Goal: Task Accomplishment & Management: Complete application form

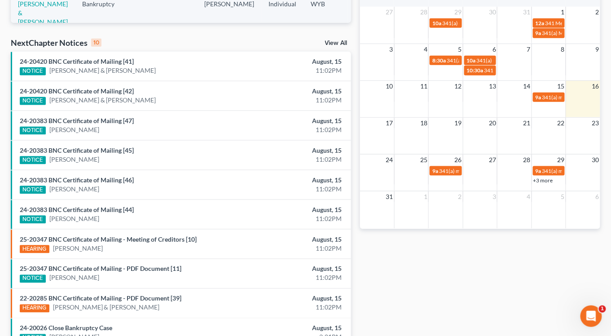
scroll to position [275, 0]
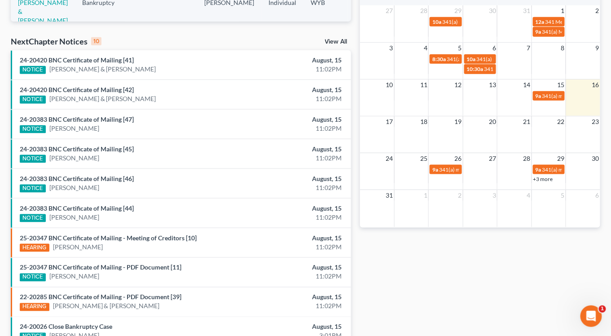
click at [336, 39] on link "View All" at bounding box center [336, 42] width 22 height 6
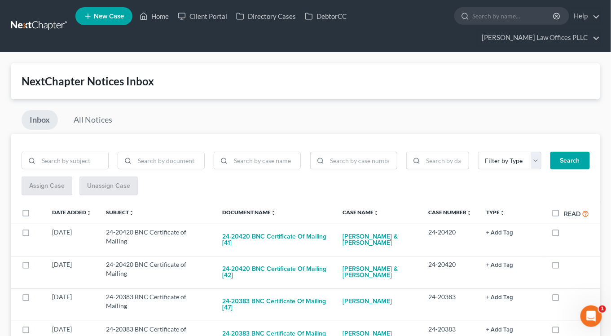
click at [38, 19] on link at bounding box center [40, 26] width 58 height 16
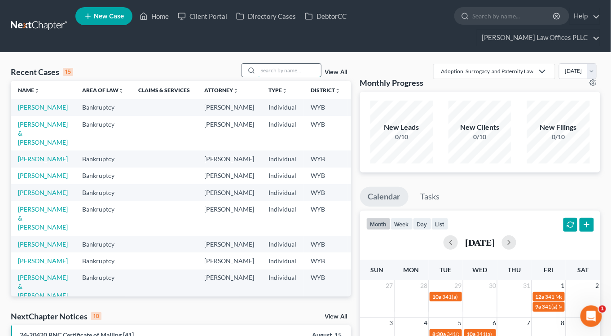
click at [270, 64] on input "search" at bounding box center [289, 70] width 63 height 13
type input "[PERSON_NAME]"
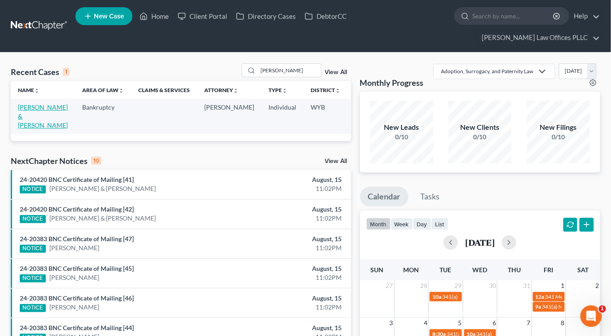
click at [28, 103] on link "[PERSON_NAME] & [PERSON_NAME]" at bounding box center [43, 116] width 50 height 26
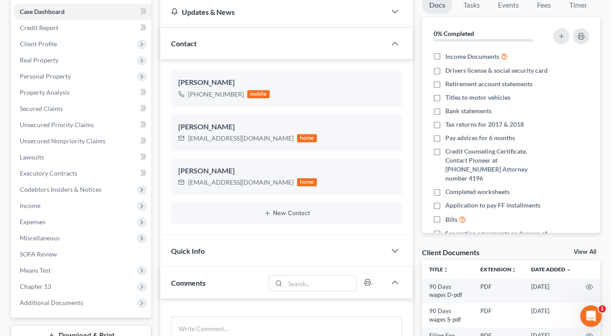
scroll to position [195, 0]
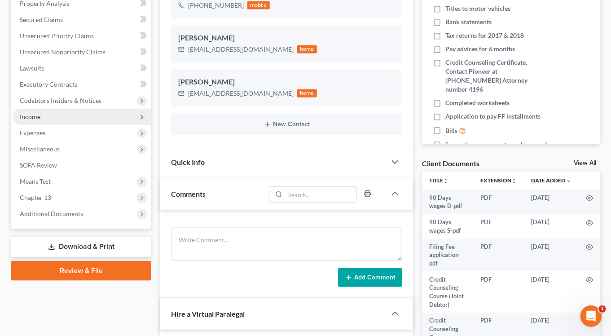
click at [30, 109] on span "Income" at bounding box center [82, 117] width 139 height 16
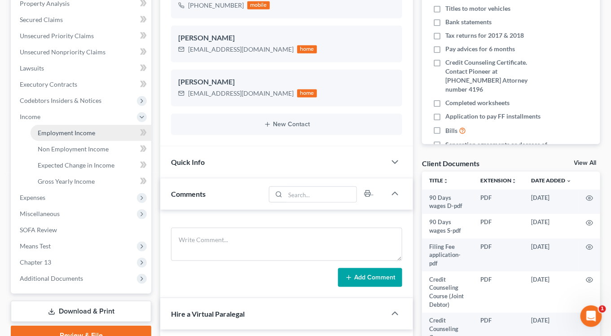
click at [58, 129] on span "Employment Income" at bounding box center [67, 133] width 58 height 8
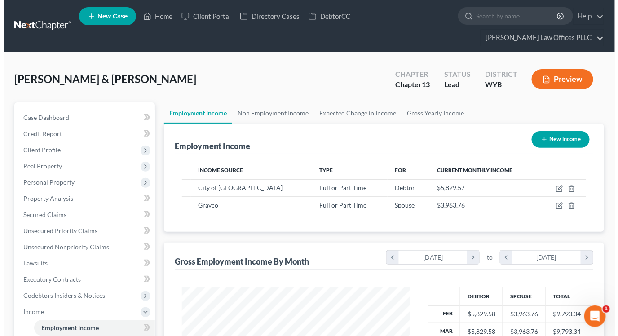
scroll to position [160, 246]
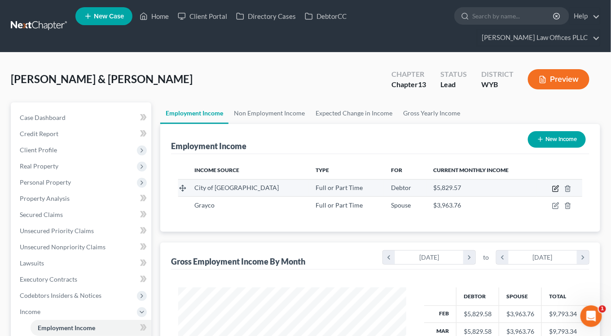
click at [557, 179] on td at bounding box center [560, 187] width 46 height 17
click at [558, 185] on icon "button" at bounding box center [556, 188] width 7 height 7
select select "0"
select select "53"
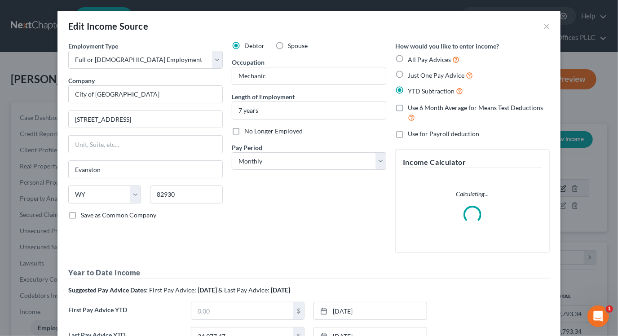
scroll to position [160, 249]
click at [376, 163] on select "Select Monthly Twice Monthly Every Other Week Weekly" at bounding box center [309, 161] width 155 height 18
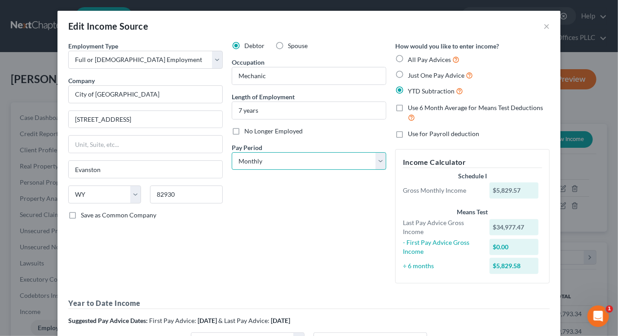
select select "2"
click at [232, 152] on select "Select Monthly Twice Monthly Every Other Week Weekly" at bounding box center [309, 161] width 155 height 18
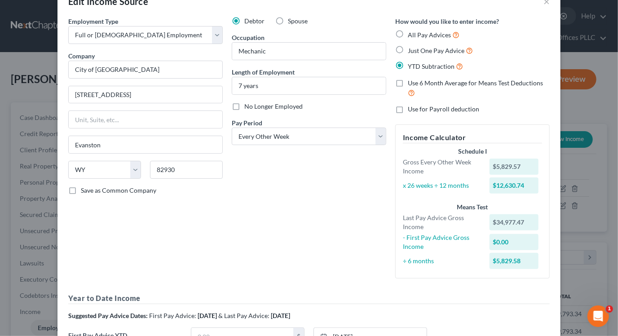
scroll to position [25, 0]
click at [408, 83] on label "Use 6 Month Average for Means Test Deductions" at bounding box center [479, 88] width 142 height 19
click at [412, 83] on input "Use 6 Month Average for Means Test Deductions" at bounding box center [415, 82] width 6 height 6
checkbox input "true"
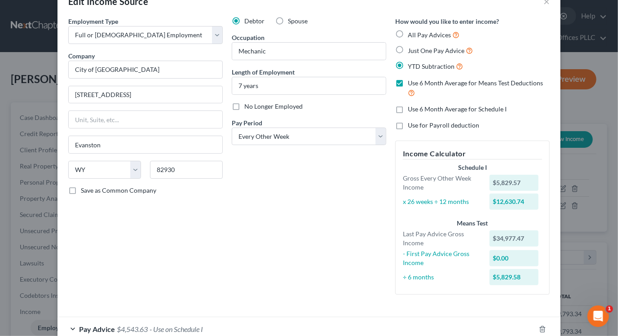
click at [408, 108] on label "Use 6 Month Average for Schedule I" at bounding box center [457, 109] width 99 height 9
click at [412, 108] on input "Use 6 Month Average for Schedule I" at bounding box center [415, 108] width 6 height 6
checkbox input "true"
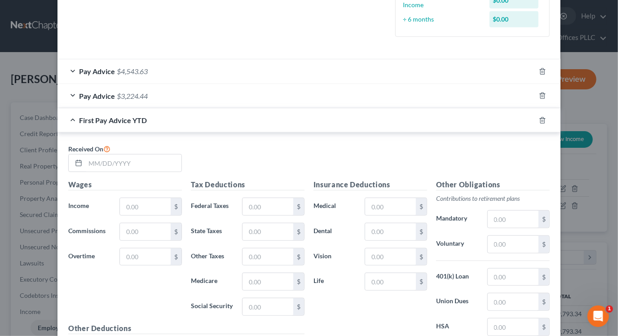
scroll to position [286, 0]
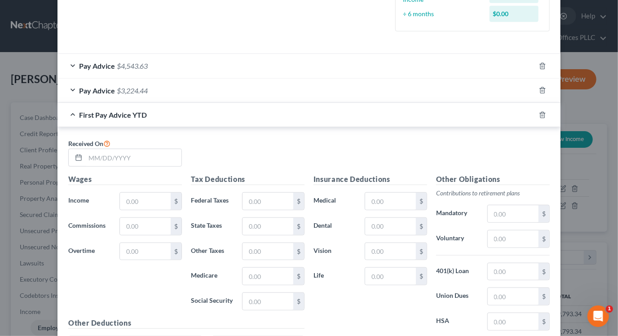
click at [71, 65] on div "Pay Advice $4,543.63" at bounding box center [297, 66] width 478 height 24
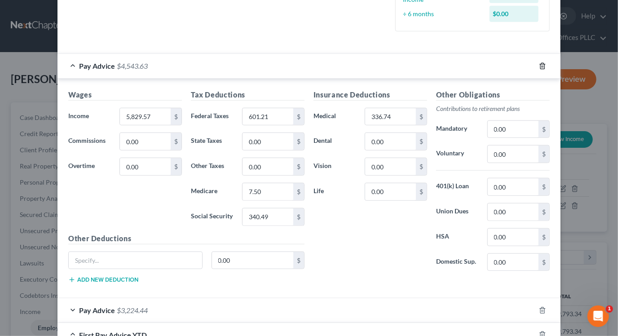
click at [543, 66] on line "button" at bounding box center [543, 67] width 0 height 2
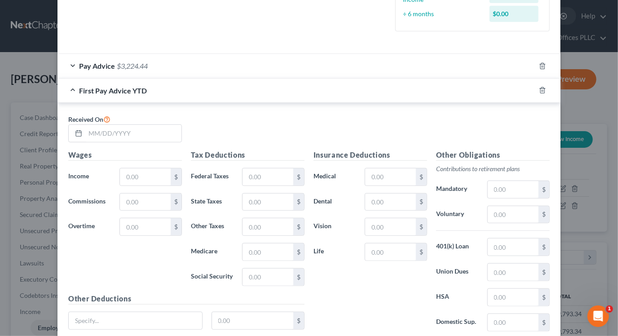
click at [216, 69] on div "Pay Advice $3,224.44" at bounding box center [297, 66] width 478 height 24
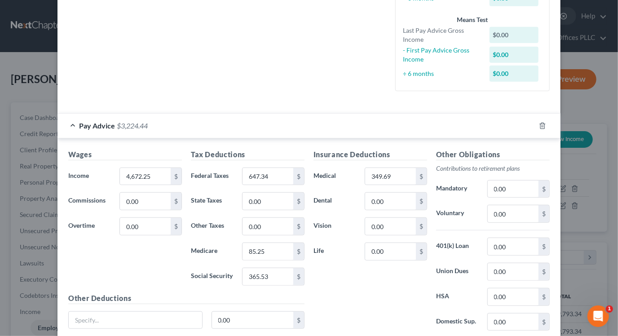
scroll to position [283, 0]
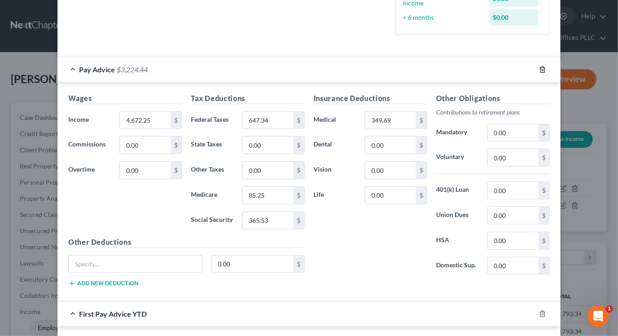
click at [542, 70] on line "button" at bounding box center [542, 70] width 0 height 2
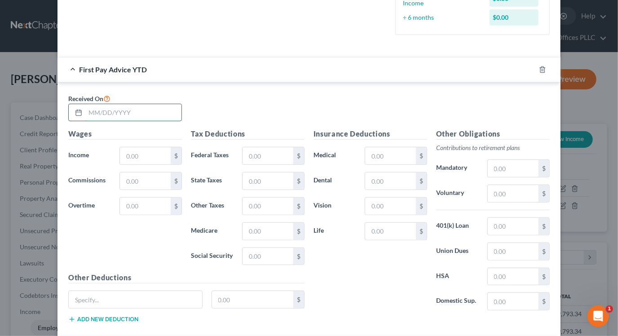
click at [102, 111] on input "text" at bounding box center [133, 112] width 96 height 17
click at [98, 115] on input "01/01/2025" at bounding box center [133, 112] width 96 height 17
type input "01/31/2025"
click at [151, 158] on input "text" at bounding box center [145, 155] width 51 height 17
type input "7,495.17"
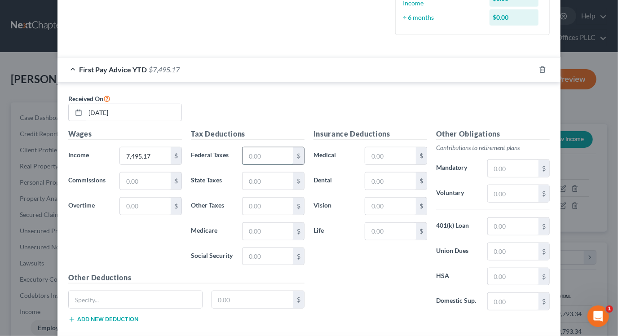
click at [271, 155] on input "text" at bounding box center [268, 155] width 51 height 17
type input "806.89"
click at [261, 230] on input "text" at bounding box center [268, 231] width 51 height 17
type input "104.17"
click at [262, 257] on input "text" at bounding box center [268, 256] width 51 height 17
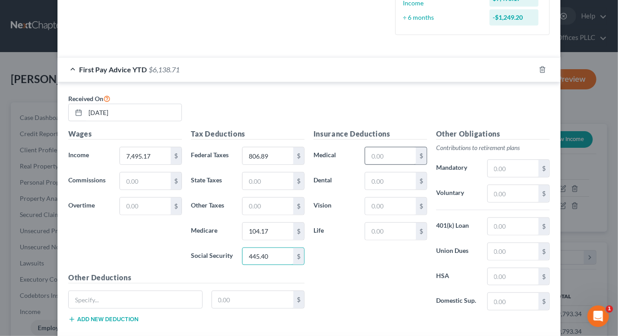
type input "445.40"
click at [389, 152] on input "text" at bounding box center [390, 155] width 51 height 17
type input "202.22"
click at [392, 179] on input "text" at bounding box center [390, 181] width 51 height 17
type input "8.16"
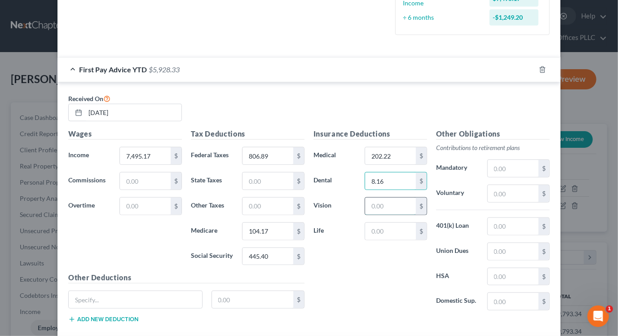
click at [384, 205] on input "text" at bounding box center [390, 206] width 51 height 17
type input "0.84"
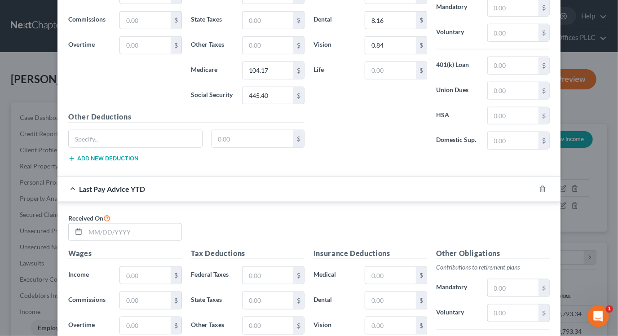
scroll to position [442, 0]
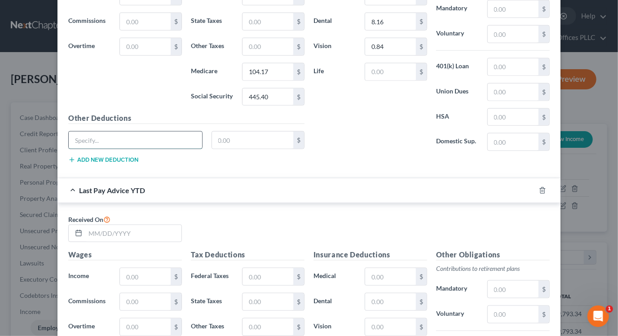
click at [100, 137] on input "text" at bounding box center [135, 140] width 133 height 17
type input "Flex"
type input "100.00"
click at [112, 159] on button "Add new deduction" at bounding box center [103, 159] width 70 height 7
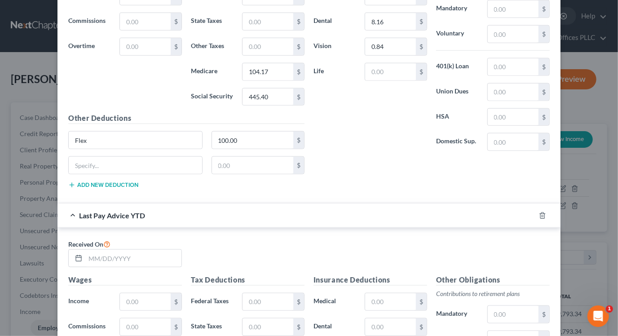
click at [68, 182] on button "Add new deduction" at bounding box center [103, 185] width 70 height 7
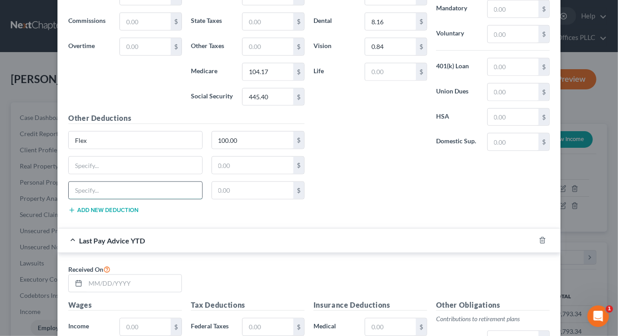
click at [112, 186] on input "text" at bounding box center [135, 190] width 133 height 17
click at [312, 218] on div "Insurance Deductions Medical 202.22 $ Dental 8.16 $ Vision 0.84 $ Life $ Other …" at bounding box center [431, 95] width 245 height 252
click at [120, 160] on input "text" at bounding box center [135, 165] width 133 height 17
type input "Misc Ded"
click at [261, 166] on input "text" at bounding box center [253, 165] width 82 height 17
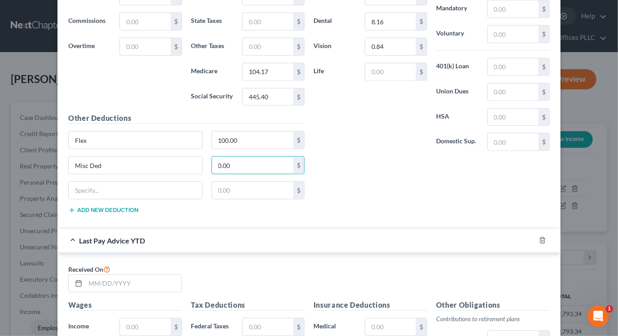
type input "0.00"
click at [407, 143] on div "Insurance Deductions Medical 202.22 $ Dental 8.16 $ Vision 0.84 $ Life $" at bounding box center [370, 63] width 123 height 189
click at [237, 190] on input "text" at bounding box center [253, 190] width 82 height 17
click at [367, 173] on div "Insurance Deductions Medical 202.22 $ Dental 8.16 $ Vision 0.84 $ Life $ Other …" at bounding box center [431, 95] width 245 height 252
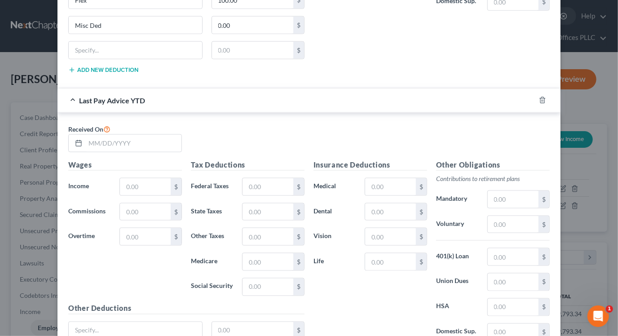
scroll to position [581, 0]
click at [129, 146] on input "text" at bounding box center [133, 144] width 96 height 17
type input "07/18/2025"
click at [138, 186] on input "text" at bounding box center [145, 187] width 51 height 17
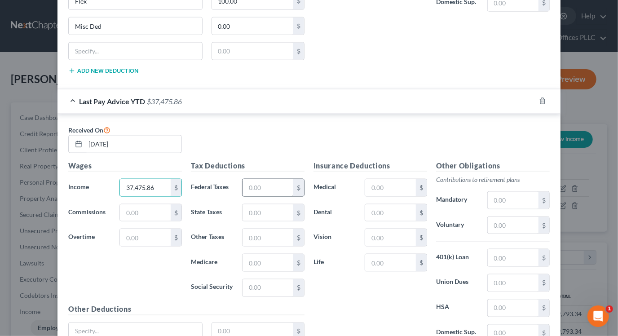
type input "37,475.86"
click at [273, 186] on input "text" at bounding box center [268, 187] width 51 height 17
type input "3,861.25"
click at [265, 261] on input "text" at bounding box center [268, 262] width 51 height 17
type input "511.73"
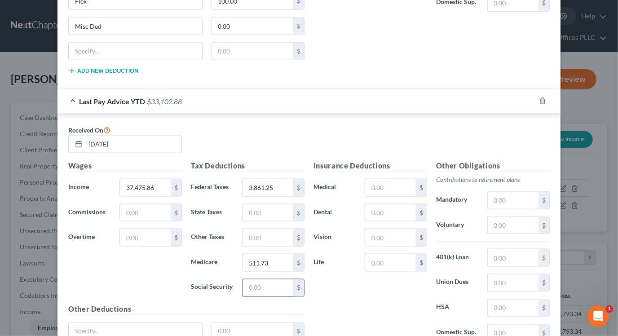
click at [261, 286] on input "text" at bounding box center [268, 287] width 51 height 17
type input "2,188.02"
click at [385, 184] on input "text" at bounding box center [390, 187] width 51 height 17
type input "1,421.60"
click at [396, 205] on input "text" at bounding box center [390, 212] width 51 height 17
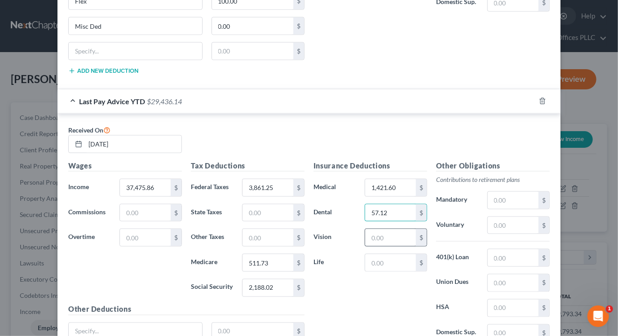
type input "57.12"
click at [404, 230] on input "text" at bounding box center [390, 237] width 51 height 17
type input "5.88"
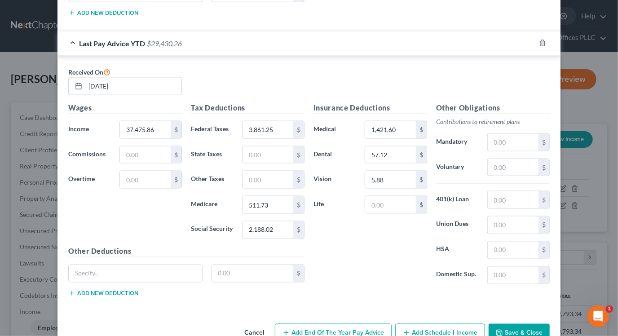
scroll to position [660, 0]
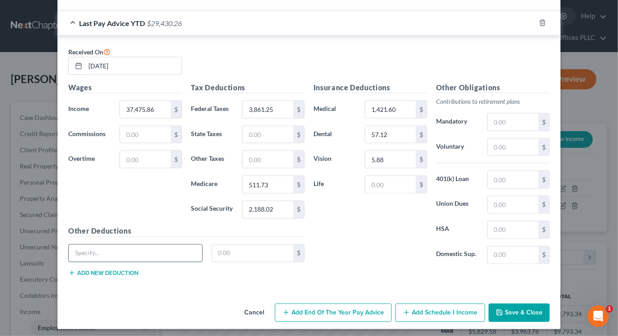
click at [100, 250] on input "text" at bounding box center [135, 253] width 133 height 17
type input "Flex"
type input "700.00"
click at [97, 270] on button "Add new deduction" at bounding box center [103, 273] width 70 height 7
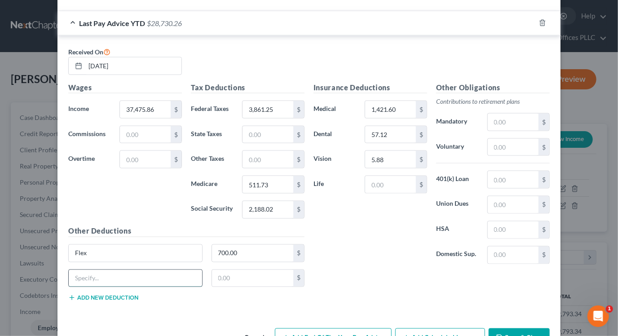
click at [97, 275] on input "text" at bounding box center [135, 278] width 133 height 17
type input "Misc Ded"
click at [230, 273] on input "text" at bounding box center [253, 278] width 82 height 17
type input "2,580.65"
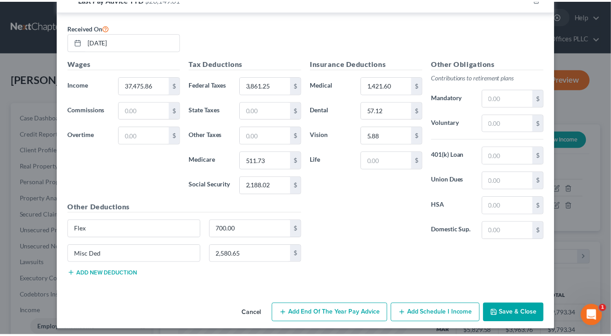
scroll to position [685, 0]
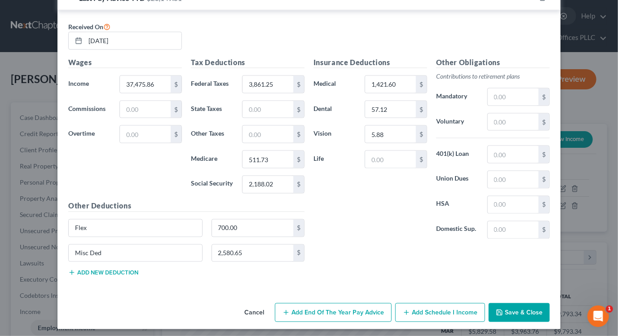
click at [516, 311] on button "Save & Close" at bounding box center [519, 312] width 61 height 19
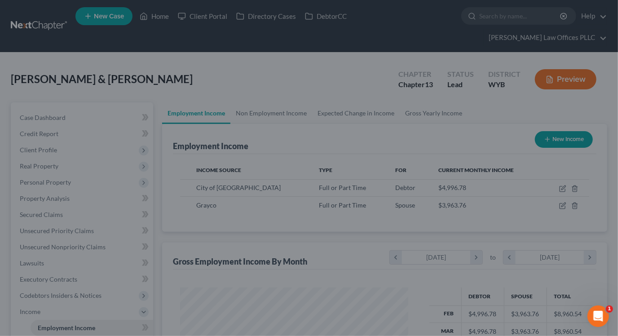
scroll to position [449120, 449034]
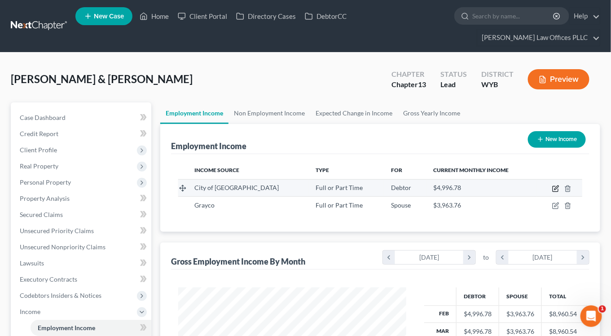
click at [557, 185] on icon "button" at bounding box center [556, 188] width 7 height 7
select select "0"
select select "53"
select select "2"
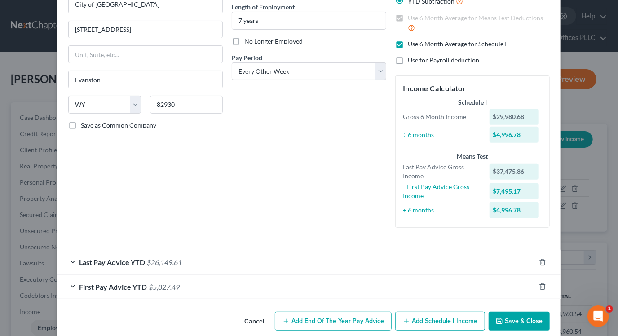
scroll to position [102, 0]
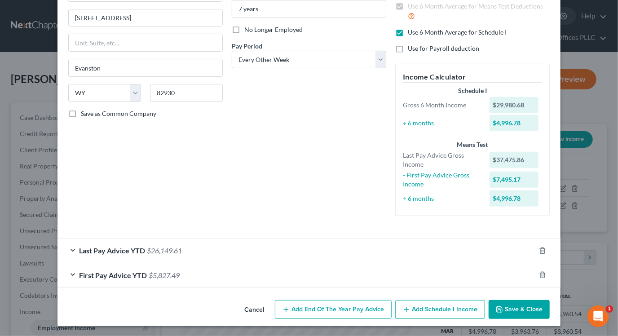
click at [69, 250] on div "Last Pay Advice YTD $26,149.61" at bounding box center [297, 251] width 478 height 24
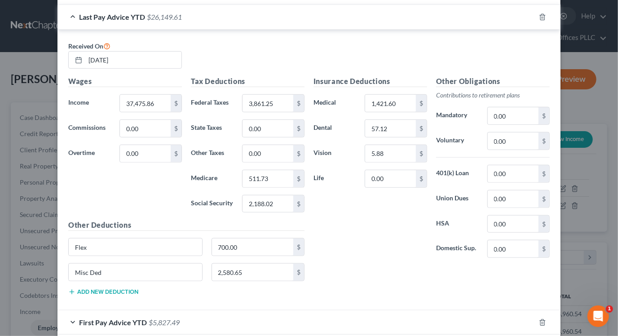
scroll to position [381, 0]
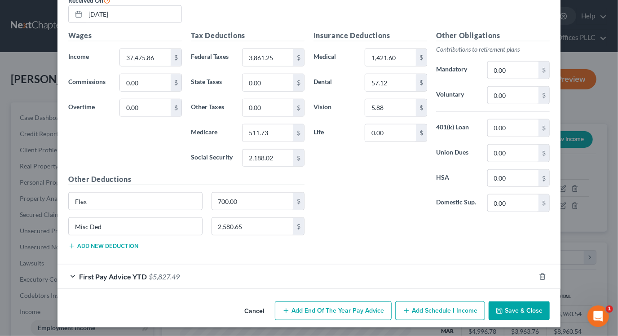
click at [70, 276] on div "First Pay Advice YTD $5,827.49" at bounding box center [297, 277] width 478 height 24
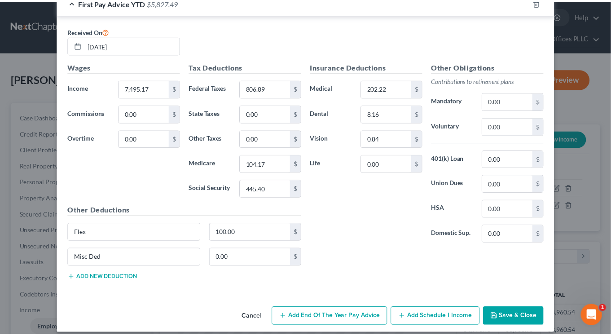
scroll to position [660, 0]
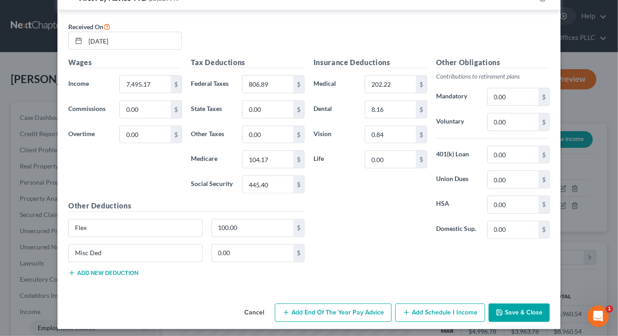
click at [516, 314] on button "Save & Close" at bounding box center [519, 313] width 61 height 19
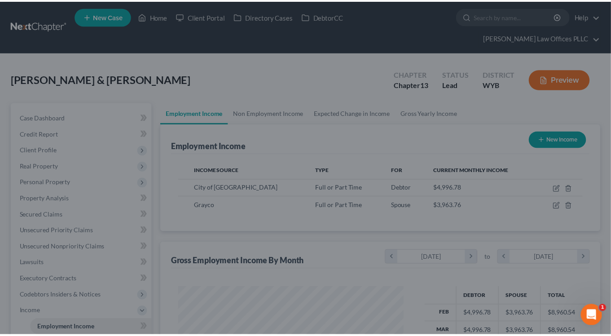
scroll to position [449120, 449034]
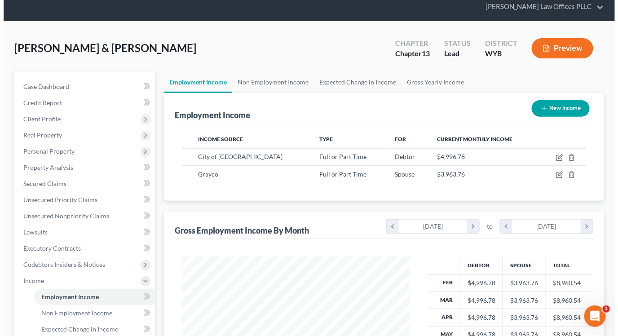
scroll to position [37, 0]
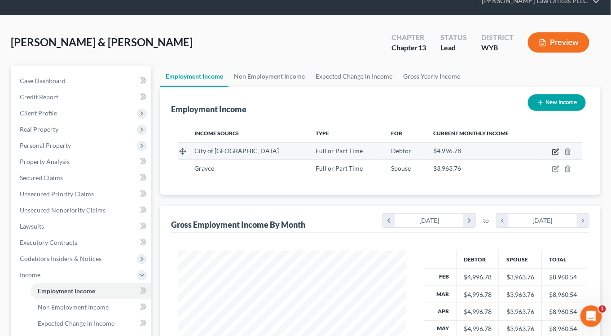
click at [554, 148] on icon "button" at bounding box center [556, 151] width 7 height 7
select select "0"
select select "53"
select select "2"
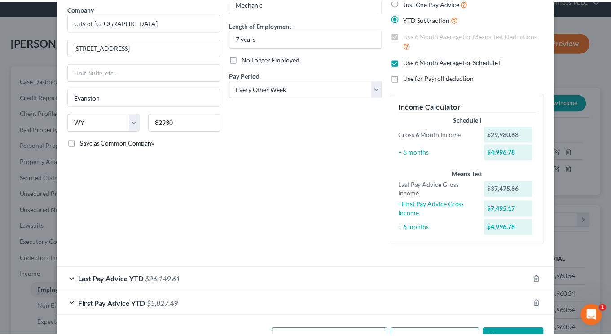
scroll to position [94, 0]
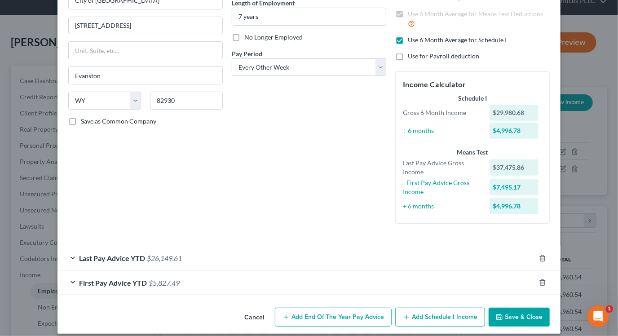
click at [509, 314] on button "Save & Close" at bounding box center [519, 317] width 61 height 19
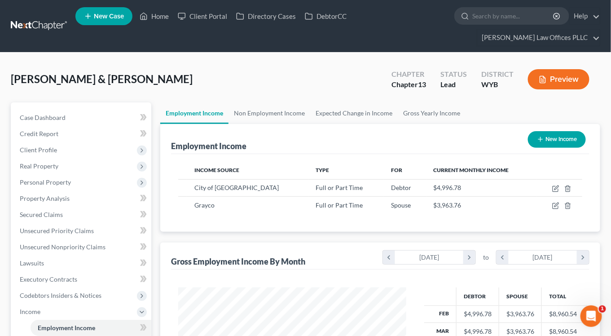
scroll to position [2, 0]
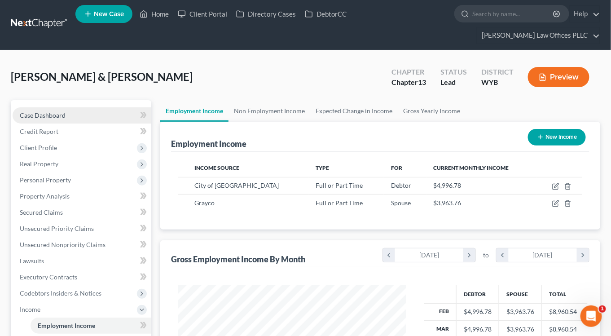
click at [53, 111] on span "Case Dashboard" at bounding box center [43, 115] width 46 height 8
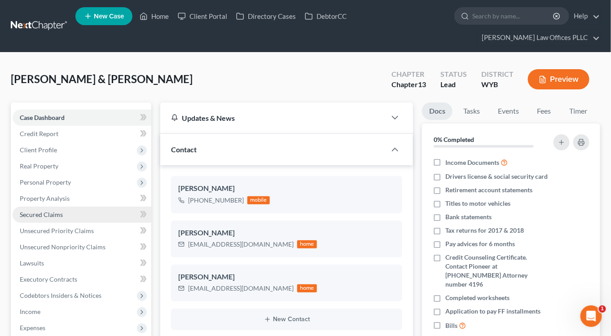
click at [42, 211] on span "Secured Claims" at bounding box center [41, 215] width 43 height 8
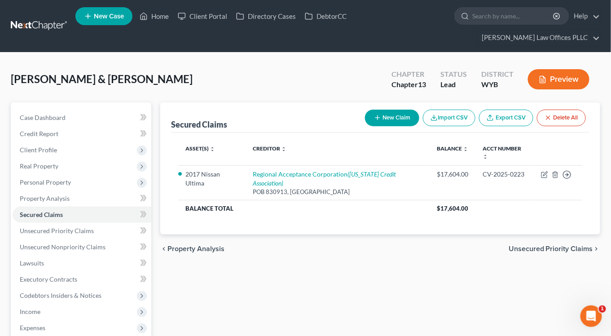
click at [177, 295] on div "Secured Claims New Claim Import CSV Export CSV Delete All Asset(s) expand_more …" at bounding box center [380, 288] width 449 height 373
click at [39, 178] on span "Personal Property" at bounding box center [45, 182] width 51 height 8
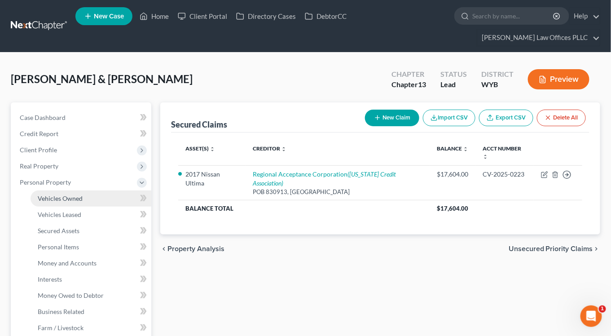
click at [55, 195] on span "Vehicles Owned" at bounding box center [60, 199] width 45 height 8
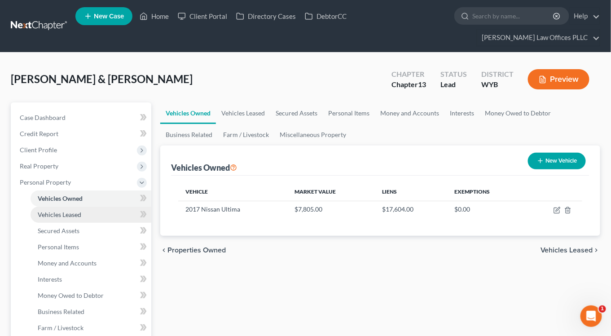
click at [59, 211] on span "Vehicles Leased" at bounding box center [60, 215] width 44 height 8
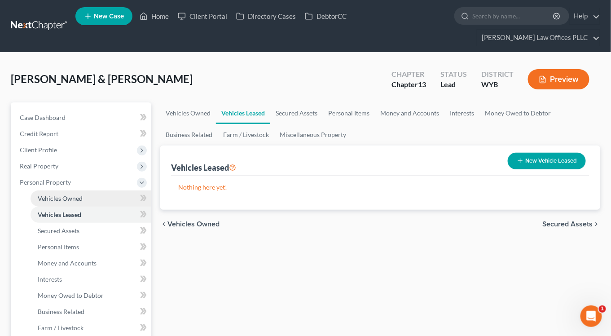
click at [85, 190] on link "Vehicles Owned" at bounding box center [91, 198] width 121 height 16
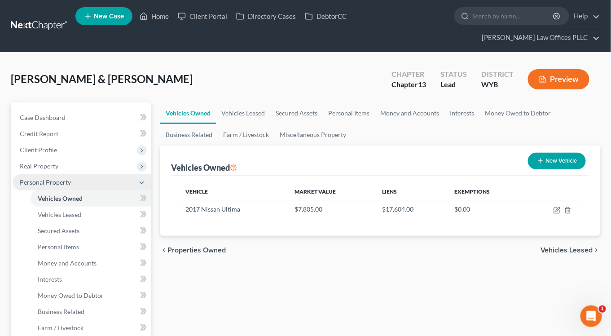
click at [142, 179] on icon at bounding box center [141, 182] width 7 height 7
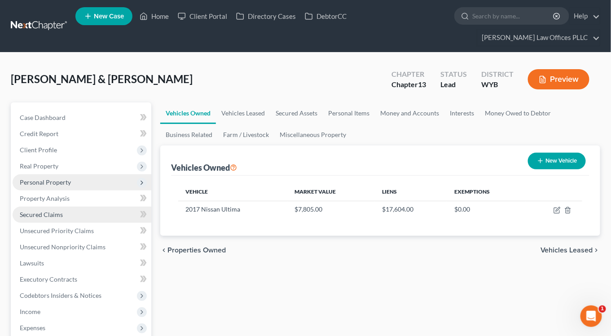
click at [78, 207] on link "Secured Claims" at bounding box center [82, 215] width 139 height 16
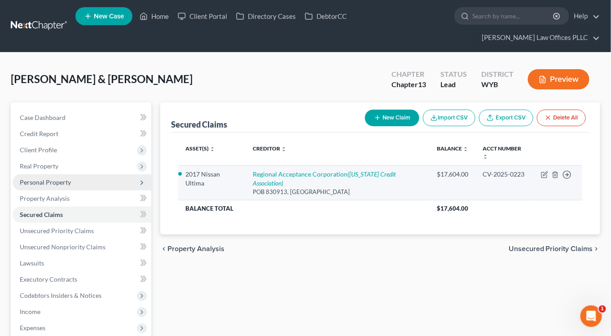
click at [496, 170] on div "CV-2025-0223" at bounding box center [505, 174] width 44 height 9
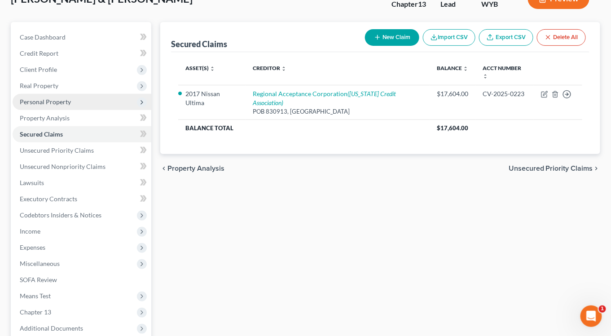
scroll to position [75, 0]
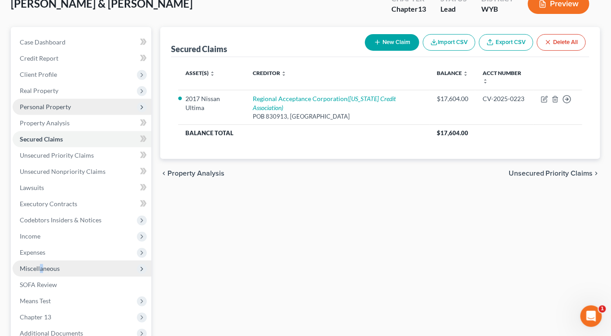
click at [41, 261] on span "Miscellaneous" at bounding box center [82, 269] width 139 height 16
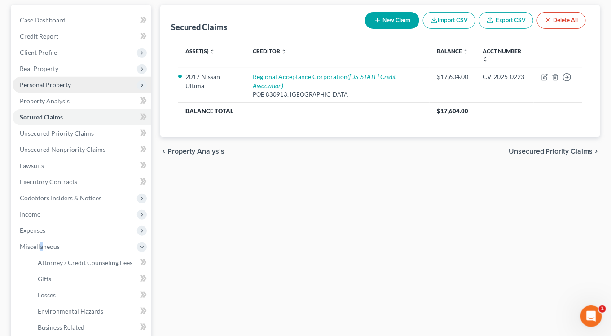
scroll to position [94, 0]
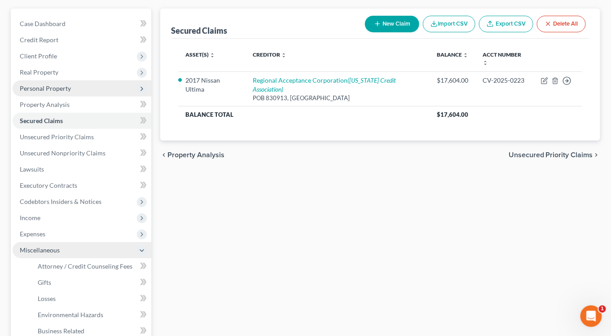
click at [142, 247] on icon at bounding box center [141, 250] width 7 height 7
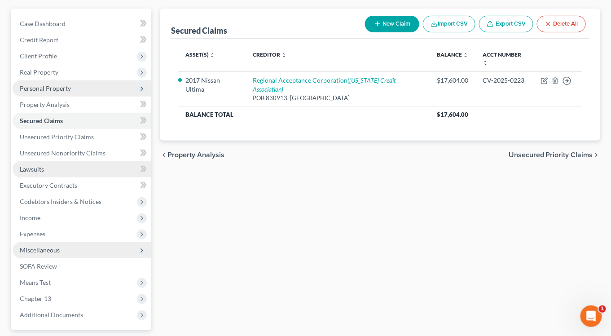
click at [30, 165] on span "Lawsuits" at bounding box center [32, 169] width 24 height 8
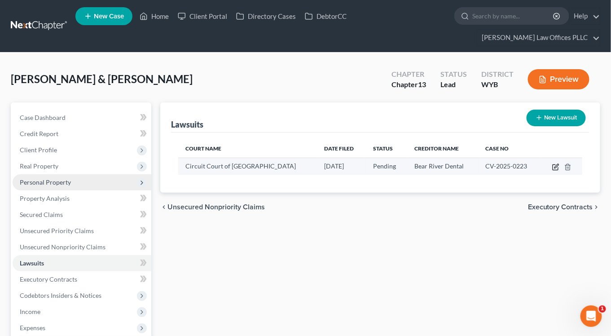
click at [558, 164] on icon "button" at bounding box center [557, 166] width 4 height 4
select select "53"
select select "0"
select select "1"
select select "53"
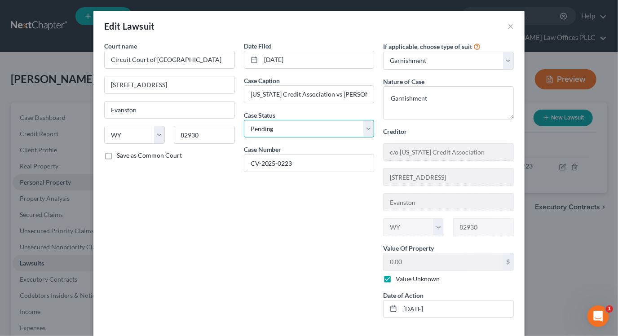
click at [363, 129] on select "Select Pending On Appeal Concluded" at bounding box center [309, 129] width 131 height 18
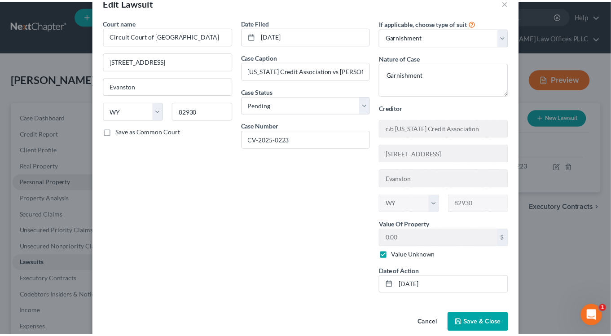
scroll to position [22, 0]
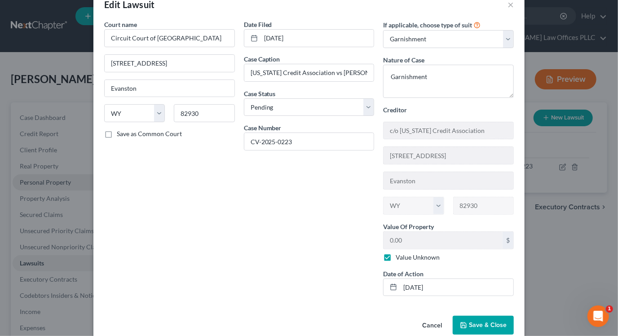
click at [478, 321] on span "Save & Close" at bounding box center [488, 325] width 38 height 8
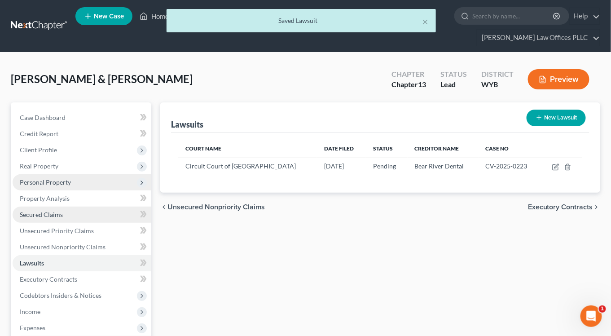
click at [39, 211] on span "Secured Claims" at bounding box center [41, 215] width 43 height 8
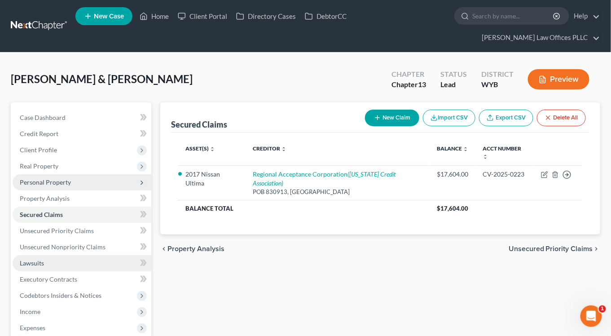
click at [33, 255] on link "Lawsuits" at bounding box center [82, 263] width 139 height 16
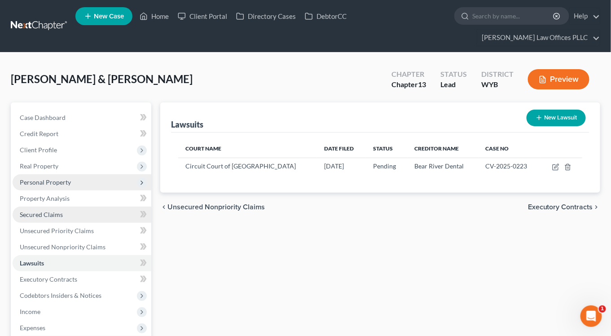
click at [42, 211] on span "Secured Claims" at bounding box center [41, 215] width 43 height 8
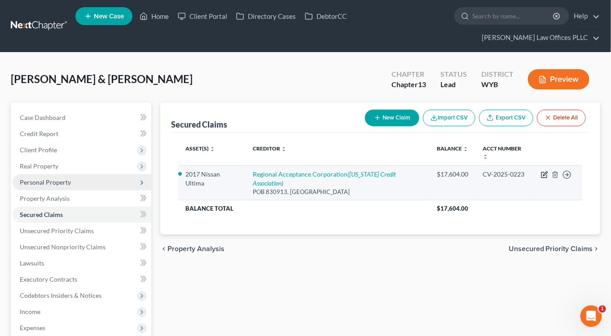
click at [543, 171] on icon "button" at bounding box center [544, 174] width 7 height 7
select select "0"
select select "2"
select select "0"
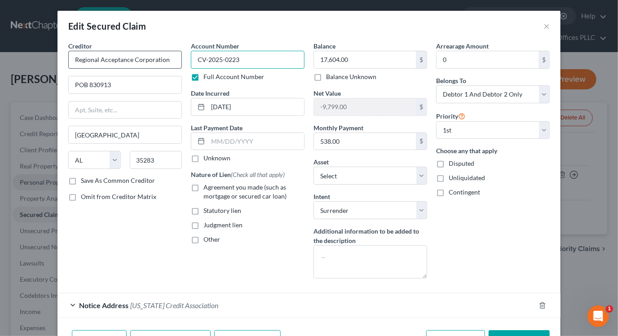
drag, startPoint x: 245, startPoint y: 60, endPoint x: 155, endPoint y: 58, distance: 89.4
click at [155, 58] on div "Creditor * Regional Acceptance Corporation POB 830913 Birmingham State AL AK AR…" at bounding box center [309, 163] width 491 height 244
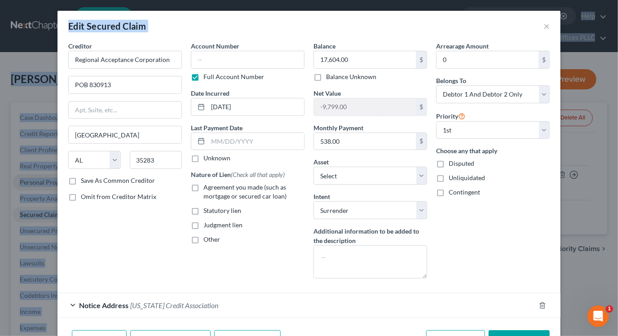
drag, startPoint x: 469, startPoint y: 17, endPoint x: 466, endPoint y: -4, distance: 20.4
click at [466, 0] on html "Home New Case Client Portal Directory Cases DebtorCC Arnold Law Offices PLLC ga…" at bounding box center [309, 255] width 618 height 510
click at [507, 331] on button "Save & Close" at bounding box center [519, 339] width 61 height 19
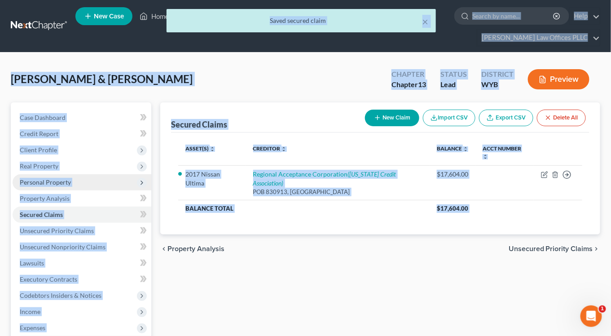
click at [271, 262] on div "Secured Claims New Claim Import CSV Export CSV Delete All Asset(s) expand_more …" at bounding box center [380, 288] width 449 height 373
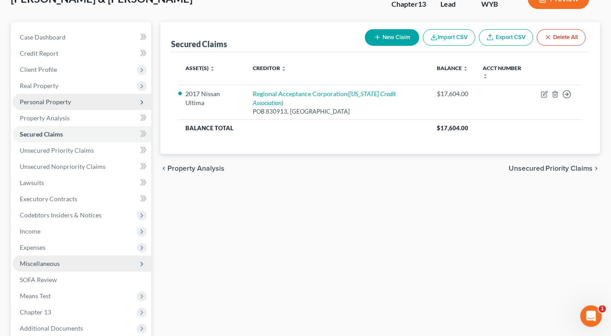
scroll to position [78, 0]
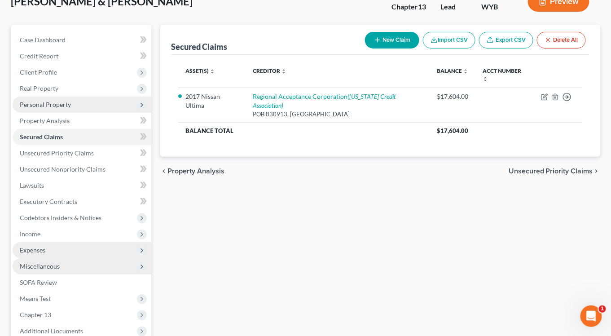
click at [53, 242] on span "Expenses" at bounding box center [82, 250] width 139 height 16
click at [69, 242] on span "Expenses" at bounding box center [82, 250] width 139 height 16
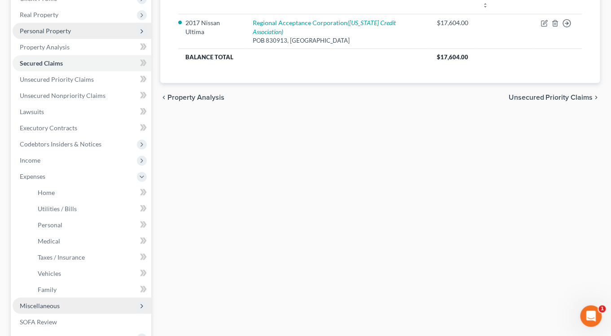
scroll to position [155, 0]
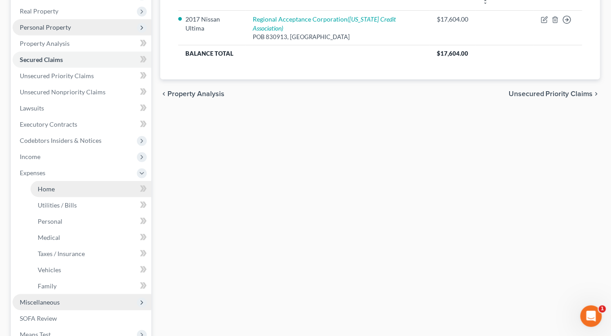
click at [40, 185] on span "Home" at bounding box center [46, 189] width 17 height 8
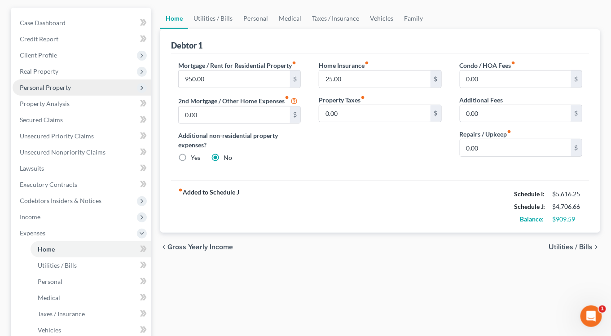
scroll to position [96, 0]
click at [68, 261] on span "Utilities / Bills" at bounding box center [57, 265] width 39 height 8
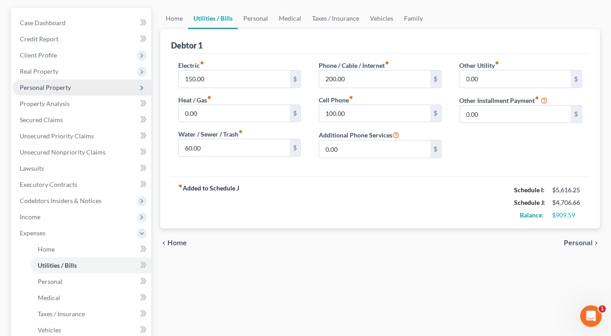
scroll to position [96, 0]
click at [56, 273] on link "Personal" at bounding box center [91, 281] width 121 height 16
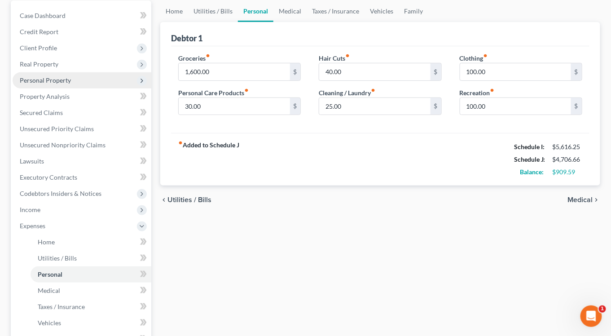
scroll to position [112, 0]
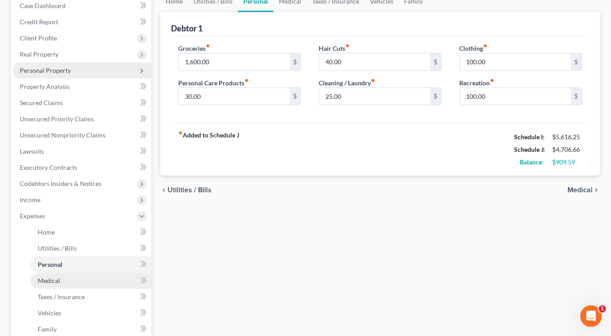
click at [93, 273] on link "Medical" at bounding box center [91, 281] width 121 height 16
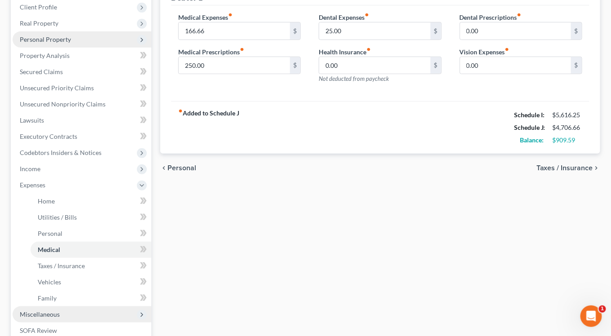
scroll to position [148, 0]
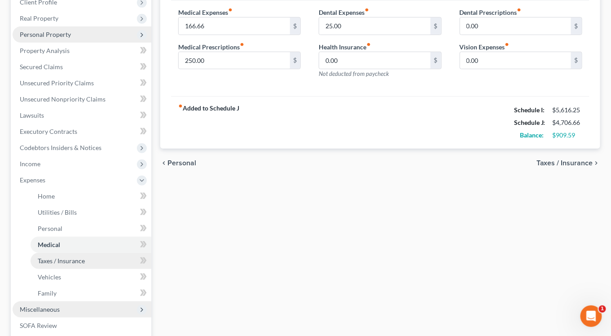
click at [62, 257] on span "Taxes / Insurance" at bounding box center [61, 261] width 47 height 8
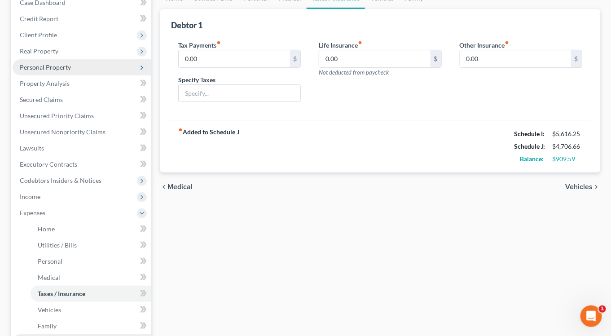
scroll to position [116, 0]
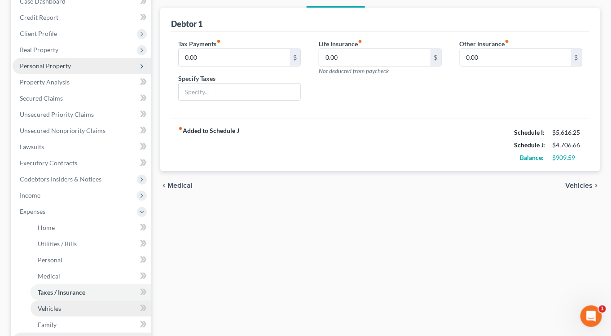
click at [75, 301] on link "Vehicles" at bounding box center [91, 309] width 121 height 16
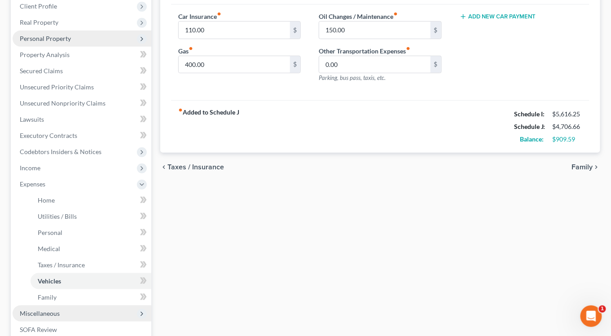
scroll to position [151, 0]
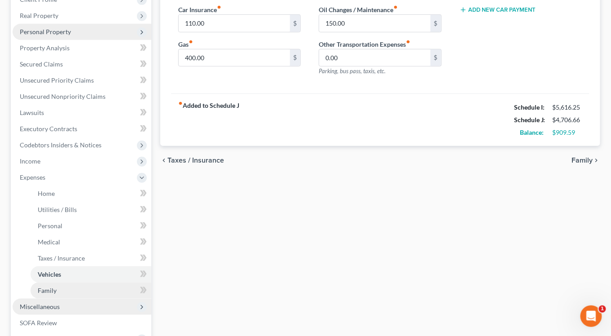
click at [77, 283] on link "Family" at bounding box center [91, 291] width 121 height 16
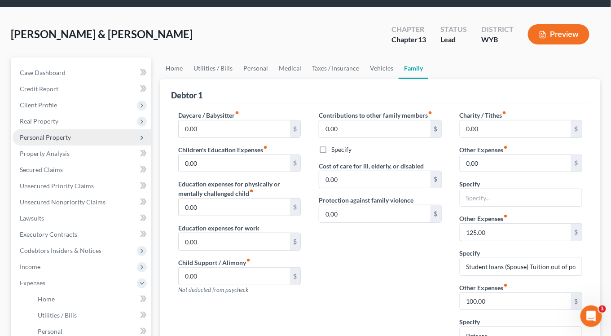
scroll to position [46, 0]
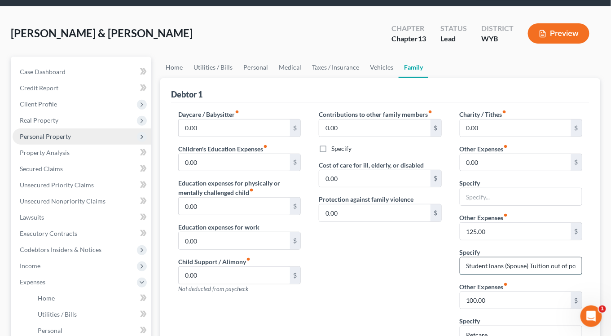
click at [539, 257] on input "Student loans (Spouse) Tuition out of pocket" at bounding box center [522, 265] width 122 height 17
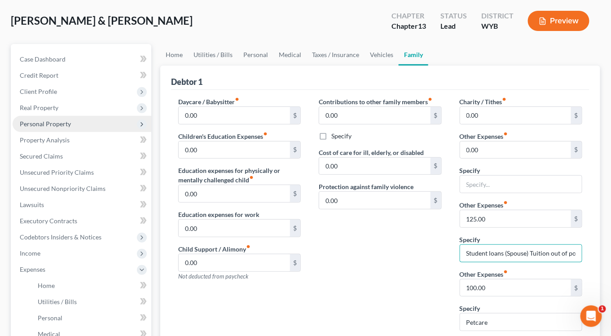
scroll to position [58, 0]
click at [518, 246] on input "Student loans (Spouse) Tuition out of pocket" at bounding box center [522, 254] width 122 height 17
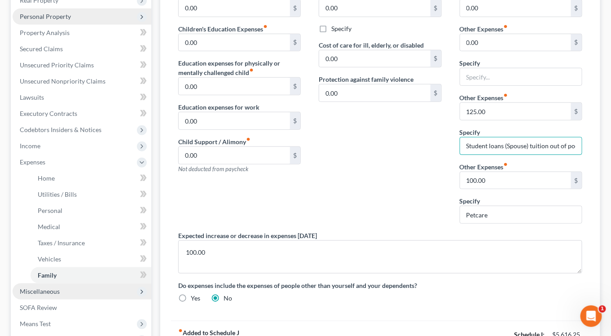
scroll to position [165, 0]
click at [512, 138] on input "Spouse's tuition out of pocket" at bounding box center [522, 146] width 122 height 17
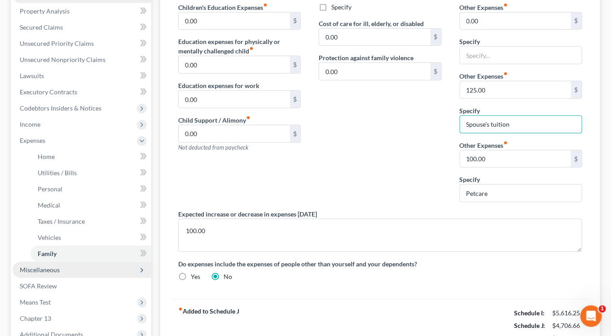
scroll to position [190, 0]
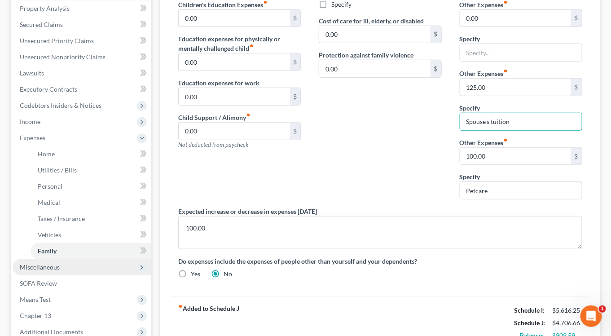
type input "Spouse's tuition"
click at [58, 263] on span "Miscellaneous" at bounding box center [40, 267] width 40 height 8
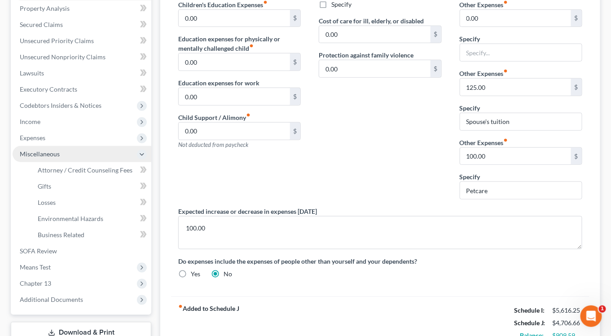
click at [35, 150] on span "Miscellaneous" at bounding box center [40, 154] width 40 height 8
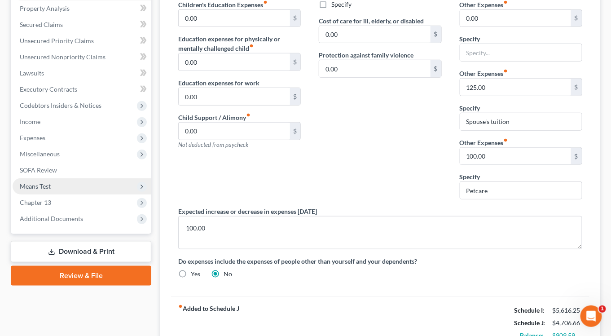
click at [37, 182] on span "Means Test" at bounding box center [35, 186] width 31 height 8
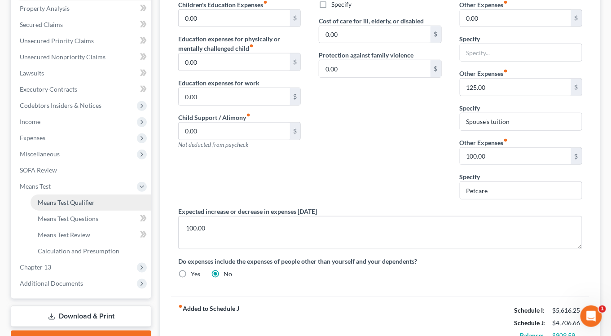
click at [60, 199] on span "Means Test Qualifier" at bounding box center [66, 203] width 57 height 8
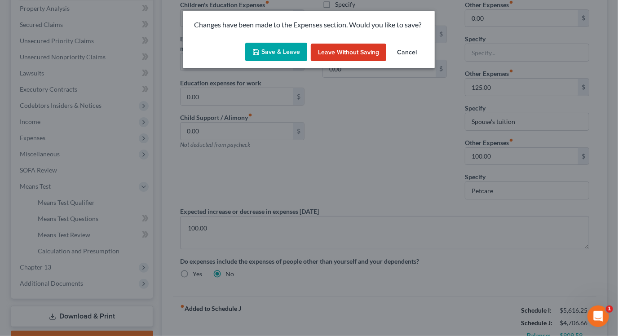
click at [273, 50] on button "Save & Leave" at bounding box center [276, 52] width 62 height 19
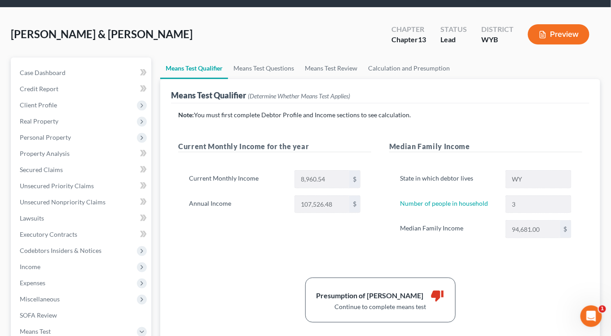
scroll to position [52, 0]
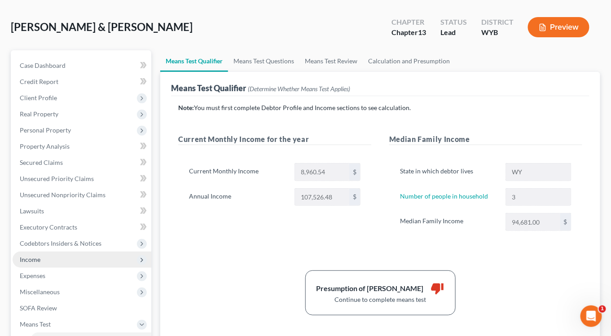
click at [30, 256] on span "Income" at bounding box center [30, 260] width 21 height 8
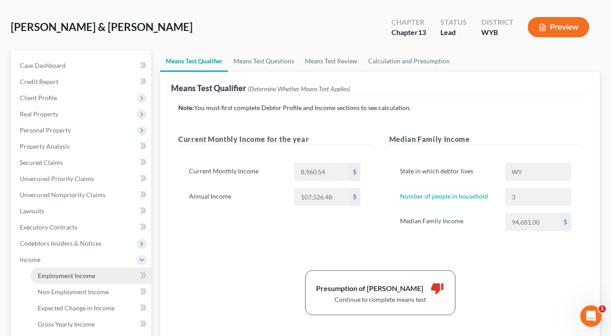
click at [65, 272] on span "Employment Income" at bounding box center [67, 276] width 58 height 8
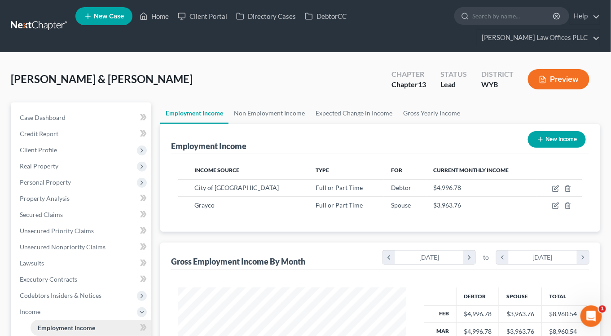
scroll to position [160, 246]
click at [143, 309] on icon at bounding box center [141, 312] width 7 height 7
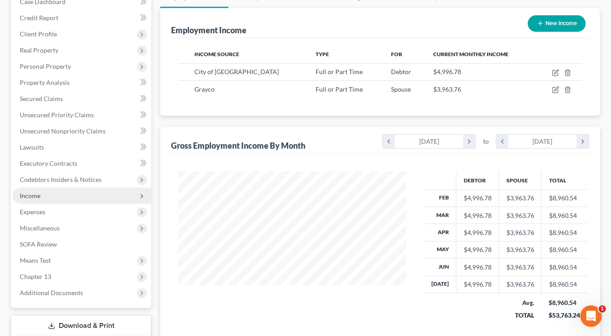
scroll to position [117, 0]
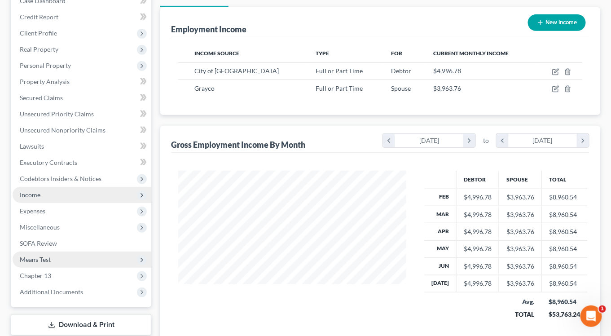
click at [30, 256] on span "Means Test" at bounding box center [35, 260] width 31 height 8
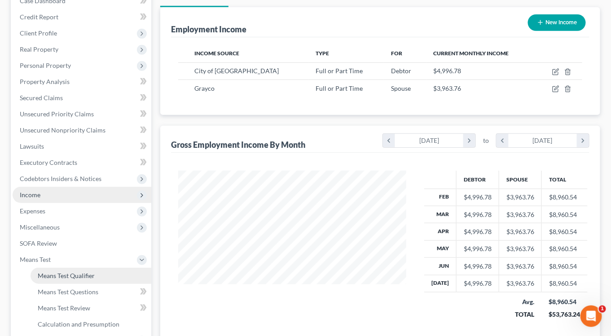
click at [60, 272] on span "Means Test Qualifier" at bounding box center [66, 276] width 57 height 8
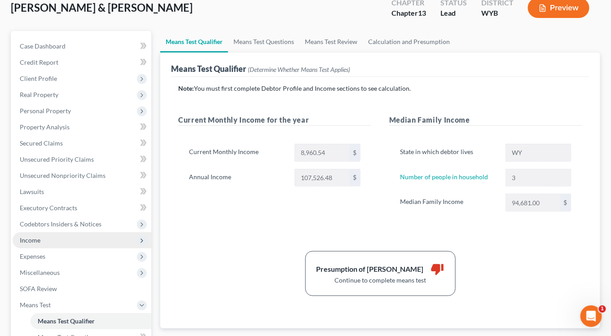
scroll to position [89, 0]
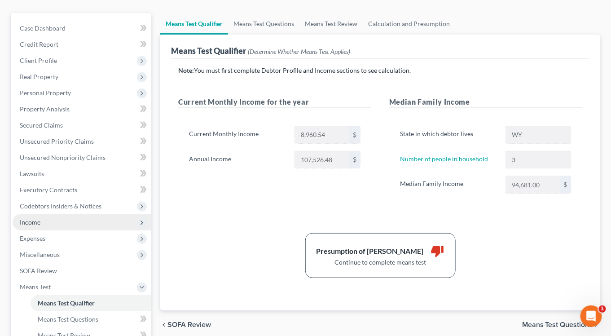
click at [568, 321] on span "Means Test Questions" at bounding box center [558, 324] width 71 height 7
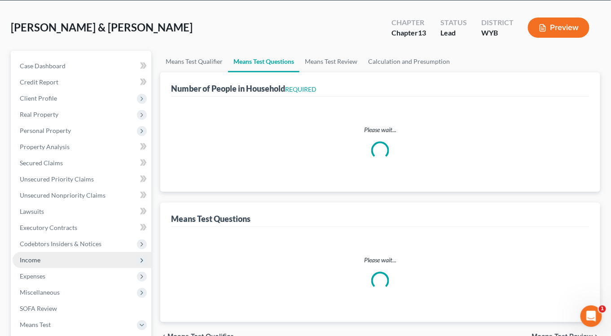
scroll to position [9, 0]
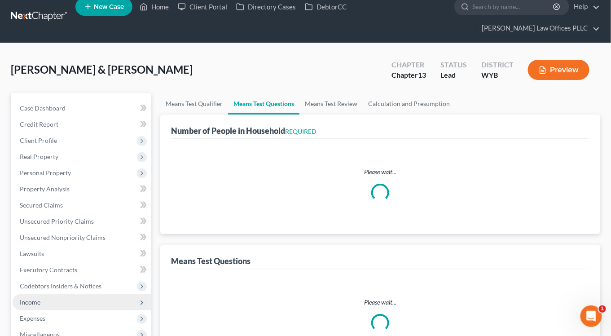
select select "1"
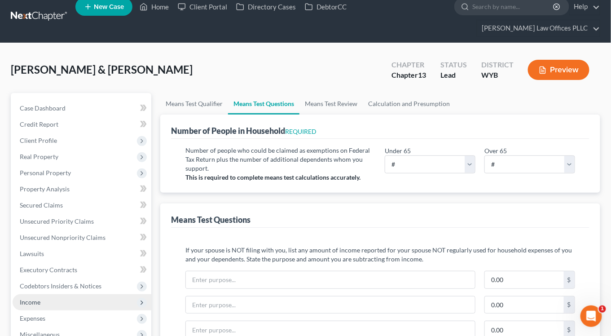
scroll to position [0, 0]
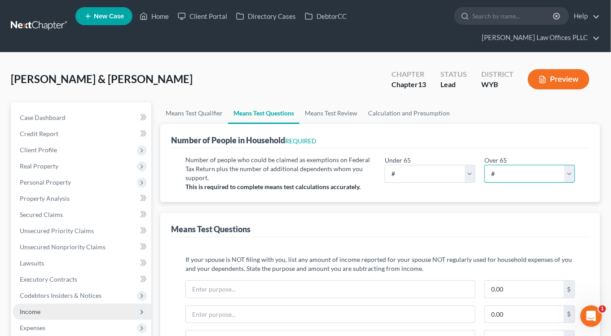
click at [507, 165] on select "# 0 1 2 3 4 5 6 7 8 9 10" at bounding box center [530, 174] width 91 height 18
select select "1"
click at [485, 165] on select "# 0 1 2 3 4 5 6 7 8 9 10" at bounding box center [530, 174] width 91 height 18
click at [472, 165] on select "# 0 1 2 3 4 5 6 7 8 9 10" at bounding box center [430, 174] width 91 height 18
select select "2"
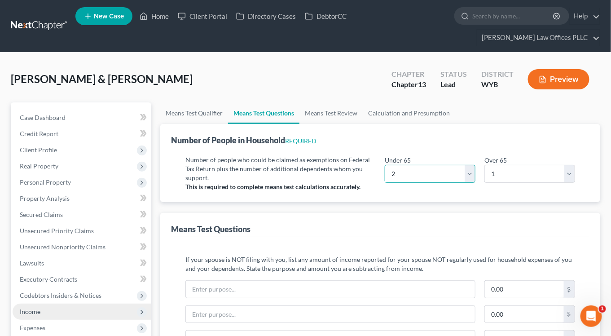
click at [385, 165] on select "# 0 1 2 3 4 5 6 7 8 9 10" at bounding box center [430, 174] width 91 height 18
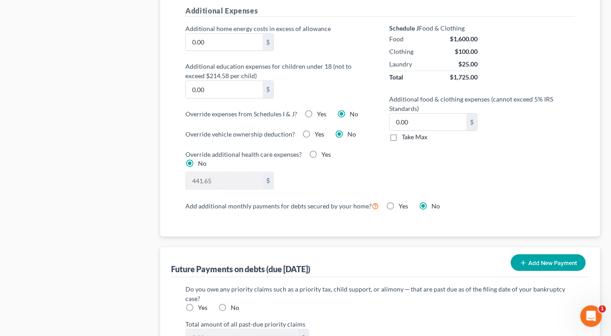
scroll to position [735, 0]
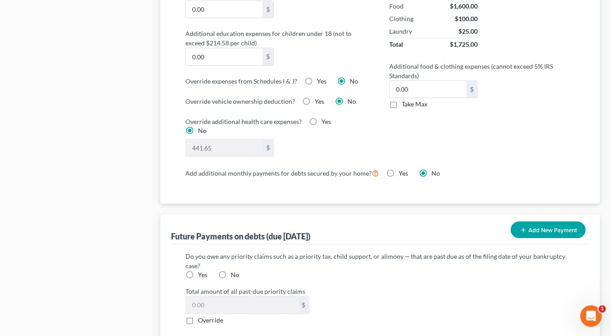
click at [231, 270] on label "No" at bounding box center [235, 274] width 9 height 9
click at [235, 270] on input "No" at bounding box center [238, 273] width 6 height 6
radio input "true"
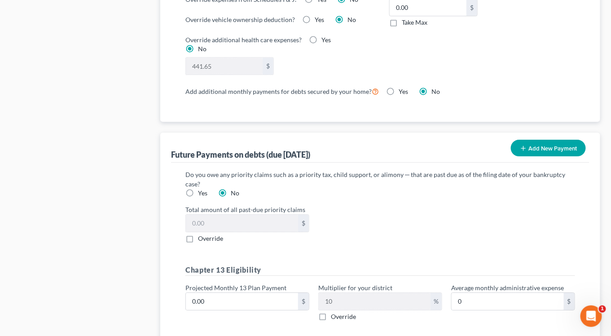
scroll to position [817, 0]
click at [219, 292] on input "0.00" at bounding box center [242, 300] width 112 height 17
type input "1"
type input "0.10"
type input "15"
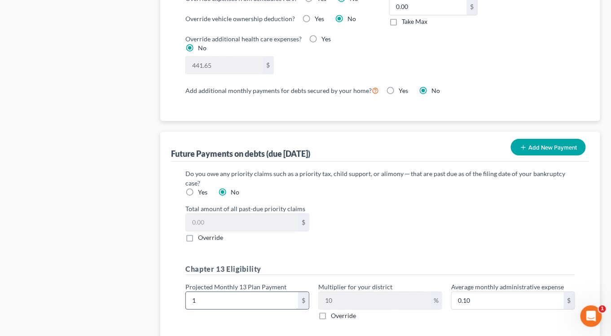
type input "1.50"
type input "150"
type input "15.00"
type input "1500"
type input "150.00"
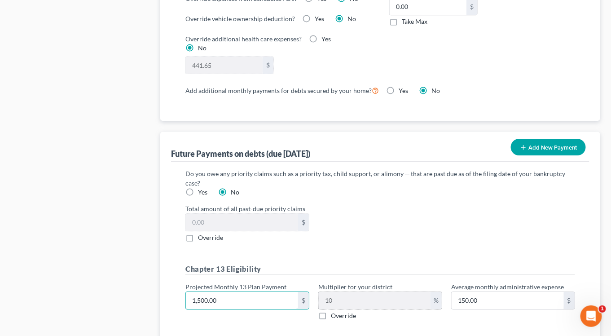
type input "1,500.00"
click at [331, 311] on label "Override" at bounding box center [343, 315] width 25 height 9
click at [335, 311] on input "Override" at bounding box center [338, 314] width 6 height 6
checkbox input "true"
click at [326, 292] on input "text" at bounding box center [375, 300] width 112 height 17
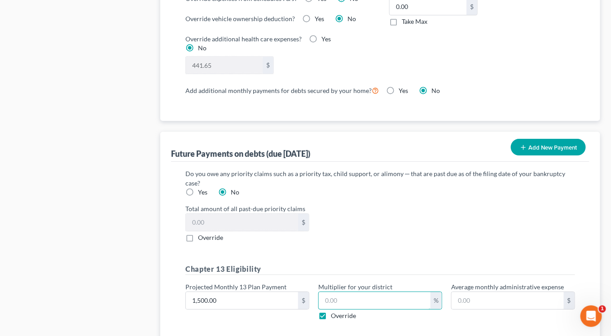
type input "15.00"
type input "1"
type input "165.00"
type input "11"
click at [538, 301] on div "Chapter 13 Eligibility Projected Monthly 13 Plan Payment 1,500.00 $ Multiplier …" at bounding box center [380, 296] width 399 height 64
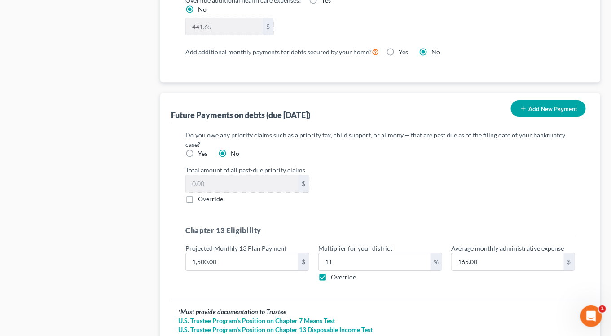
scroll to position [903, 0]
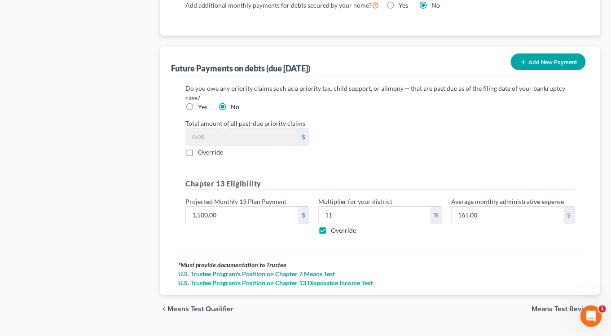
click at [555, 306] on span "Means Test Review" at bounding box center [563, 309] width 62 height 7
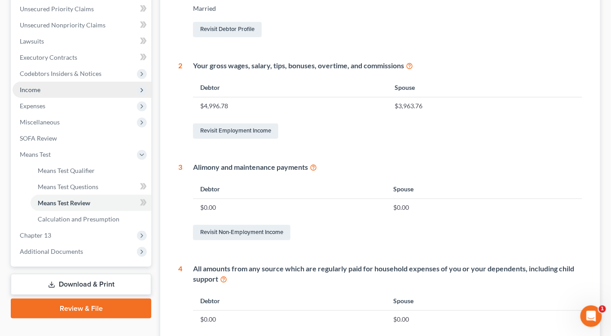
scroll to position [221, 0]
click at [315, 163] on icon at bounding box center [313, 167] width 7 height 9
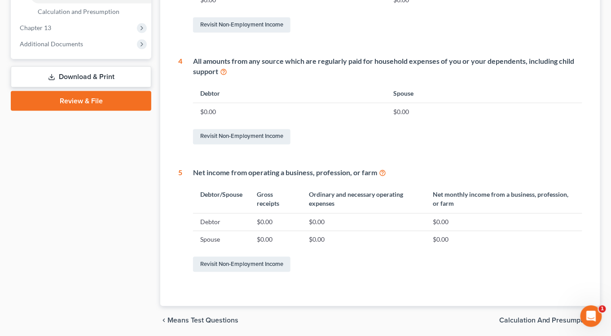
scroll to position [411, 0]
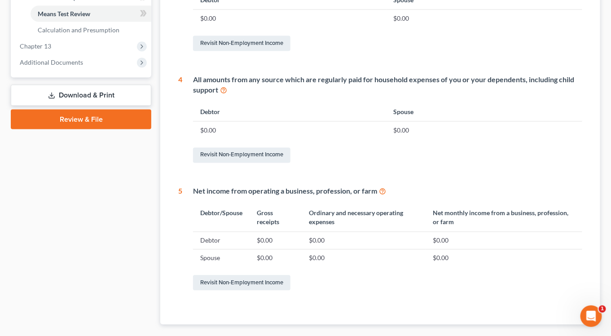
click at [537, 336] on span "Calculation and Presumption" at bounding box center [547, 339] width 94 height 7
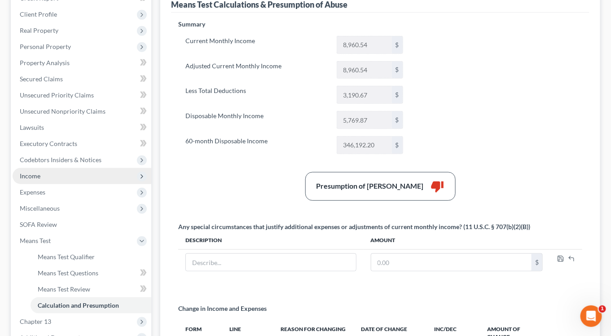
scroll to position [144, 0]
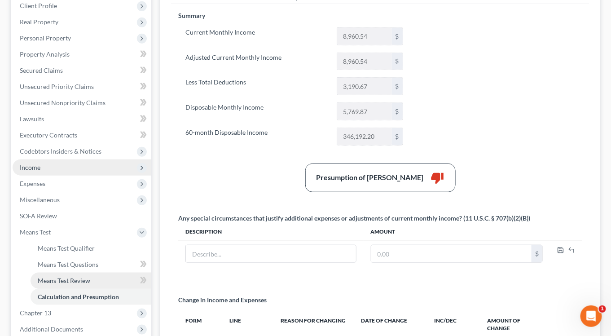
click at [65, 277] on span "Means Test Review" at bounding box center [64, 281] width 53 height 8
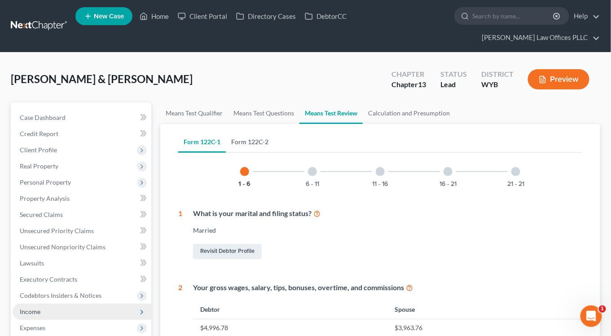
click at [239, 131] on link "Form 122C-2" at bounding box center [250, 142] width 48 height 22
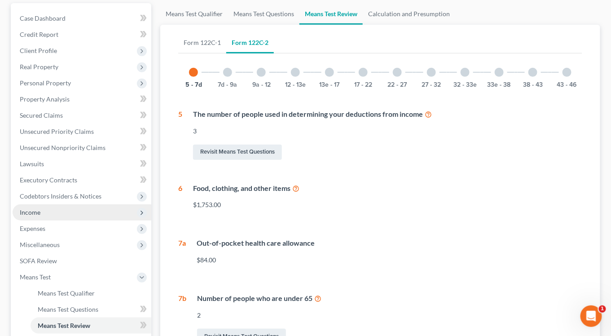
scroll to position [99, 0]
click at [227, 68] on div at bounding box center [227, 72] width 9 height 9
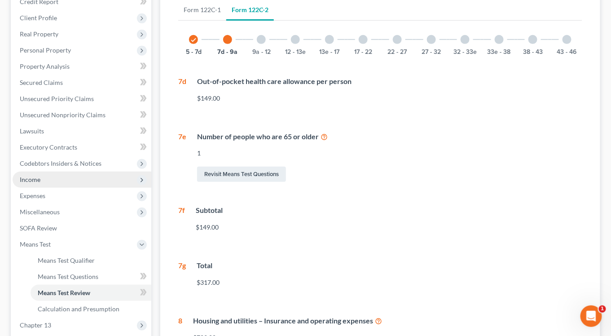
scroll to position [132, 0]
click at [259, 35] on div at bounding box center [261, 39] width 9 height 9
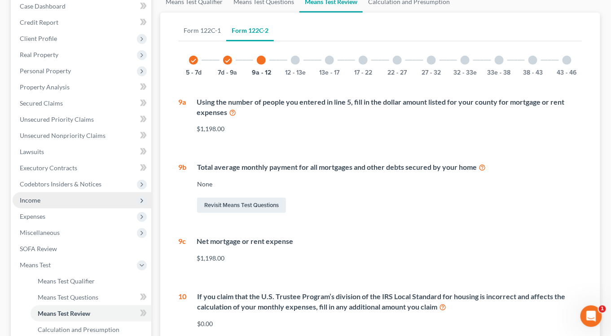
scroll to position [97, 0]
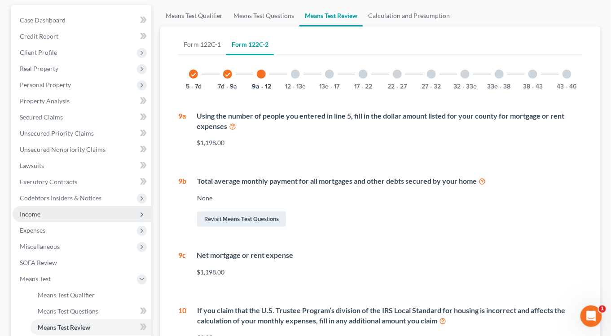
click at [298, 70] on div at bounding box center [295, 74] width 9 height 9
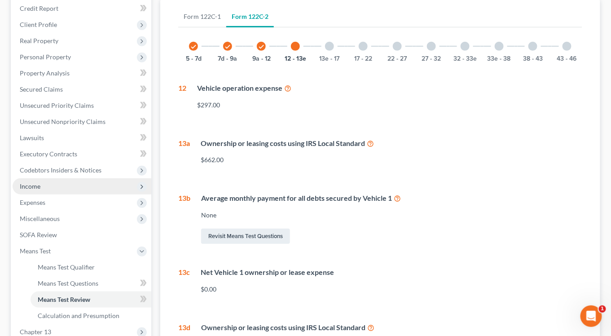
scroll to position [124, 0]
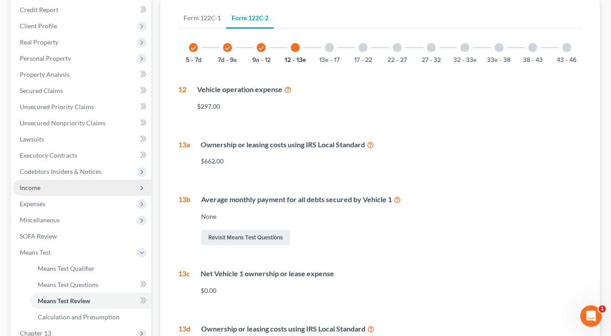
click at [372, 140] on icon at bounding box center [370, 144] width 7 height 9
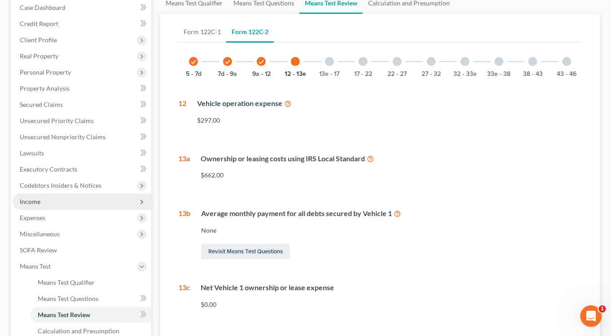
scroll to position [104, 0]
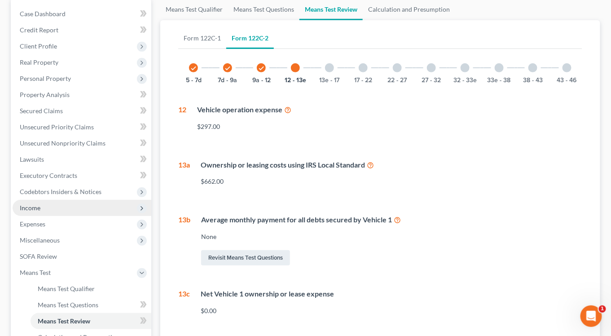
click at [328, 63] on div at bounding box center [329, 67] width 9 height 9
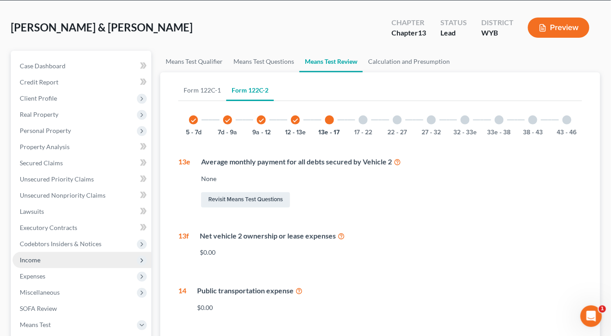
scroll to position [49, 0]
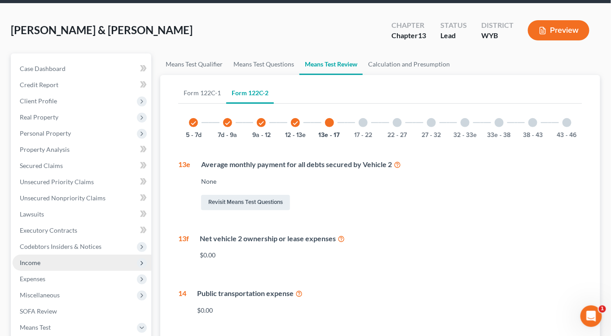
click at [365, 118] on div at bounding box center [363, 122] width 9 height 9
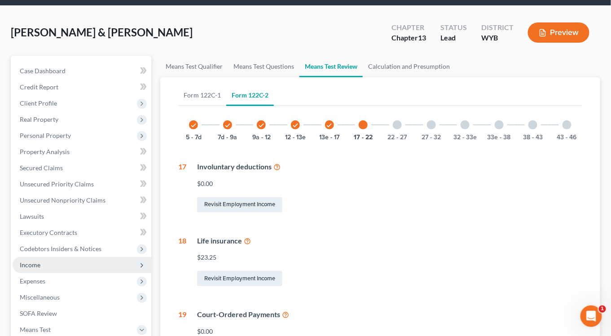
scroll to position [45, 0]
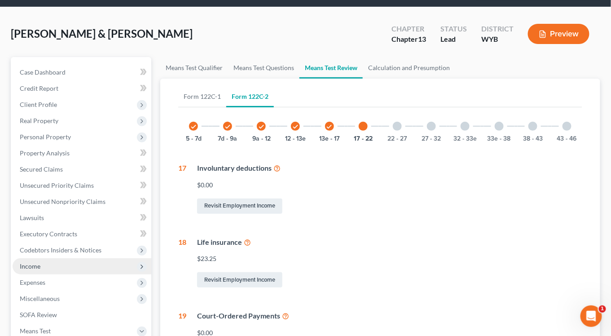
click at [398, 122] on div at bounding box center [397, 126] width 9 height 9
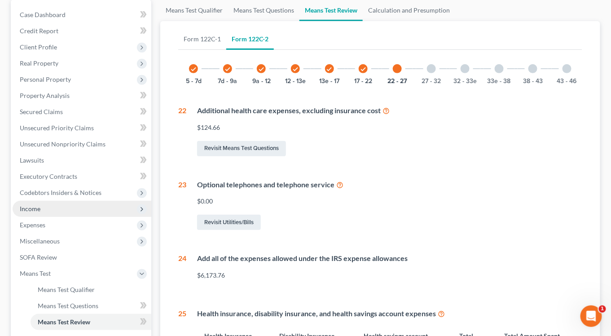
scroll to position [105, 0]
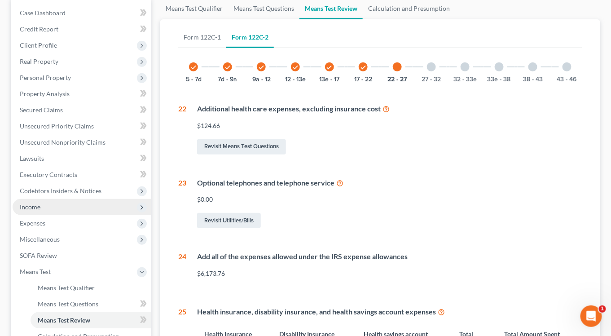
click at [432, 62] on div at bounding box center [431, 66] width 9 height 9
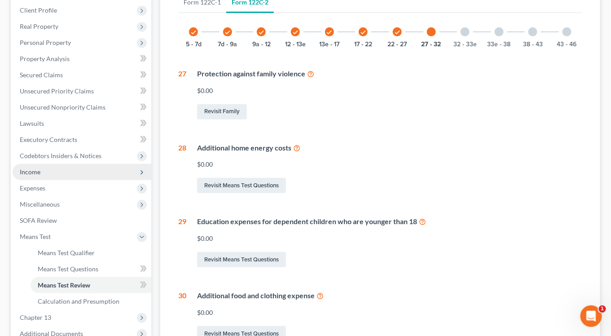
scroll to position [136, 0]
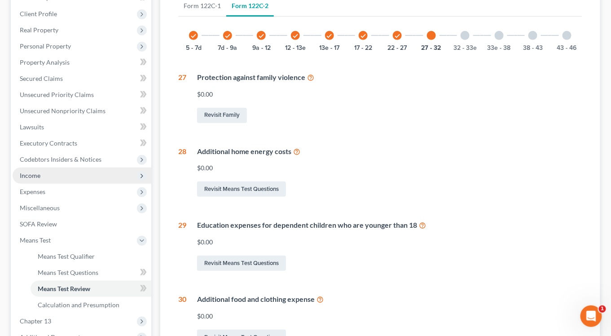
click at [466, 31] on div at bounding box center [465, 35] width 9 height 9
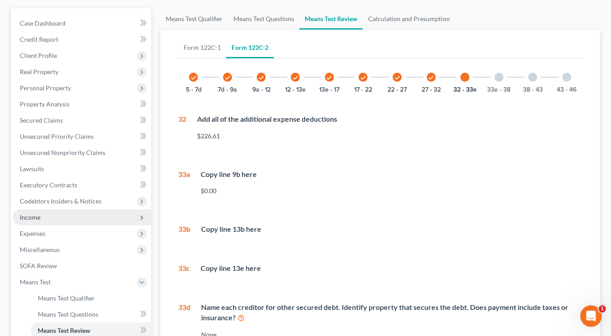
scroll to position [84, 0]
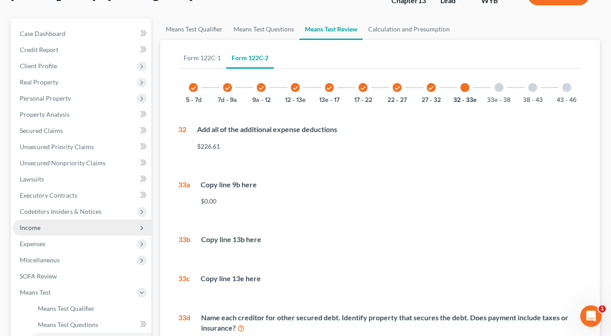
click at [499, 83] on div at bounding box center [499, 87] width 9 height 9
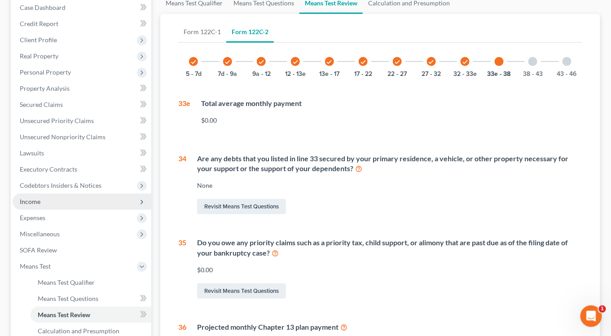
scroll to position [109, 0]
click at [532, 58] on div at bounding box center [533, 62] width 9 height 9
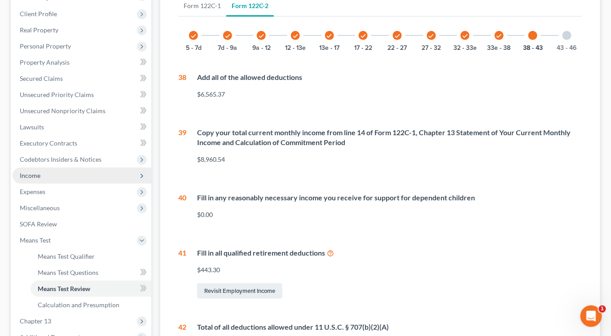
scroll to position [127, 0]
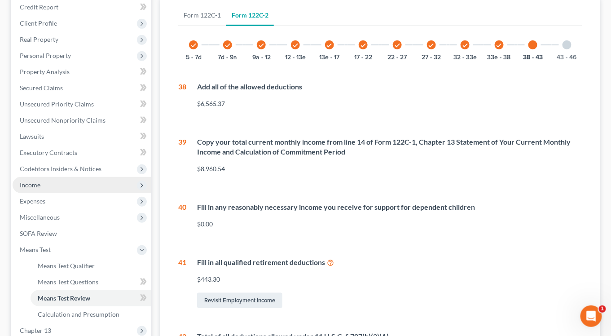
click at [567, 40] on div at bounding box center [567, 44] width 9 height 9
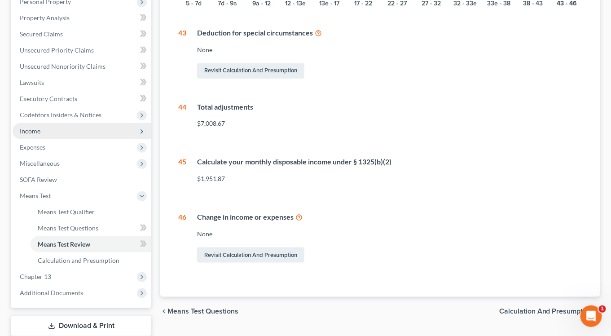
scroll to position [208, 0]
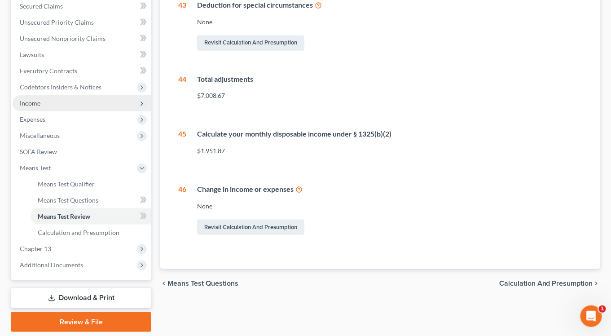
click at [531, 280] on span "Calculation and Presumption" at bounding box center [547, 283] width 94 height 7
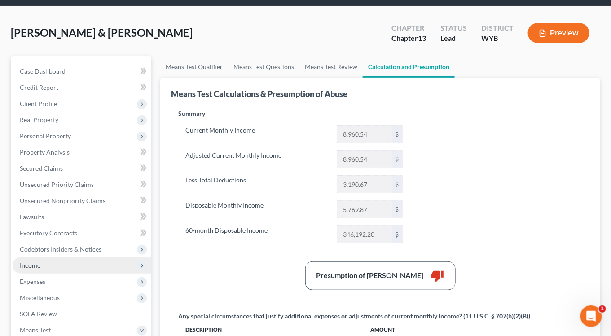
scroll to position [39, 0]
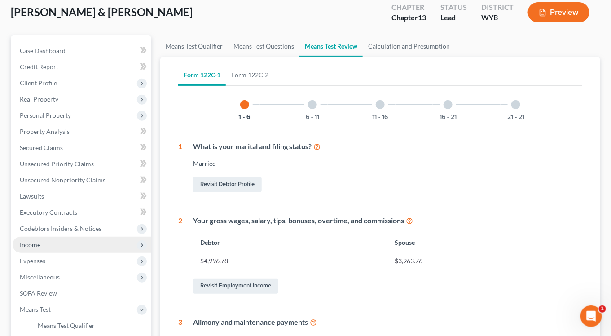
scroll to position [58, 0]
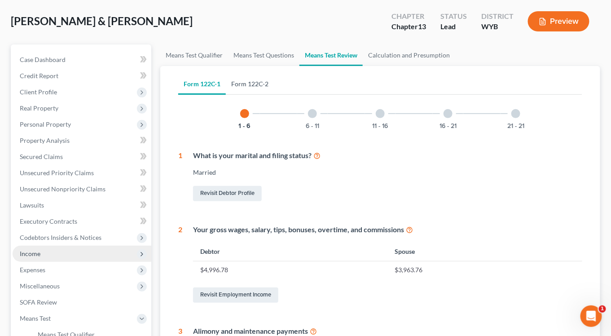
click at [241, 73] on link "Form 122C-2" at bounding box center [250, 84] width 48 height 22
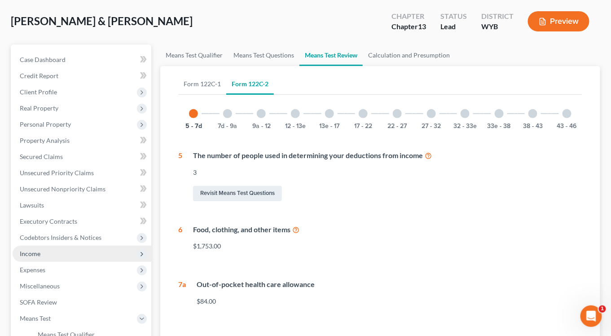
click at [535, 109] on div at bounding box center [533, 113] width 9 height 9
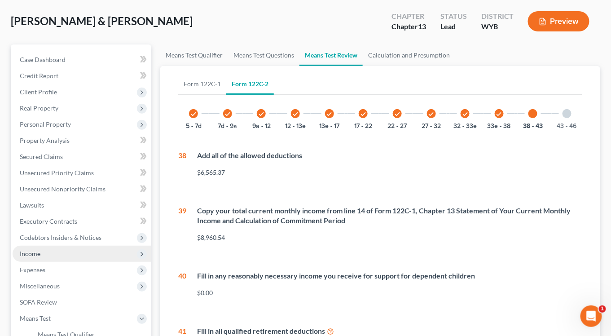
click at [566, 109] on div at bounding box center [567, 113] width 9 height 9
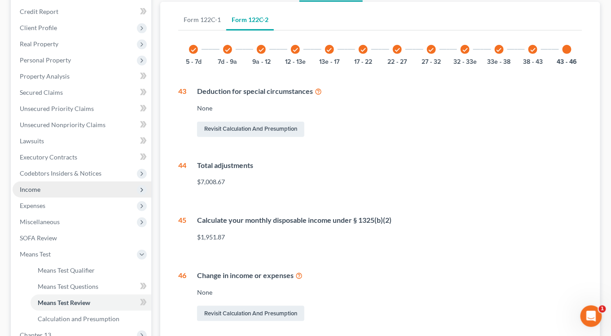
scroll to position [120, 0]
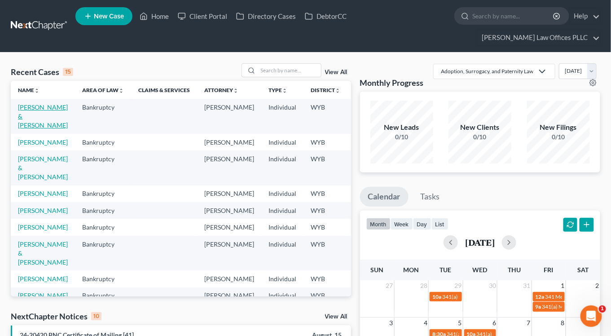
click at [19, 106] on link "Carrigan, Ricky & Kimberley" at bounding box center [43, 116] width 50 height 26
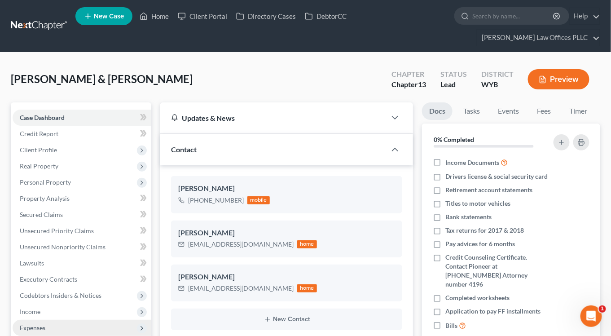
click at [25, 324] on span "Expenses" at bounding box center [33, 328] width 26 height 8
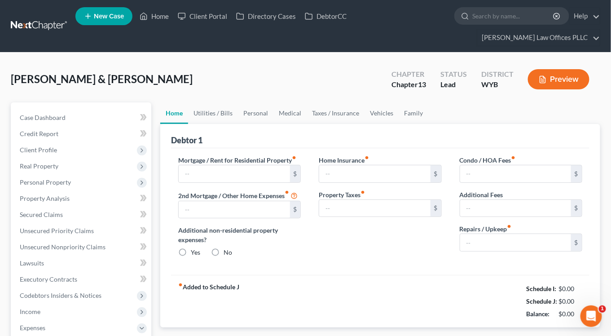
type input "950.00"
type input "0.00"
radio input "true"
type input "25.00"
type input "0.00"
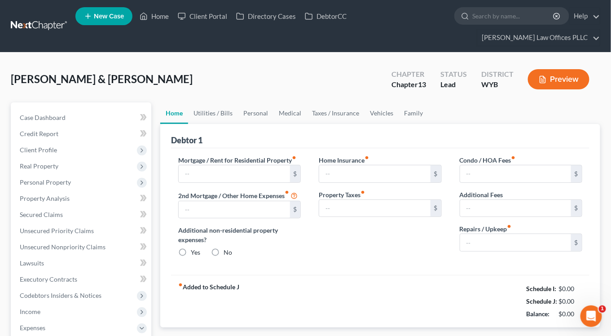
type input "0.00"
click at [563, 69] on button "Preview" at bounding box center [559, 79] width 62 height 20
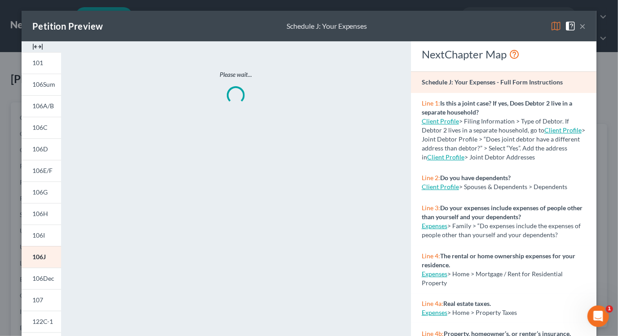
click at [36, 44] on img at bounding box center [37, 46] width 11 height 11
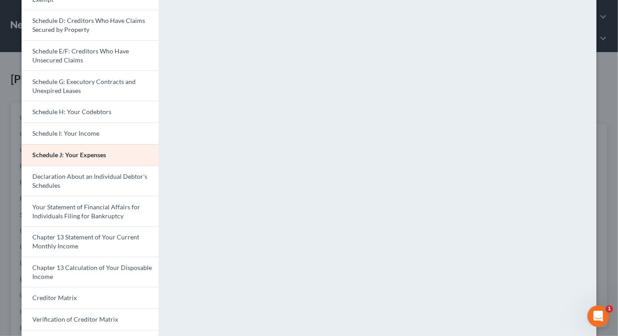
scroll to position [149, 0]
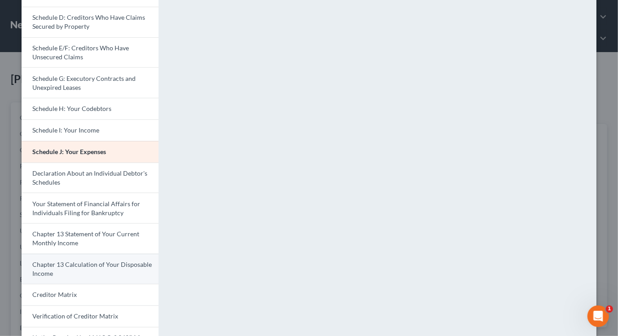
click at [104, 255] on link "Chapter 13 Calculation of Your Disposable Income" at bounding box center [90, 269] width 137 height 31
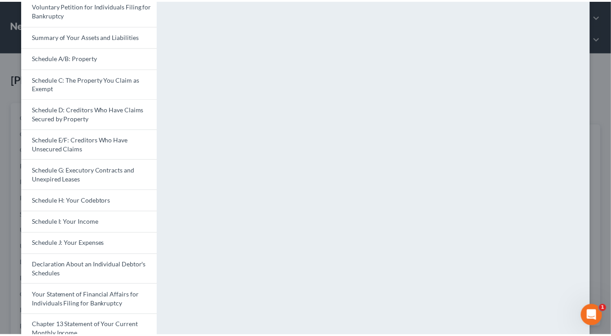
scroll to position [0, 0]
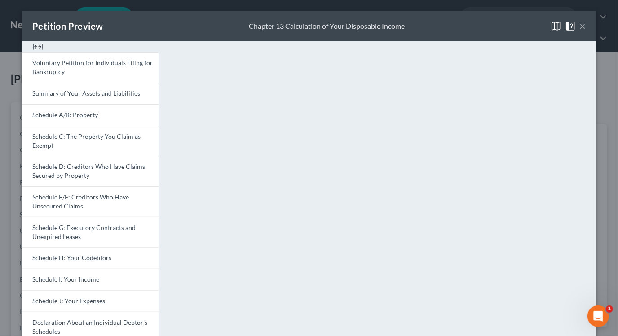
click at [580, 26] on button "×" at bounding box center [583, 26] width 6 height 11
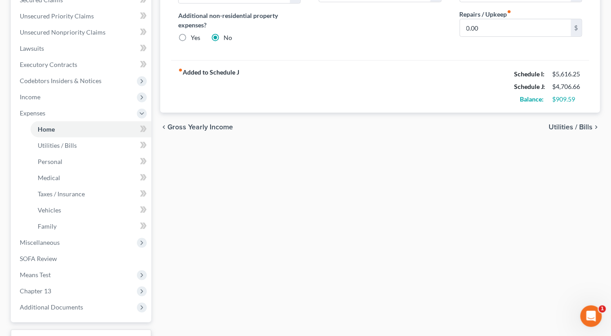
scroll to position [221, 0]
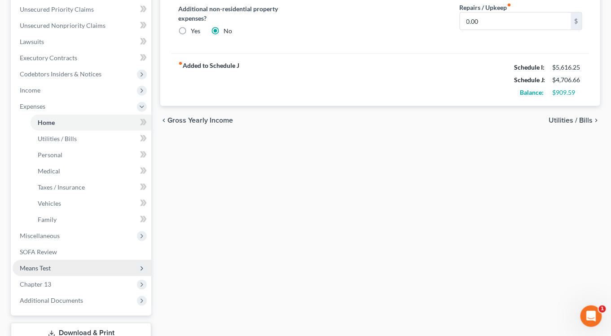
click at [75, 260] on span "Means Test" at bounding box center [82, 268] width 139 height 16
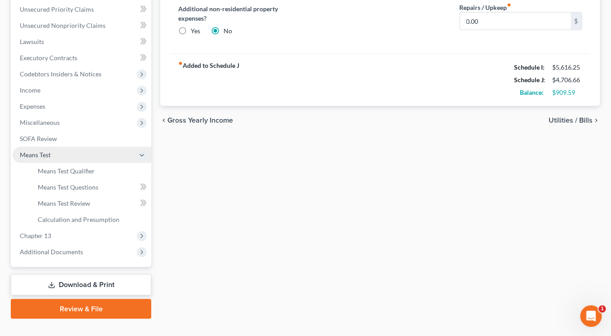
scroll to position [221, 0]
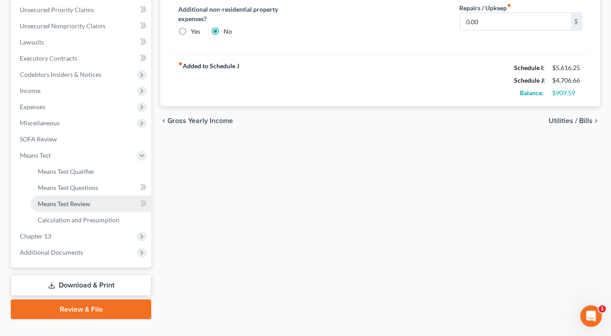
click at [56, 200] on span "Means Test Review" at bounding box center [64, 204] width 53 height 8
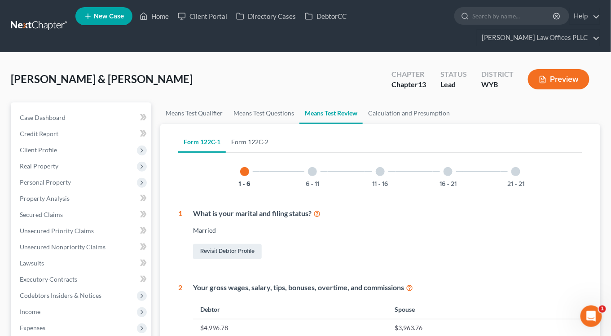
click at [256, 131] on link "Form 122C-2" at bounding box center [250, 142] width 48 height 22
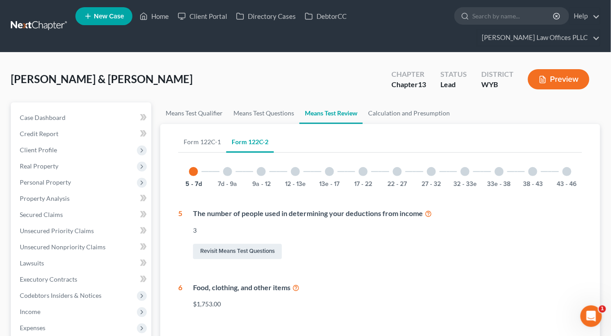
click at [501, 167] on div at bounding box center [499, 171] width 9 height 9
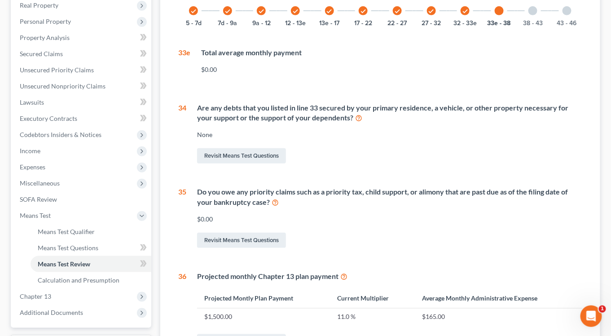
scroll to position [165, 0]
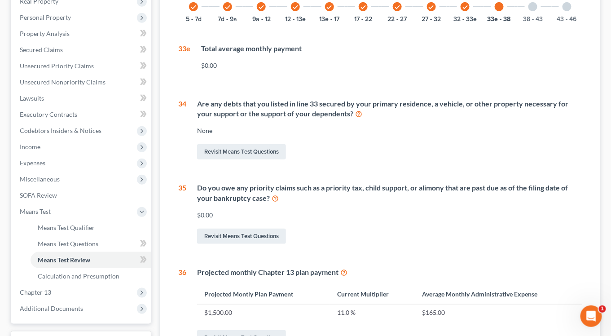
click at [217, 304] on td "$1,500.00" at bounding box center [263, 312] width 133 height 17
click at [329, 227] on div "Revisit Means Test Questions" at bounding box center [389, 236] width 385 height 19
click at [221, 330] on link "Revisit Means Test Questions" at bounding box center [241, 337] width 89 height 15
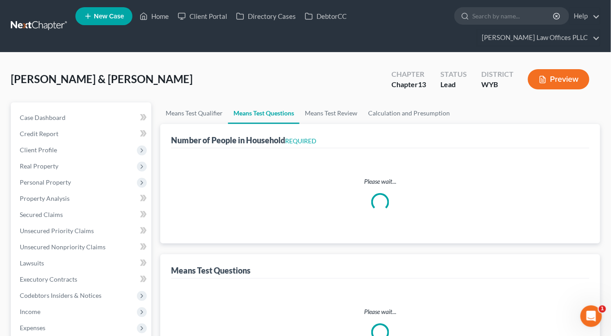
select select "2"
select select "1"
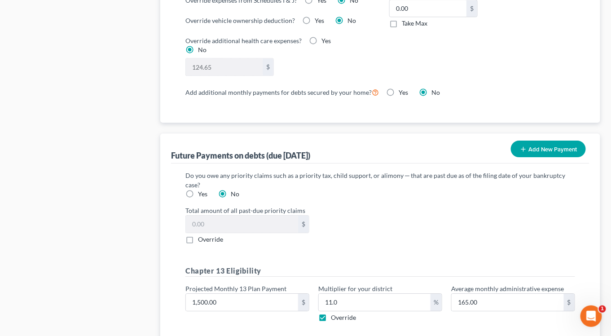
scroll to position [818, 0]
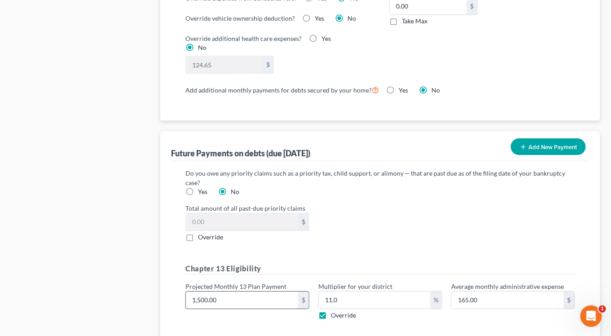
drag, startPoint x: 194, startPoint y: 281, endPoint x: 193, endPoint y: 286, distance: 4.7
click at [195, 292] on input "1,500.00" at bounding box center [242, 300] width 112 height 17
type input ",500.00"
type input "55.00"
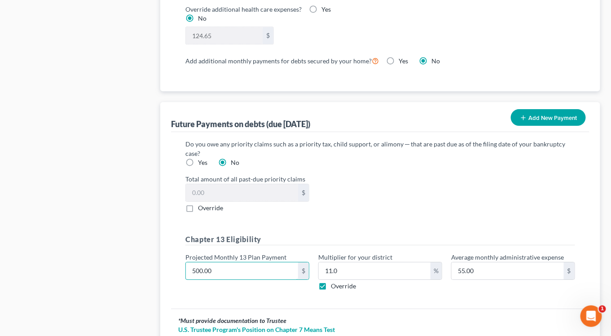
scroll to position [847, 0]
type input "2500.00"
type input "275.00"
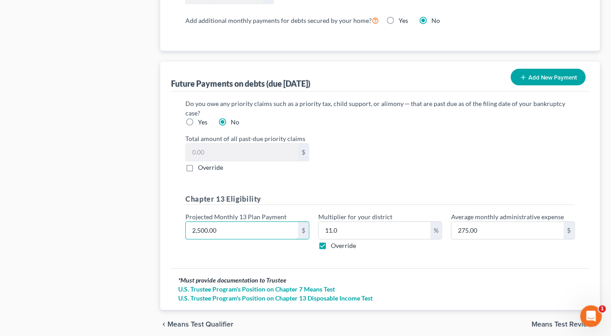
scroll to position [880, 0]
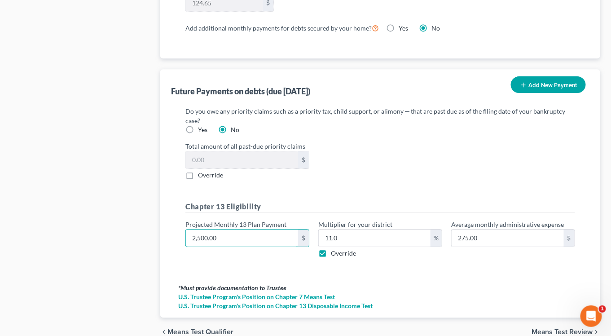
type input "2,500.00"
click at [554, 328] on span "Means Test Review" at bounding box center [563, 331] width 62 height 7
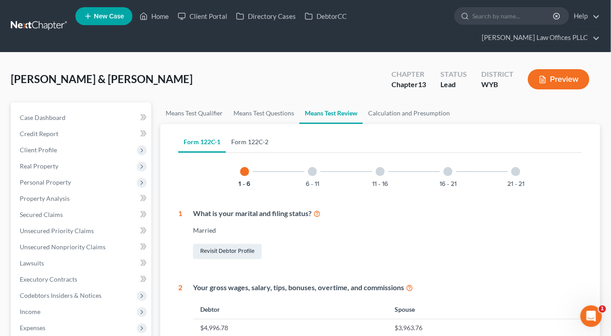
click at [240, 131] on link "Form 122C-2" at bounding box center [250, 142] width 48 height 22
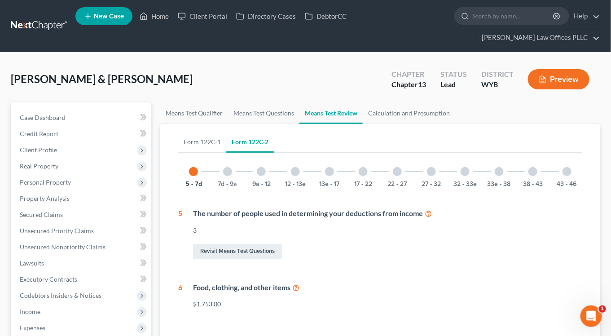
click at [569, 167] on div at bounding box center [567, 171] width 9 height 9
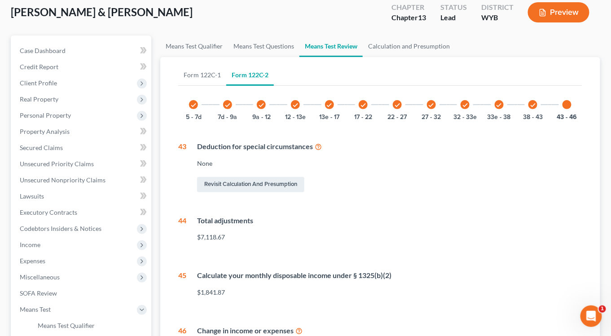
scroll to position [60, 0]
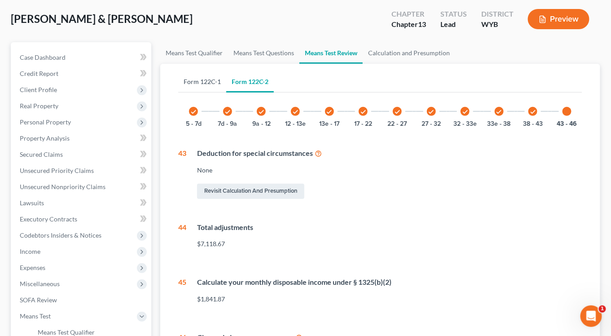
click at [198, 71] on link "Form 122C-1" at bounding box center [202, 82] width 48 height 22
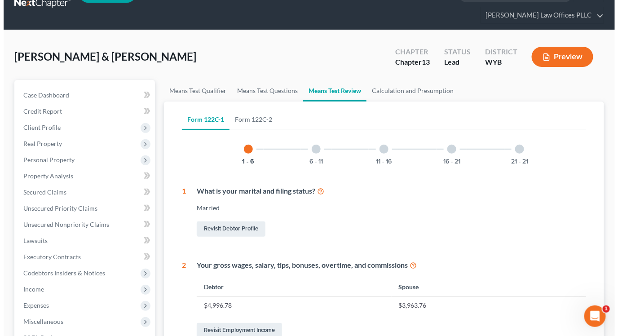
scroll to position [36, 0]
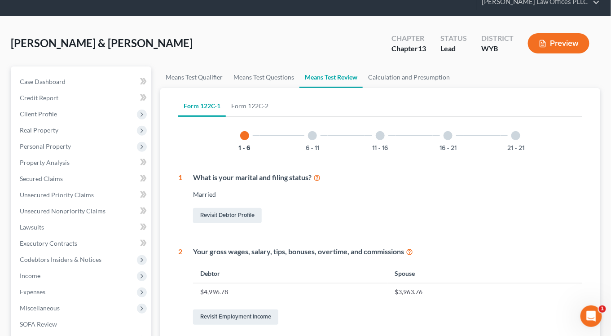
click at [551, 33] on button "Preview" at bounding box center [559, 43] width 62 height 20
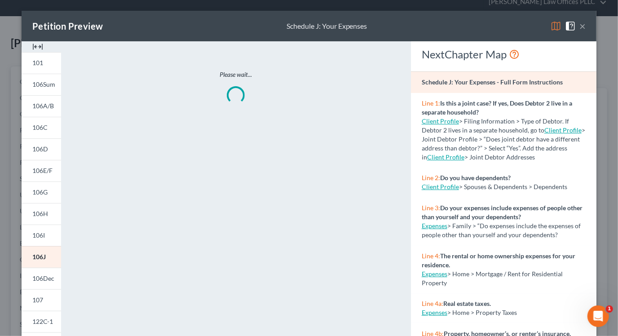
click at [36, 44] on img at bounding box center [37, 46] width 11 height 11
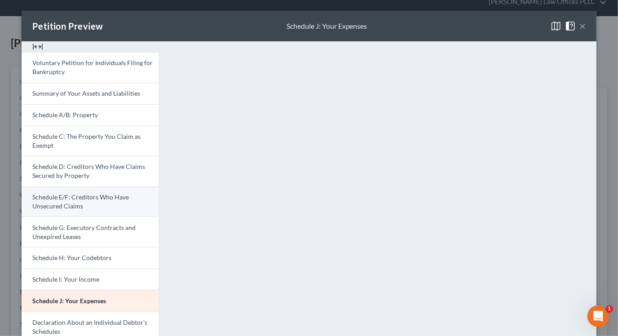
click at [79, 204] on span "Schedule E/F: Creditors Who Have Unsecured Claims" at bounding box center [80, 201] width 97 height 17
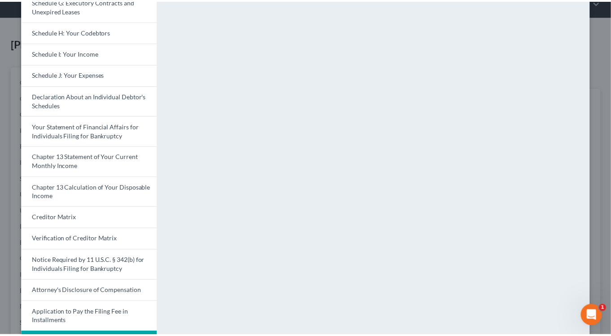
scroll to position [213, 0]
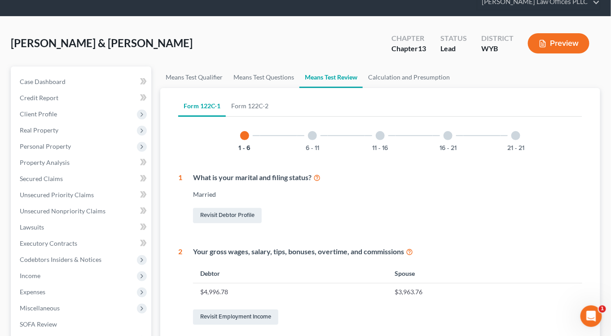
drag, startPoint x: 612, startPoint y: 176, endPoint x: 613, endPoint y: 156, distance: 19.8
click at [52, 191] on span "Unsecured Priority Claims" at bounding box center [57, 195] width 74 height 8
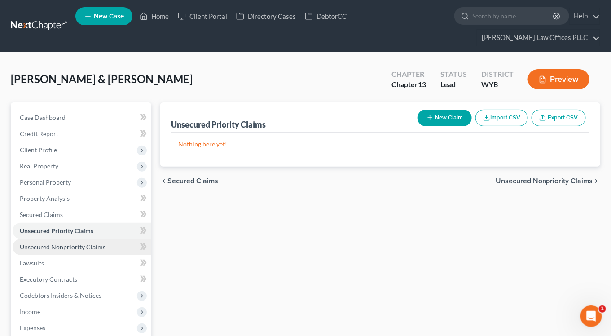
click at [49, 239] on link "Unsecured Nonpriority Claims" at bounding box center [82, 247] width 139 height 16
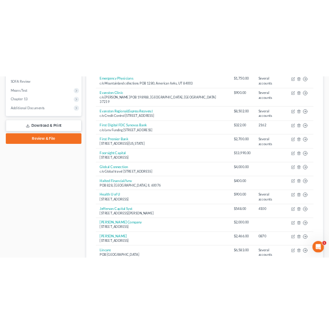
scroll to position [352, 0]
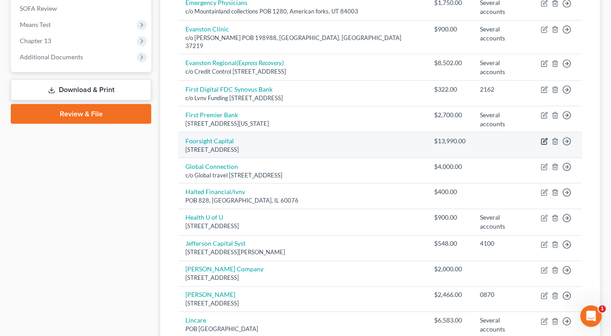
click at [544, 138] on icon "button" at bounding box center [544, 141] width 7 height 7
select select "46"
select select "14"
select select "2"
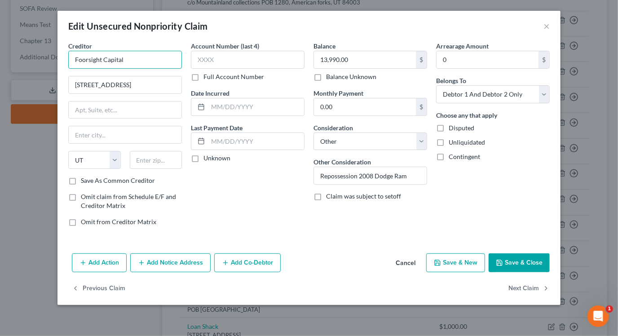
drag, startPoint x: 125, startPoint y: 61, endPoint x: 25, endPoint y: 58, distance: 100.2
click at [25, 58] on div "Edit Unsecured Nonpriority Claim × Creditor * Foorsight Capital 2783 S Leadersh…" at bounding box center [309, 168] width 618 height 336
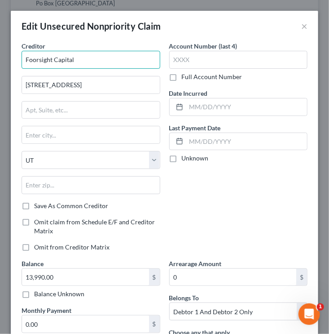
click at [36, 62] on input "Foorsight Capital" at bounding box center [91, 60] width 139 height 18
click at [36, 61] on input "Foorsight Capital" at bounding box center [91, 60] width 139 height 18
type input "Foursight Capital"
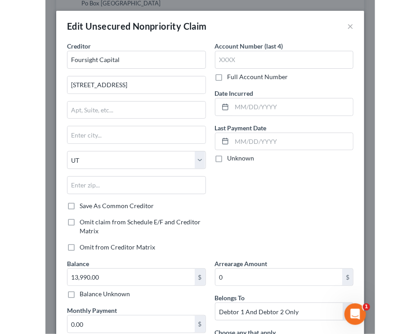
scroll to position [278, 0]
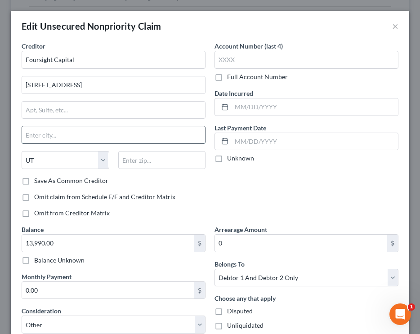
click at [41, 137] on input "text" at bounding box center [113, 134] width 183 height 17
click at [41, 133] on input "text" at bounding box center [113, 134] width 183 height 17
paste input "Salt Lake City, UT 84145"
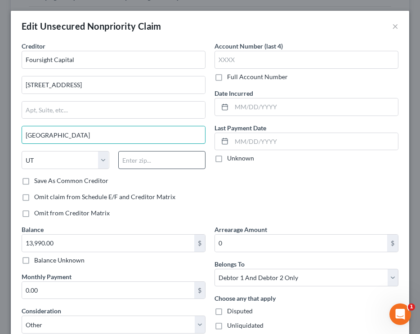
type input "Salt Lake City, UT 84145"
click at [145, 160] on input "text" at bounding box center [162, 160] width 88 height 18
type input "84145"
click at [107, 133] on input "Salt Lake City, UT 84145" at bounding box center [113, 134] width 183 height 17
type input "Salt Lake City"
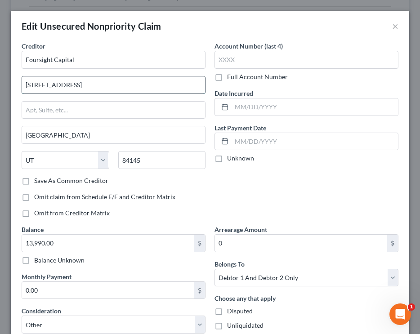
click at [105, 87] on input "2783 S Leadership Court" at bounding box center [113, 84] width 183 height 17
type input "2"
paste input "PO Box 45026"
type input "PO Box 45026"
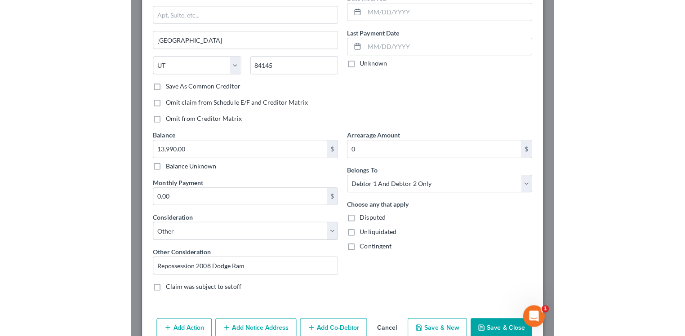
scroll to position [97, 0]
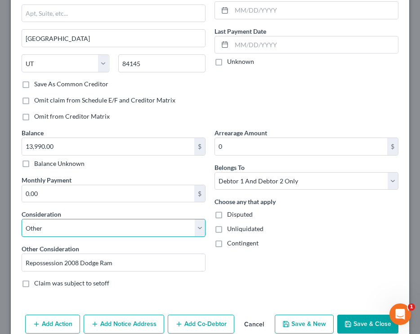
click at [195, 229] on select "Select Cable / Satellite Services Collection Agency Credit Card Debt Debt Couns…" at bounding box center [114, 228] width 184 height 18
click at [292, 260] on div "Arrearage Amount 0 $ Belongs To * Select Debtor 1 Only Debtor 2 Only Debtor 1 A…" at bounding box center [306, 211] width 193 height 167
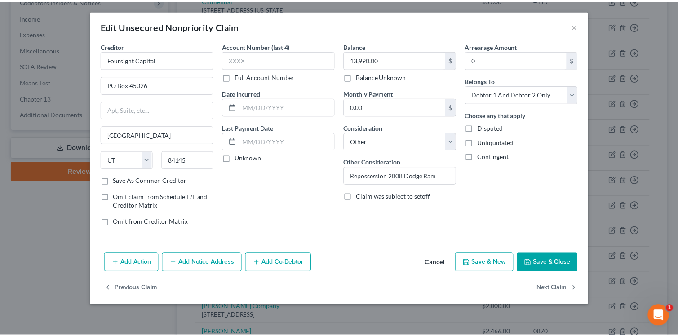
scroll to position [0, 0]
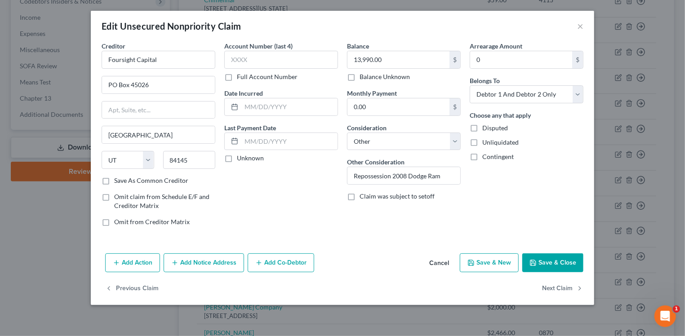
click at [546, 264] on button "Save & Close" at bounding box center [552, 262] width 61 height 19
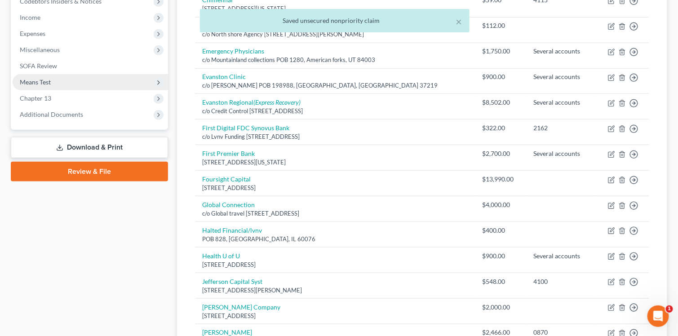
click at [35, 78] on span "Means Test" at bounding box center [35, 82] width 31 height 8
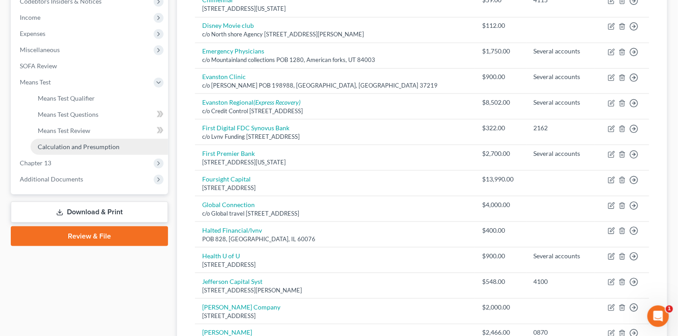
click at [52, 146] on span "Calculation and Presumption" at bounding box center [79, 147] width 82 height 8
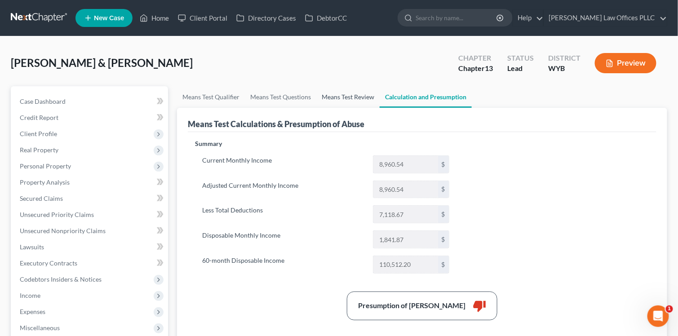
click at [341, 97] on link "Means Test Review" at bounding box center [347, 97] width 63 height 22
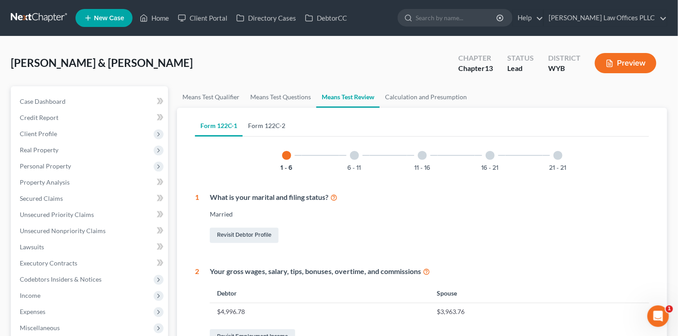
click at [276, 122] on link "Form 122C-2" at bounding box center [267, 126] width 48 height 22
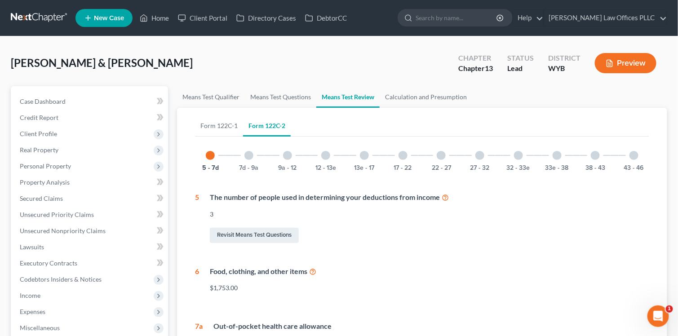
click at [618, 157] on div at bounding box center [633, 155] width 9 height 9
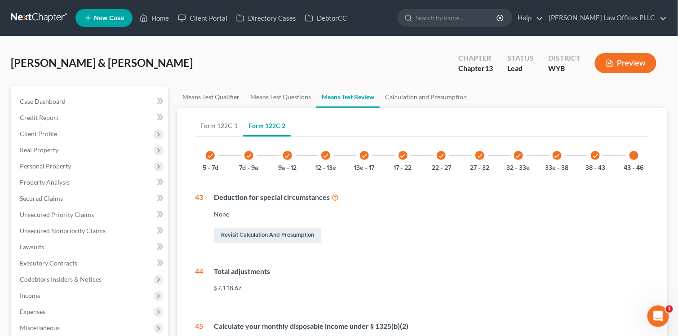
click at [338, 196] on icon at bounding box center [335, 197] width 7 height 9
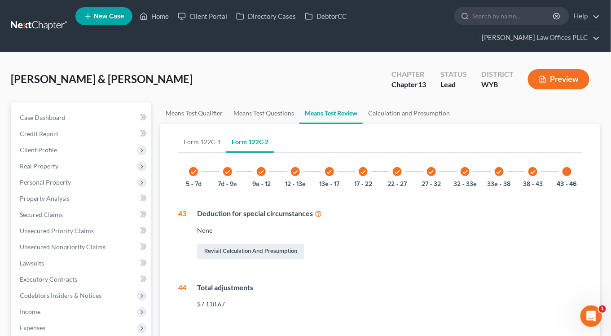
click at [499, 169] on icon "check" at bounding box center [499, 172] width 6 height 6
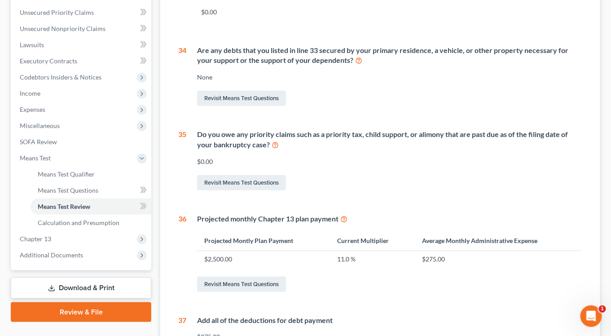
scroll to position [210, 0]
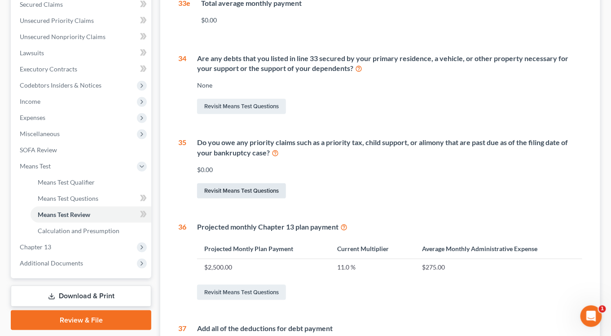
click at [224, 183] on link "Revisit Means Test Questions" at bounding box center [241, 190] width 89 height 15
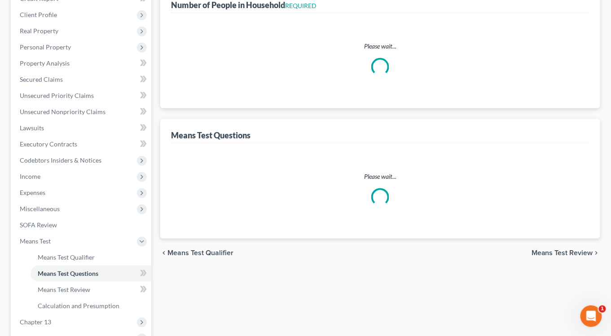
scroll to position [12, 0]
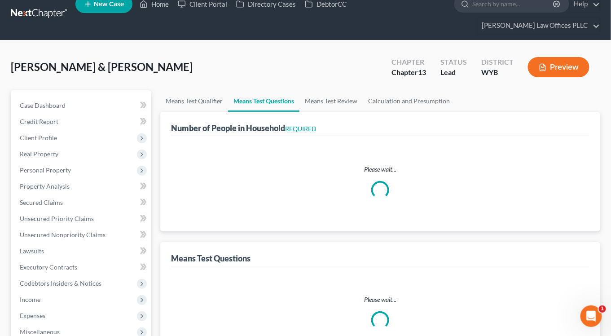
select select "2"
select select "1"
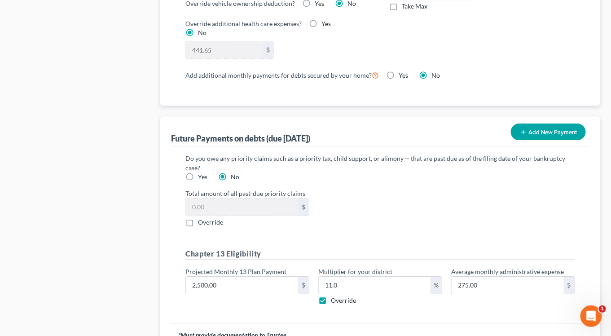
scroll to position [836, 0]
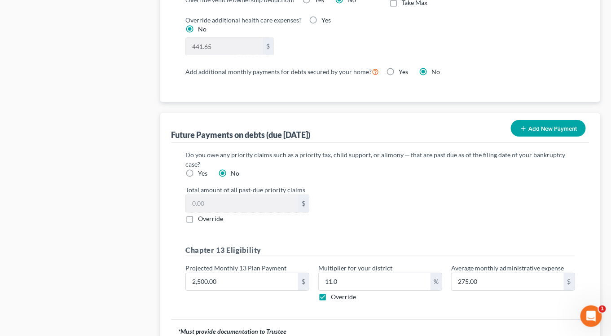
click at [198, 169] on label "Yes" at bounding box center [202, 173] width 9 height 9
click at [202, 169] on input "Yes" at bounding box center [205, 172] width 6 height 6
radio input "true"
click at [231, 169] on label "No" at bounding box center [235, 173] width 9 height 9
click at [235, 169] on input "No" at bounding box center [238, 172] width 6 height 6
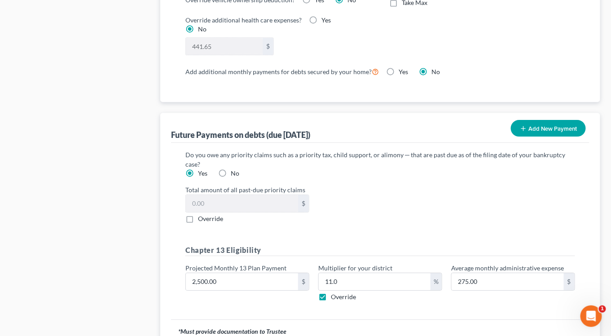
radio input "true"
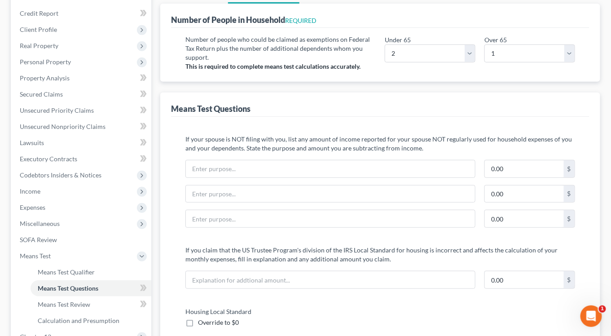
scroll to position [0, 0]
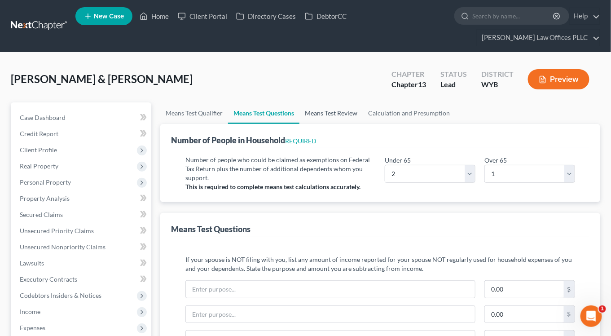
click at [342, 102] on link "Means Test Review" at bounding box center [331, 113] width 63 height 22
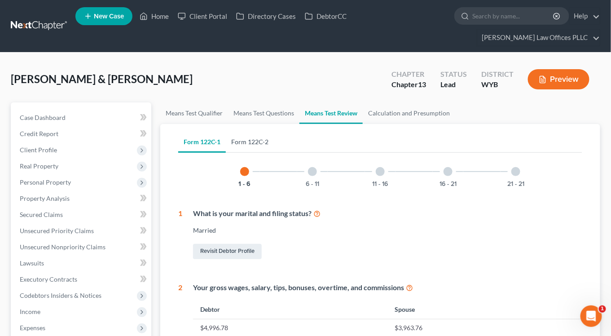
click at [259, 131] on link "Form 122C-2" at bounding box center [250, 142] width 48 height 22
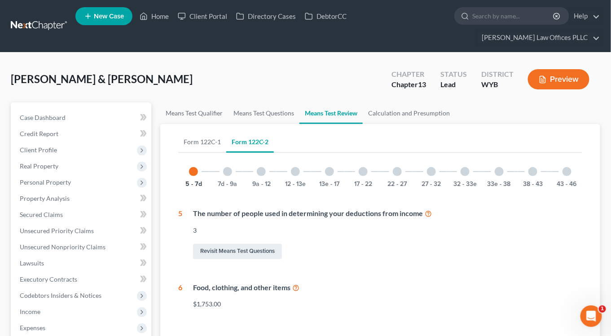
click at [566, 167] on div at bounding box center [567, 171] width 9 height 9
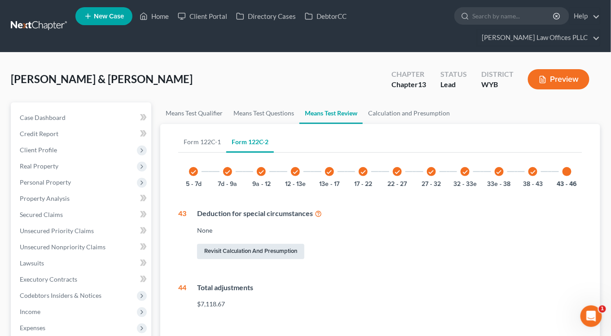
click at [239, 244] on link "Revisit Calculation and Presumption" at bounding box center [250, 251] width 107 height 15
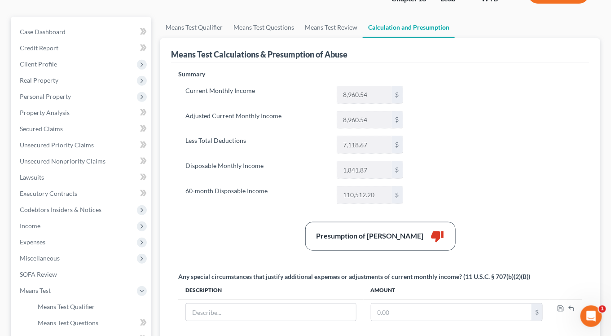
scroll to position [94, 0]
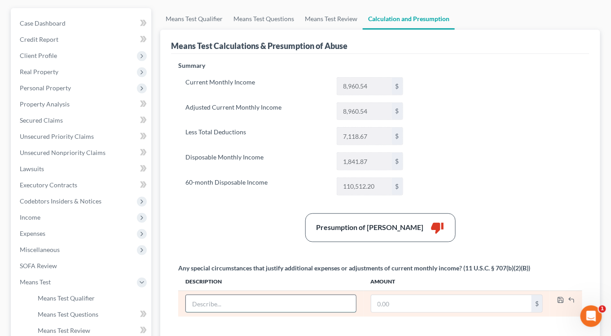
drag, startPoint x: 209, startPoint y: 289, endPoint x: 203, endPoint y: 290, distance: 5.9
click at [209, 295] on input "text" at bounding box center [271, 303] width 170 height 17
type input "Balance of Attorney Fees"
click at [407, 295] on input "text" at bounding box center [452, 303] width 160 height 17
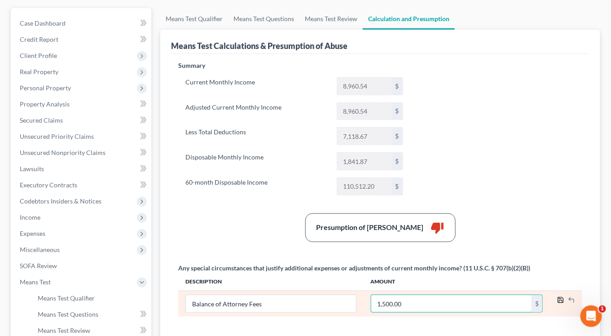
type input "1,500.00"
click at [561, 300] on polyline "button" at bounding box center [561, 301] width 3 height 2
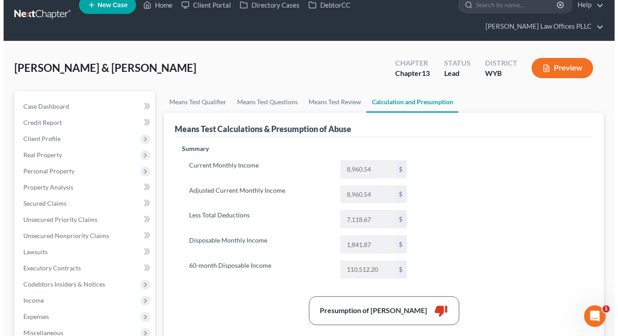
scroll to position [4, 0]
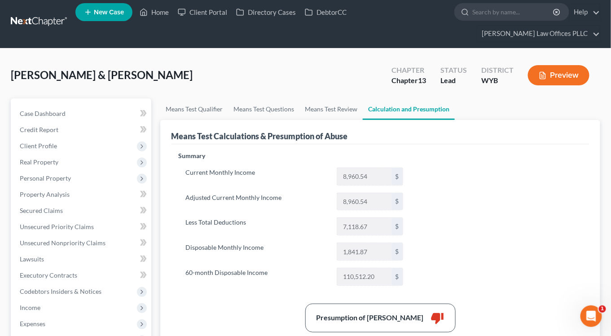
click at [553, 65] on button "Preview" at bounding box center [559, 75] width 62 height 20
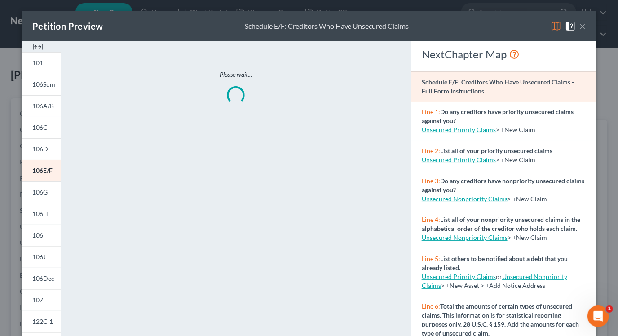
click at [33, 48] on img at bounding box center [37, 46] width 11 height 11
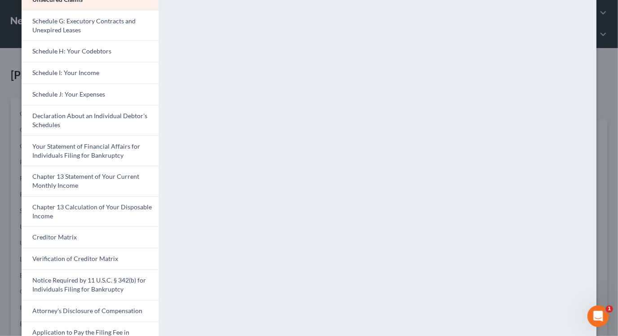
scroll to position [208, 0]
click at [95, 215] on link "Chapter 13 Calculation of Your Disposable Income" at bounding box center [90, 210] width 137 height 31
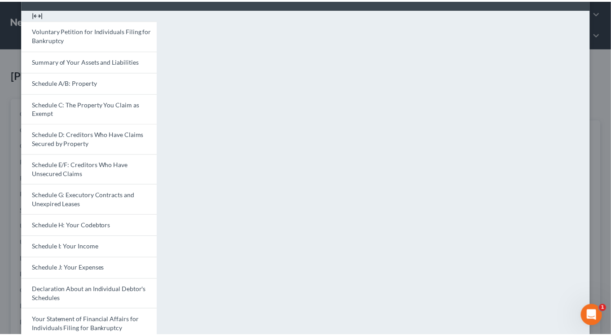
scroll to position [0, 0]
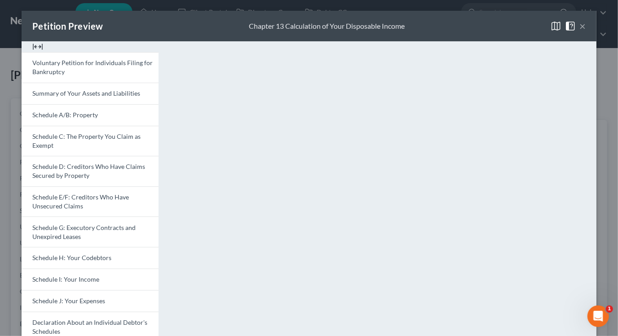
click at [580, 24] on button "×" at bounding box center [583, 26] width 6 height 11
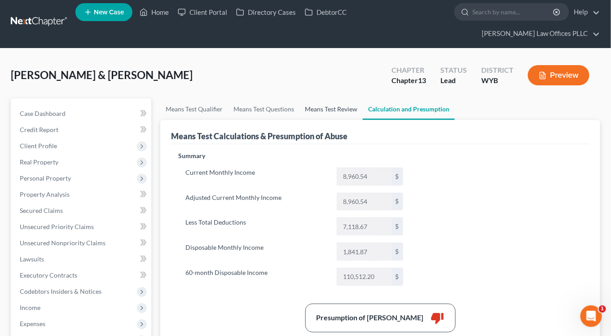
click at [317, 98] on link "Means Test Review" at bounding box center [331, 109] width 63 height 22
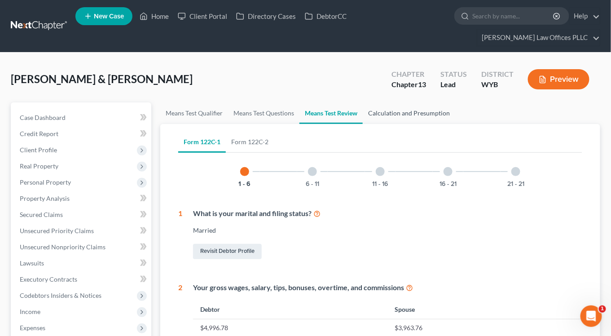
click at [400, 102] on link "Calculation and Presumption" at bounding box center [409, 113] width 93 height 22
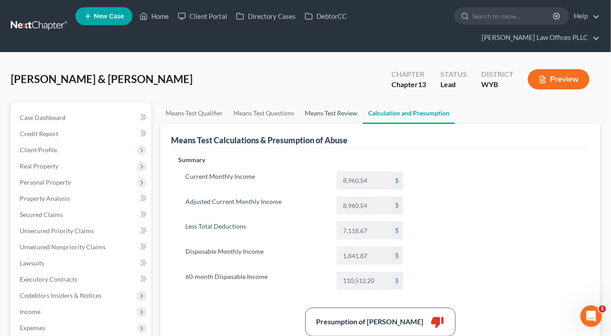
click at [324, 102] on link "Means Test Review" at bounding box center [331, 113] width 63 height 22
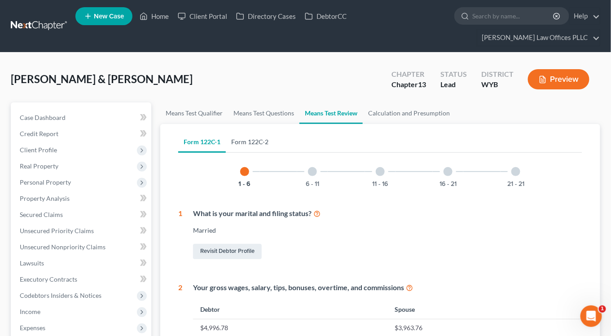
click at [247, 131] on link "Form 122C-2" at bounding box center [250, 142] width 48 height 22
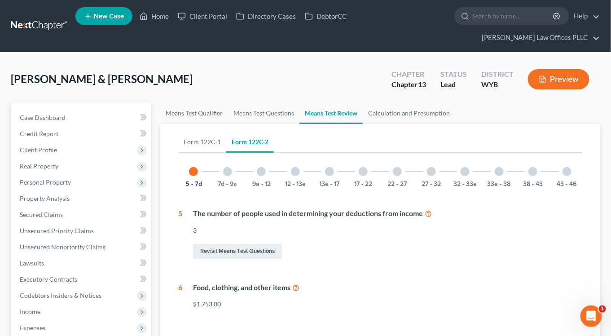
click at [568, 167] on div at bounding box center [567, 171] width 9 height 9
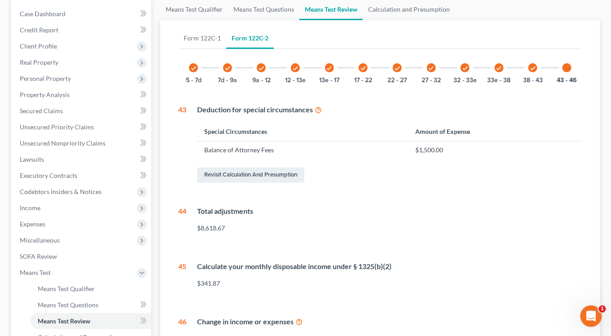
scroll to position [103, 0]
click at [235, 168] on link "Revisit Calculation and Presumption" at bounding box center [250, 175] width 107 height 15
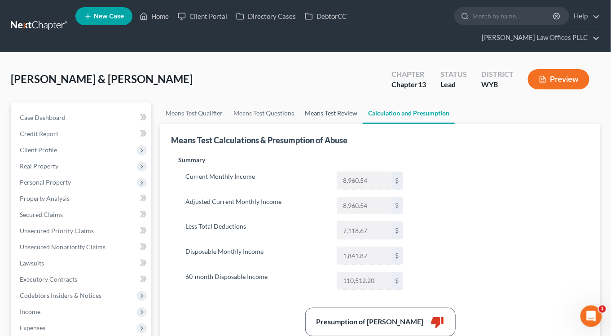
click at [318, 102] on link "Means Test Review" at bounding box center [331, 113] width 63 height 22
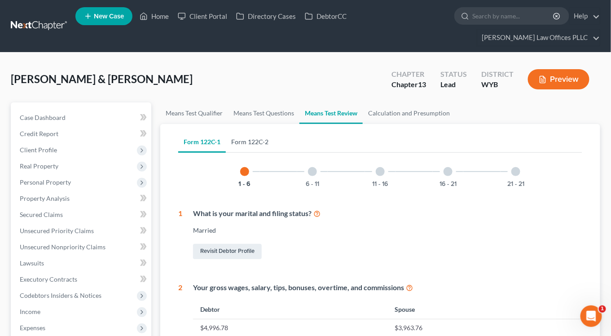
click at [250, 131] on link "Form 122C-2" at bounding box center [250, 142] width 48 height 22
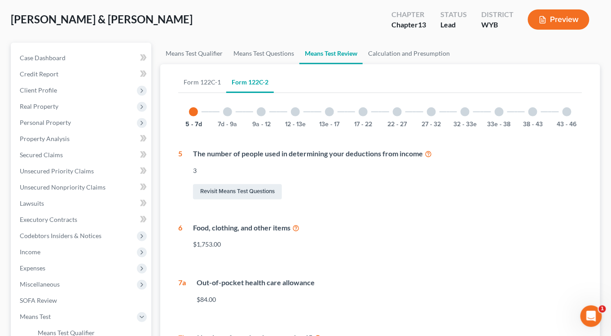
scroll to position [59, 0]
click at [536, 108] on div at bounding box center [533, 112] width 9 height 9
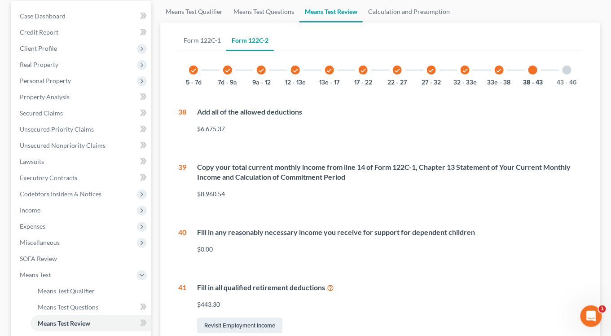
scroll to position [70, 0]
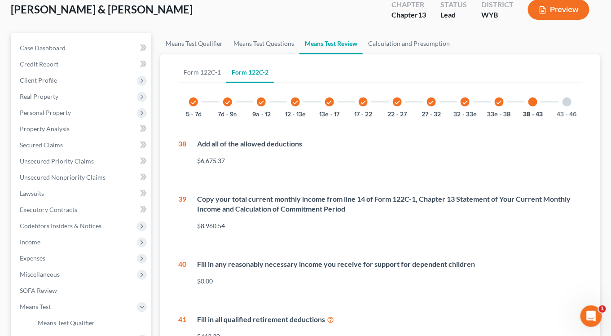
click at [569, 97] on div at bounding box center [567, 101] width 9 height 9
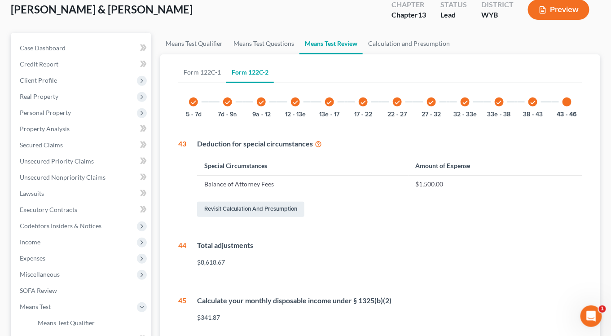
click at [317, 139] on icon at bounding box center [318, 143] width 7 height 9
click at [228, 202] on link "Revisit Calculation and Presumption" at bounding box center [250, 209] width 107 height 15
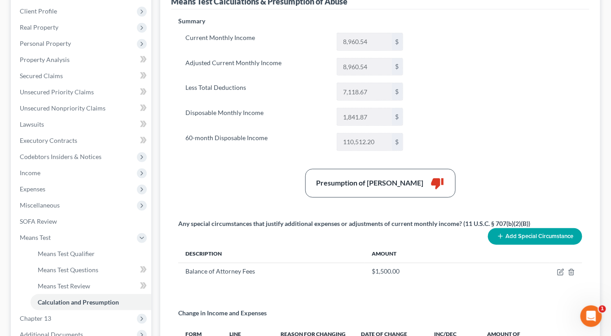
scroll to position [141, 0]
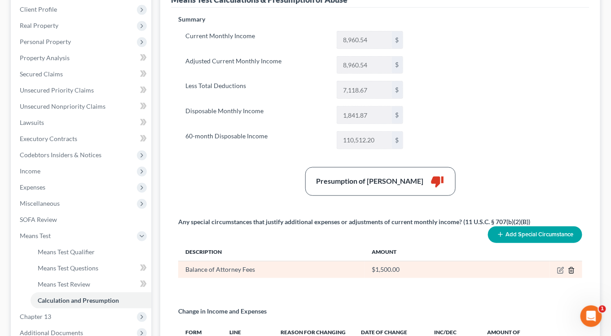
click at [574, 267] on icon "button" at bounding box center [572, 270] width 4 height 6
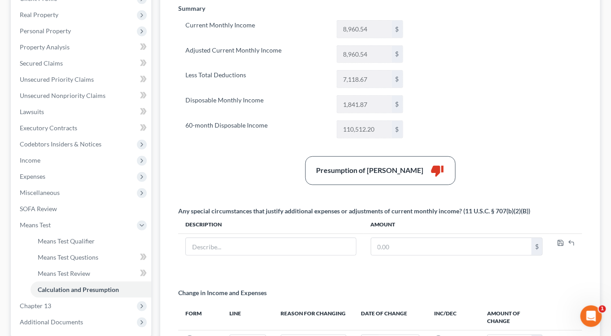
scroll to position [174, 0]
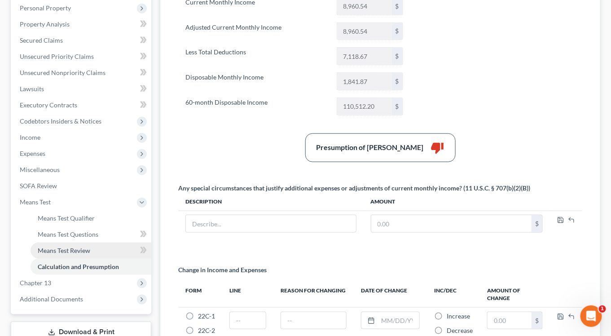
click at [74, 247] on span "Means Test Review" at bounding box center [64, 251] width 53 height 8
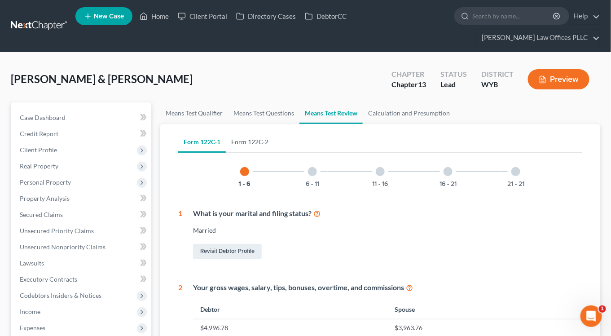
click at [250, 131] on link "Form 122C-2" at bounding box center [250, 142] width 48 height 22
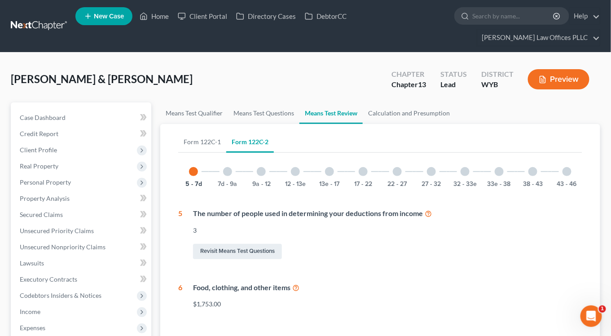
click at [501, 167] on div at bounding box center [499, 171] width 9 height 9
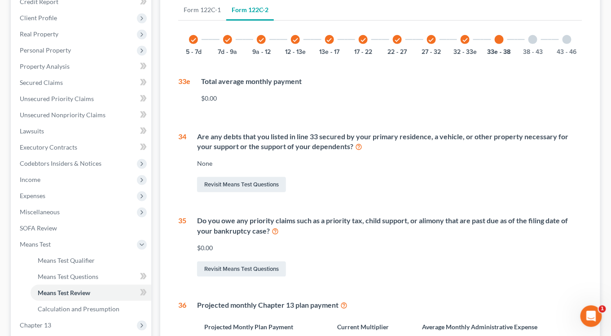
scroll to position [133, 0]
click at [239, 261] on link "Revisit Means Test Questions" at bounding box center [241, 268] width 89 height 15
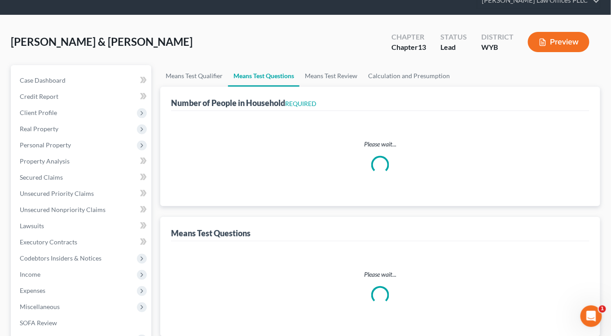
select select "2"
select select "1"
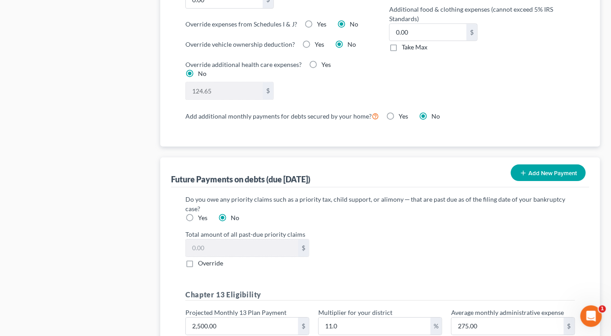
scroll to position [793, 0]
click at [198, 213] on label "Yes" at bounding box center [202, 217] width 9 height 9
click at [202, 213] on input "Yes" at bounding box center [205, 216] width 6 height 6
radio input "true"
click at [198, 258] on label "Override" at bounding box center [210, 262] width 25 height 9
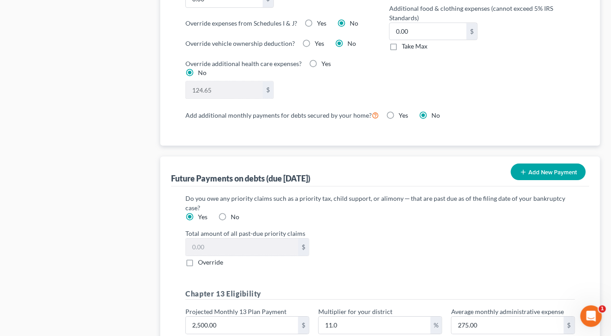
click at [202, 258] on input "Override" at bounding box center [205, 261] width 6 height 6
checkbox input "true"
click at [203, 239] on input "0.00" at bounding box center [242, 247] width 112 height 17
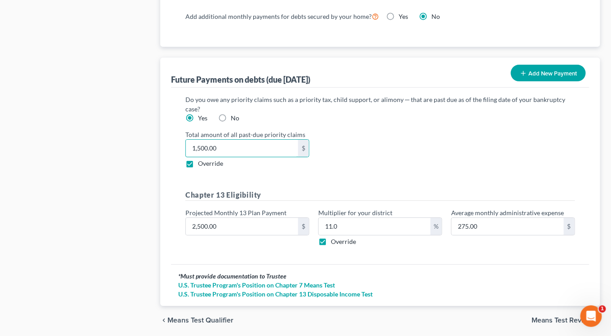
scroll to position [903, 0]
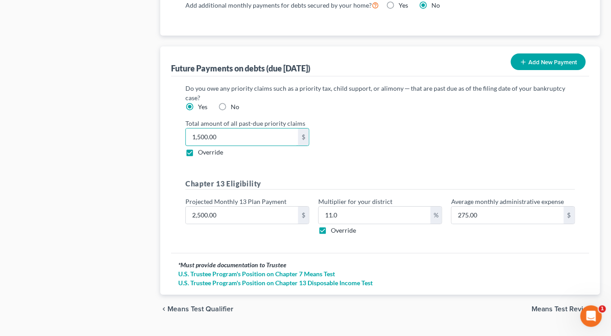
type input "1,500.00"
click at [572, 306] on span "Means Test Review" at bounding box center [563, 309] width 62 height 7
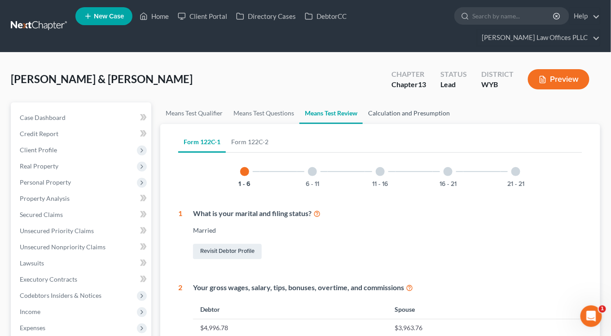
click at [414, 102] on link "Calculation and Presumption" at bounding box center [409, 113] width 93 height 22
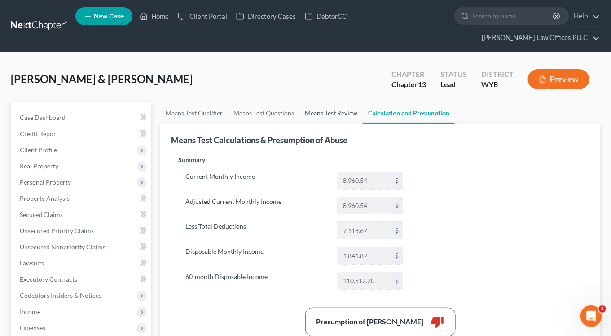
click at [325, 102] on link "Means Test Review" at bounding box center [331, 113] width 63 height 22
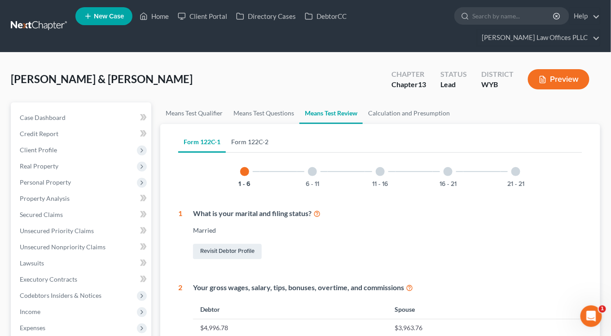
click at [239, 131] on link "Form 122C-2" at bounding box center [250, 142] width 48 height 22
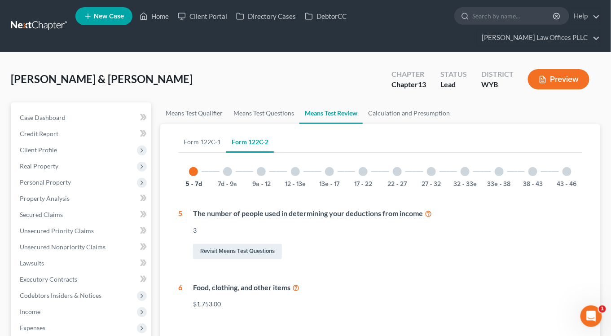
click at [500, 167] on div at bounding box center [499, 171] width 9 height 9
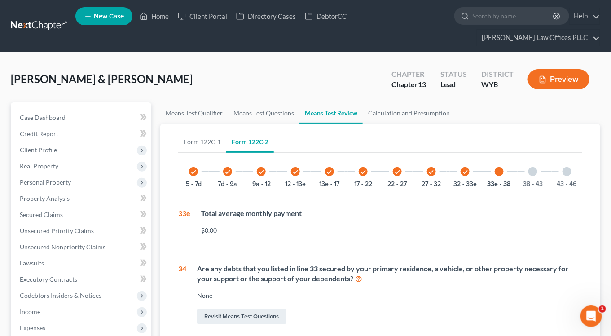
click at [572, 69] on button "Preview" at bounding box center [559, 79] width 62 height 20
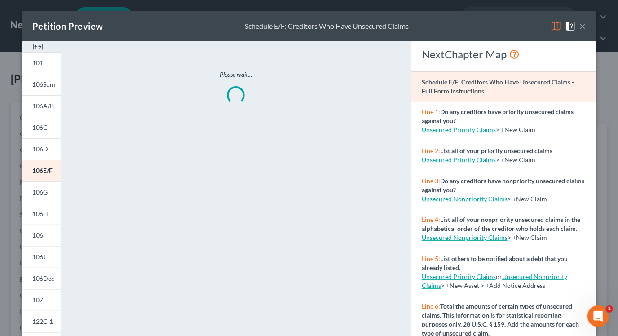
click at [39, 47] on img at bounding box center [37, 46] width 11 height 11
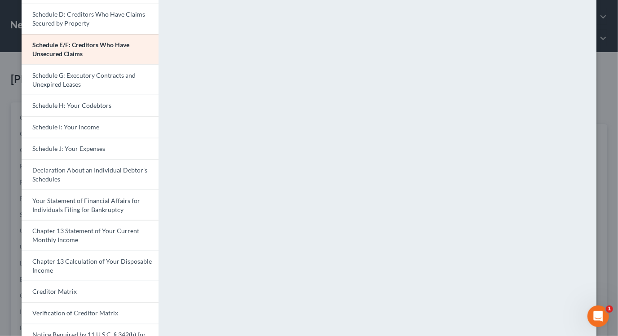
scroll to position [156, 0]
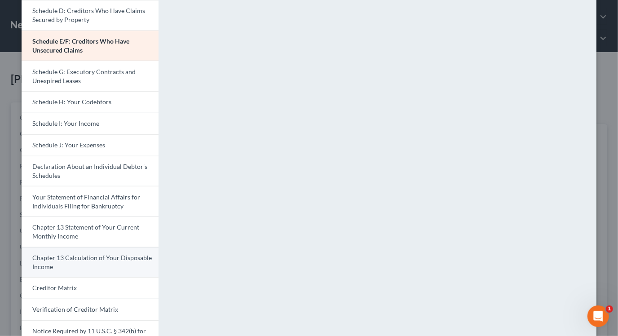
click at [80, 267] on link "Chapter 13 Calculation of Your Disposable Income" at bounding box center [90, 262] width 137 height 31
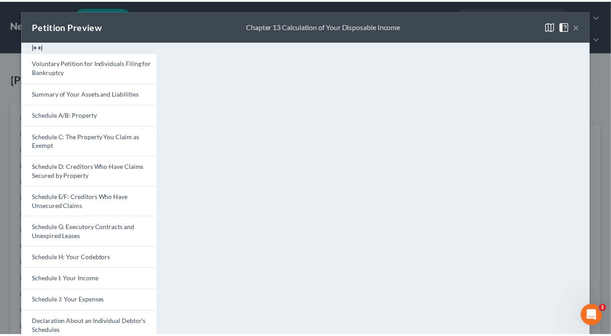
scroll to position [20, 0]
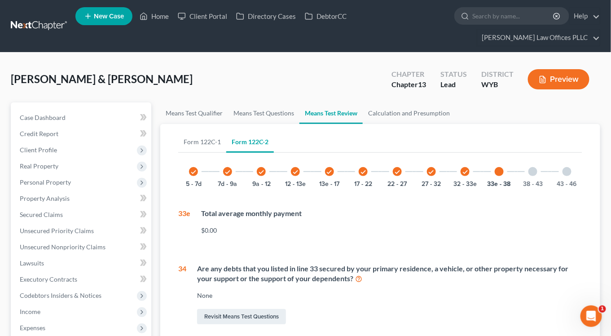
drag, startPoint x: 613, startPoint y: 123, endPoint x: 615, endPoint y: 160, distance: 37.3
click at [397, 102] on link "Calculation and Presumption" at bounding box center [409, 113] width 93 height 22
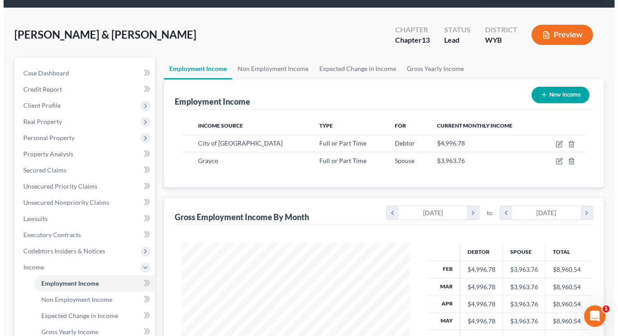
scroll to position [44, 0]
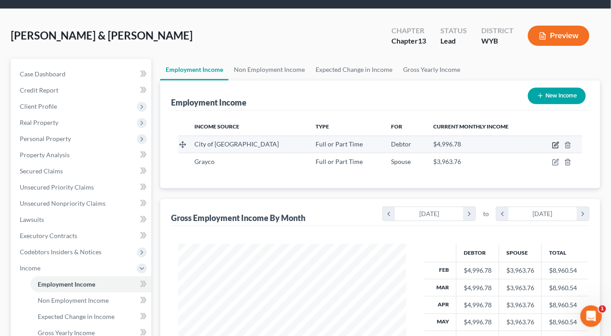
click at [556, 142] on icon "button" at bounding box center [556, 145] width 7 height 7
select select "0"
select select "53"
select select "2"
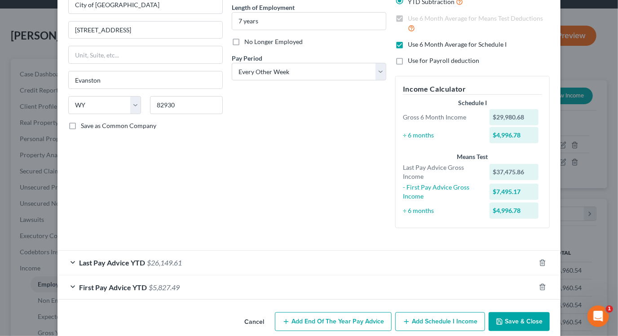
scroll to position [97, 0]
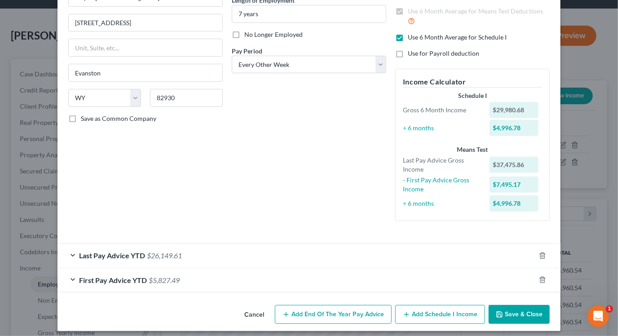
click at [70, 257] on div "Last Pay Advice YTD $26,149.61" at bounding box center [297, 256] width 478 height 24
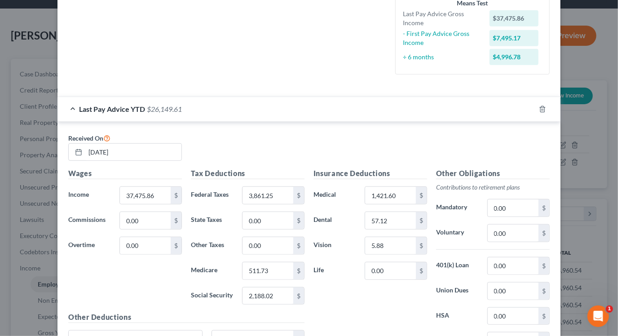
scroll to position [248, 0]
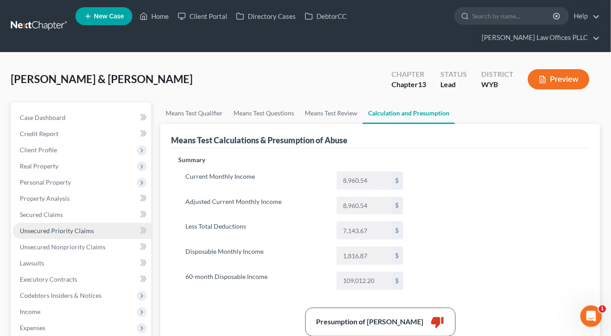
click at [44, 227] on span "Unsecured Priority Claims" at bounding box center [57, 231] width 74 height 8
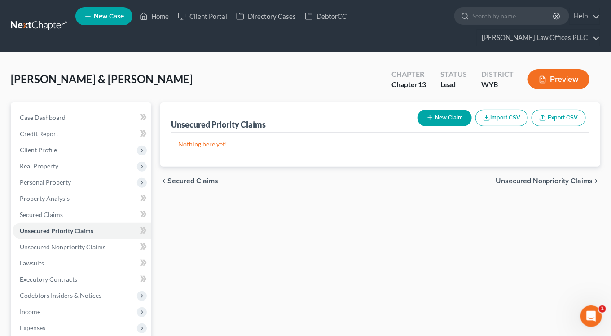
click at [437, 110] on button "New Claim" at bounding box center [445, 118] width 54 height 17
select select "2"
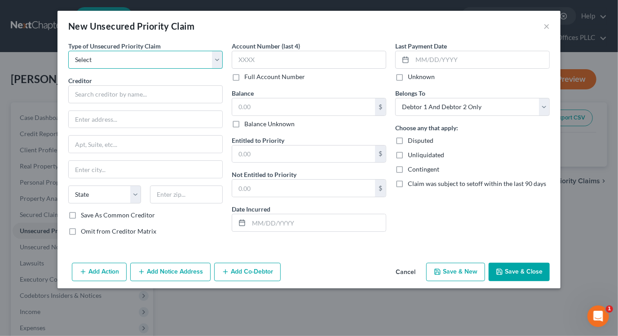
click at [218, 59] on select "Select Taxes & Other Government Units Domestic Support Obligations Extensions o…" at bounding box center [145, 60] width 155 height 18
select select "9"
click at [68, 51] on select "Select Taxes & Other Government Units Domestic Support Obligations Extensions o…" at bounding box center [145, 60] width 155 height 18
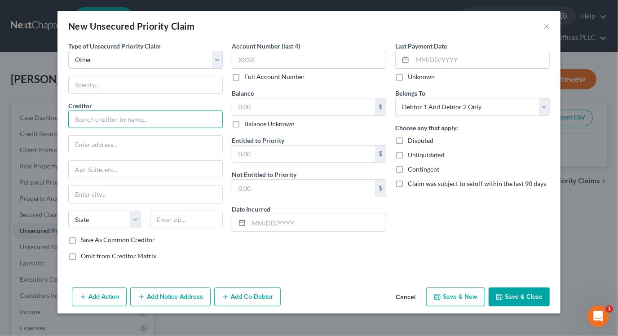
click at [131, 122] on input "text" at bounding box center [145, 120] width 155 height 18
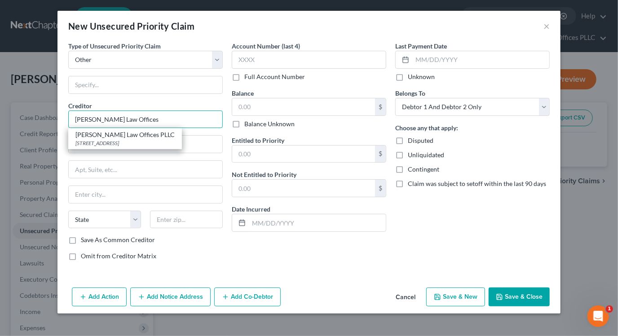
type input "[PERSON_NAME] Law Offices"
click at [180, 254] on div "Omit from Creditor Matrix" at bounding box center [145, 256] width 155 height 9
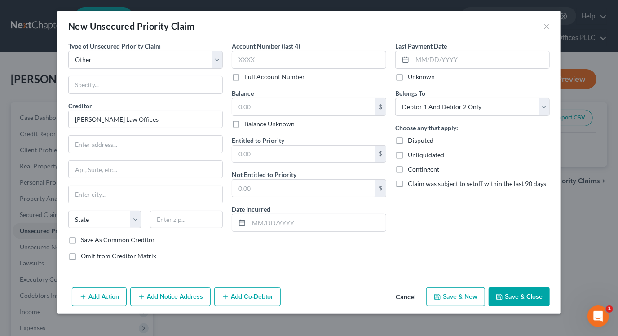
click at [406, 297] on button "Cancel" at bounding box center [406, 297] width 34 height 18
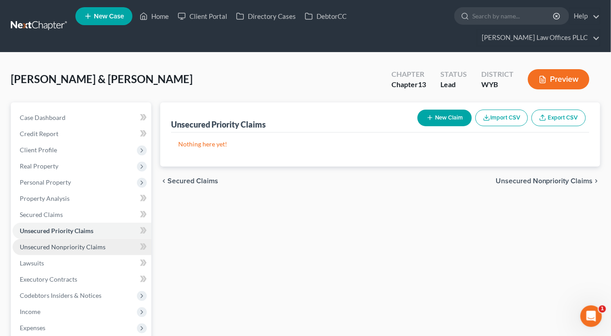
click at [44, 243] on span "Unsecured Nonpriority Claims" at bounding box center [63, 247] width 86 height 8
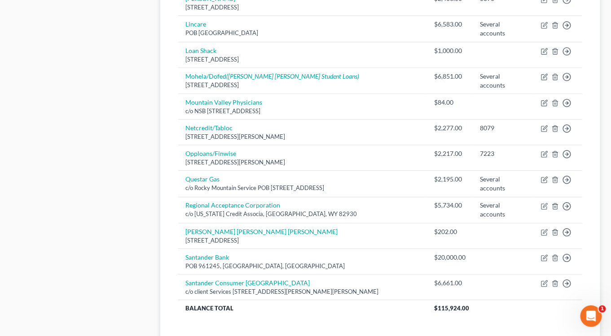
scroll to position [638, 0]
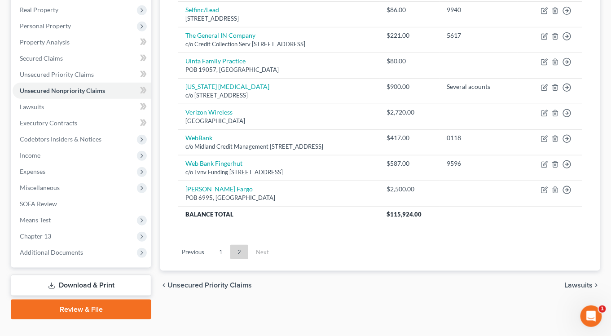
click at [574, 282] on span "Lawsuits" at bounding box center [579, 285] width 28 height 7
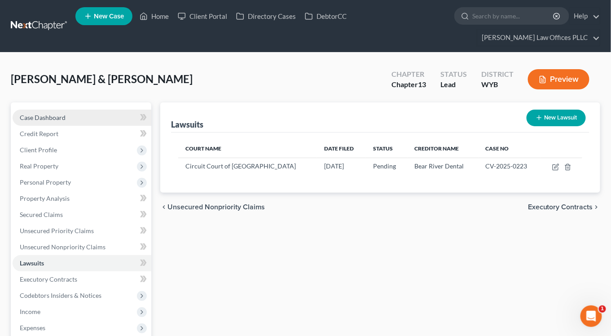
click at [37, 114] on span "Case Dashboard" at bounding box center [43, 118] width 46 height 8
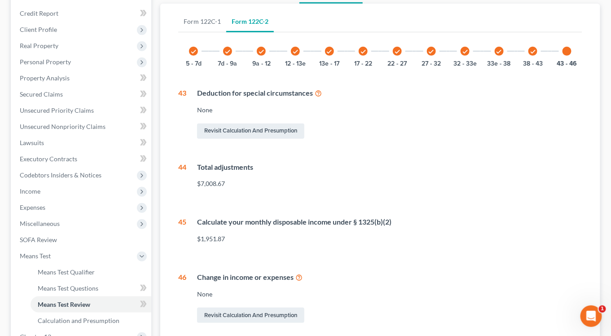
click at [567, 47] on div at bounding box center [567, 51] width 9 height 9
click at [480, 235] on div "$1,951.87" at bounding box center [389, 239] width 385 height 9
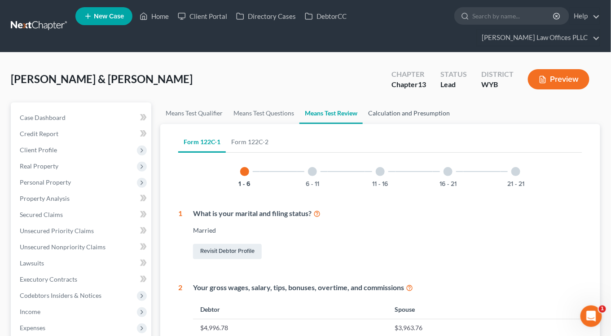
click at [402, 102] on link "Calculation and Presumption" at bounding box center [409, 113] width 93 height 22
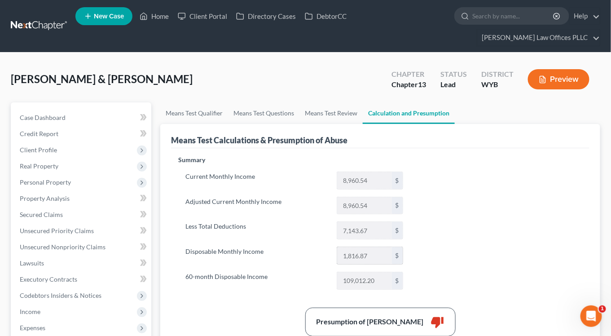
drag, startPoint x: 344, startPoint y: 239, endPoint x: 368, endPoint y: 239, distance: 23.8
click at [368, 247] on input "1,816.87" at bounding box center [364, 255] width 55 height 17
click at [199, 308] on div "Presumption of Abuse Arises thumb_down" at bounding box center [380, 322] width 413 height 29
click at [543, 75] on icon "button" at bounding box center [543, 79] width 8 height 8
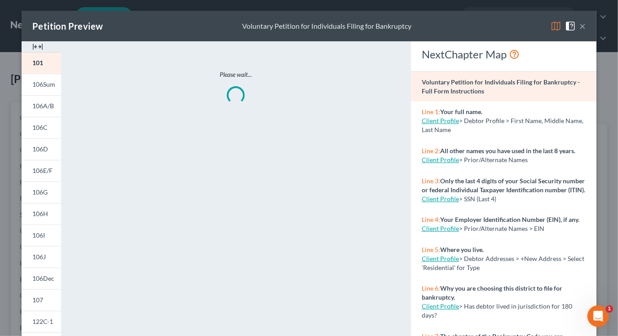
click at [33, 45] on img at bounding box center [37, 46] width 11 height 11
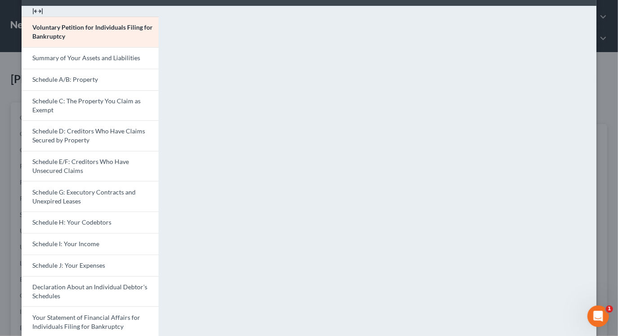
scroll to position [35, 0]
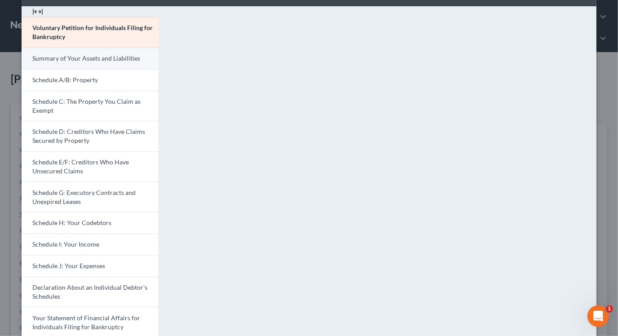
click at [74, 55] on span "Summary of Your Assets and Liabilities" at bounding box center [86, 58] width 108 height 8
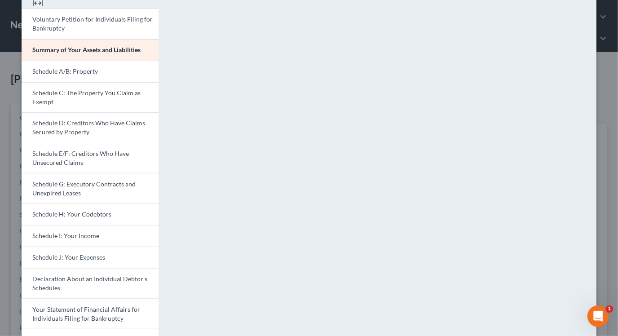
scroll to position [0, 0]
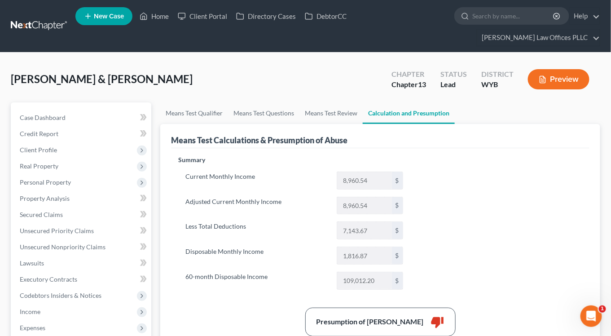
drag, startPoint x: 613, startPoint y: 152, endPoint x: 617, endPoint y: 173, distance: 20.7
click at [577, 69] on button "Preview" at bounding box center [559, 79] width 62 height 20
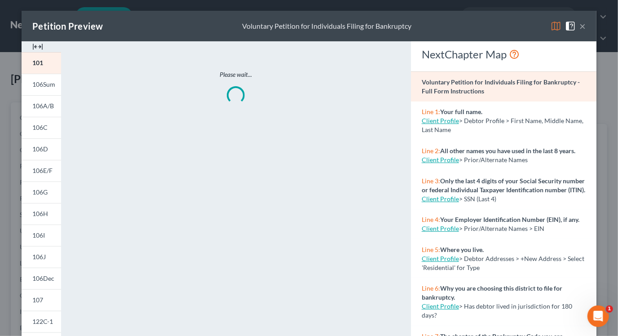
click at [33, 49] on img at bounding box center [37, 46] width 11 height 11
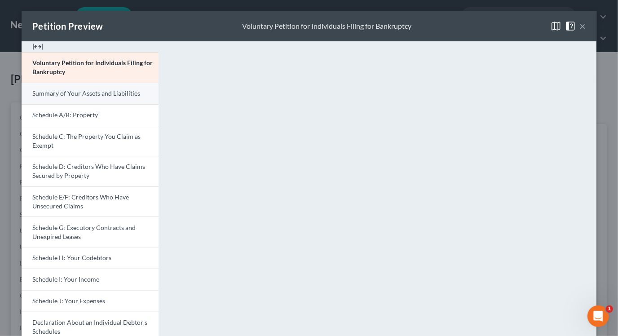
click at [38, 89] on span "Summary of Your Assets and Liabilities" at bounding box center [86, 93] width 108 height 8
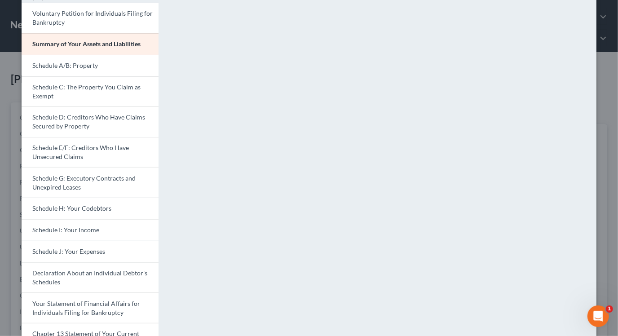
scroll to position [62, 0]
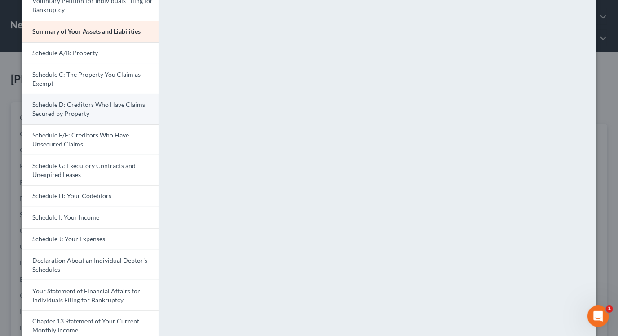
click at [69, 108] on link "Schedule D: Creditors Who Have Claims Secured by Property" at bounding box center [90, 109] width 137 height 31
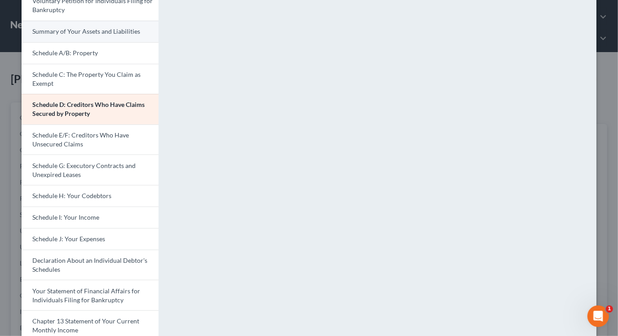
click at [58, 34] on span "Summary of Your Assets and Liabilities" at bounding box center [86, 31] width 108 height 8
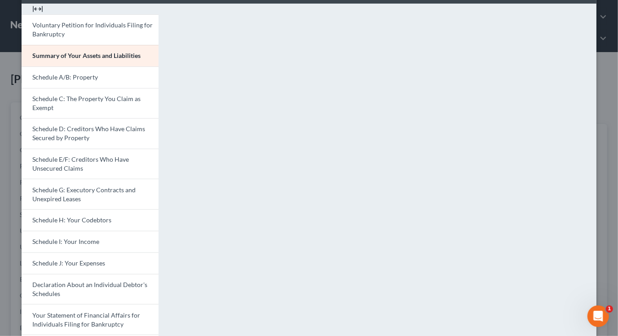
scroll to position [33, 0]
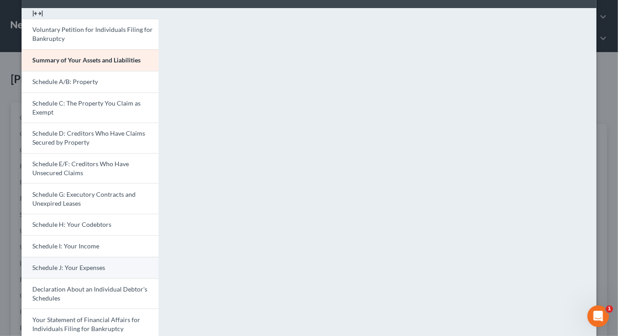
click at [65, 270] on span "Schedule J: Your Expenses" at bounding box center [68, 268] width 73 height 8
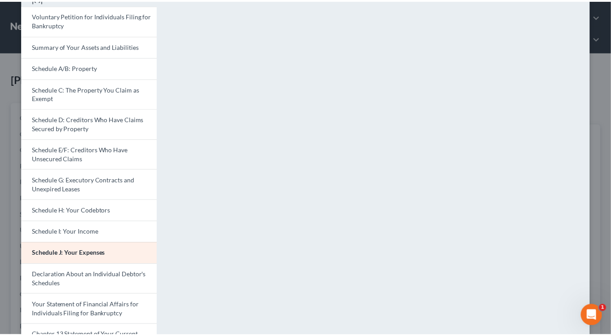
scroll to position [0, 0]
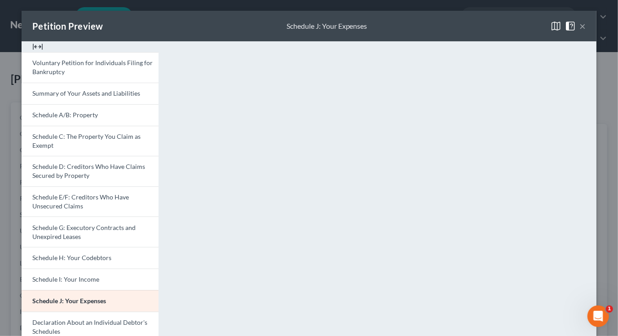
click at [580, 27] on button "×" at bounding box center [583, 26] width 6 height 11
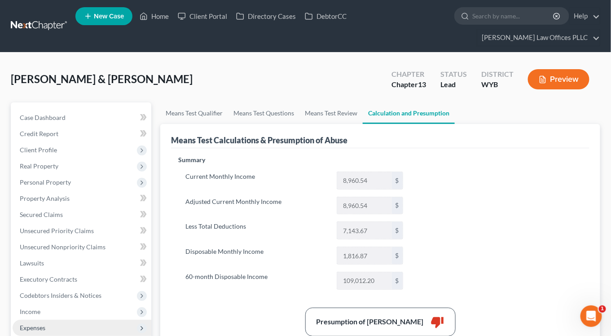
click at [34, 324] on span "Expenses" at bounding box center [33, 328] width 26 height 8
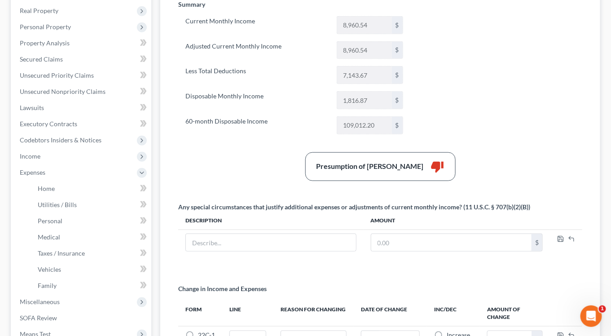
scroll to position [158, 0]
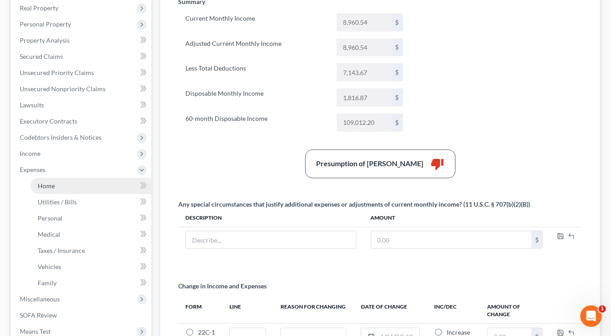
click at [49, 182] on span "Home" at bounding box center [46, 186] width 17 height 8
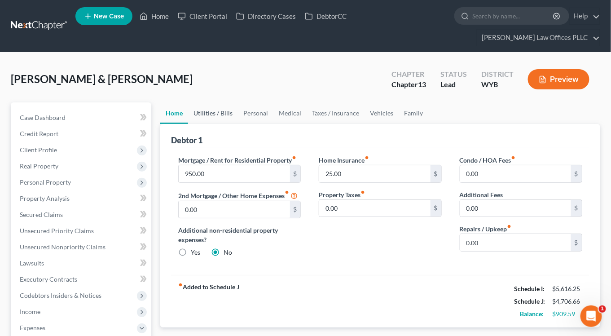
click at [208, 102] on link "Utilities / Bills" at bounding box center [213, 113] width 50 height 22
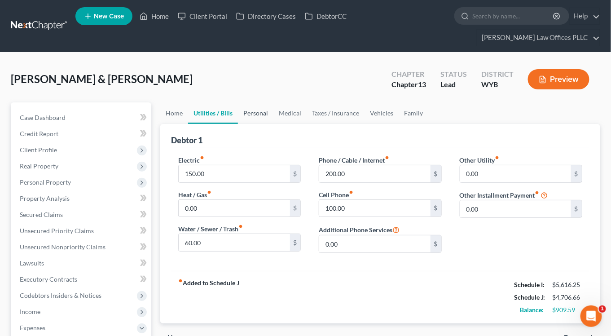
click at [257, 102] on link "Personal" at bounding box center [255, 113] width 35 height 22
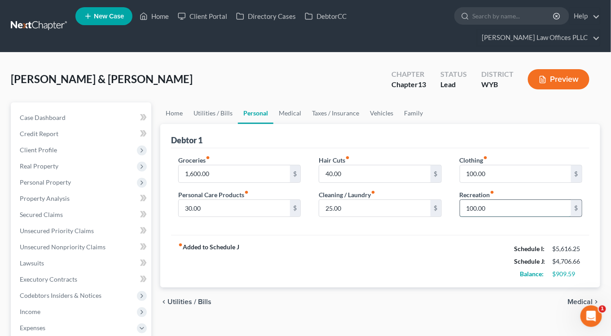
click at [475, 200] on input "100.00" at bounding box center [516, 208] width 111 height 17
type input "0.00"
click at [195, 165] on input "1,600.00" at bounding box center [234, 173] width 111 height 17
type input "800.00"
click at [474, 165] on input "100.00" at bounding box center [516, 173] width 111 height 17
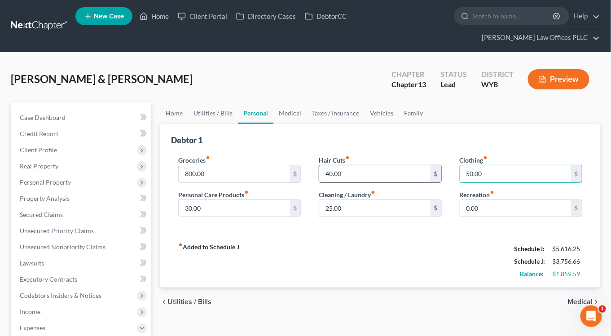
type input "50.00"
drag, startPoint x: 330, startPoint y: 159, endPoint x: 309, endPoint y: 222, distance: 67.1
click at [330, 165] on input "40.00" at bounding box center [374, 173] width 111 height 17
type input "0.00"
click at [304, 236] on div "fiber_manual_record Added to Schedule J Schedule I: $5,616.25 Schedule J: $3,71…" at bounding box center [380, 261] width 419 height 53
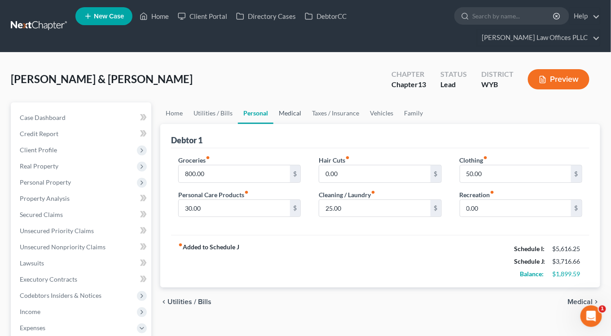
click at [284, 102] on link "Medical" at bounding box center [290, 113] width 33 height 22
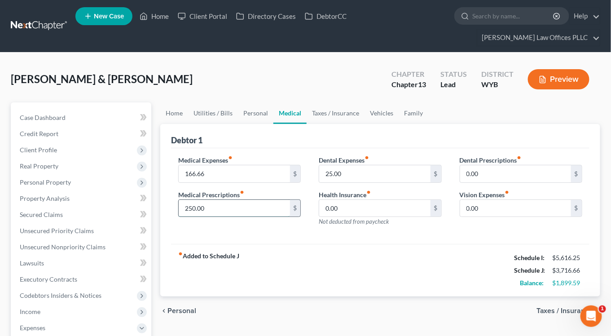
click at [194, 200] on input "250.00" at bounding box center [234, 208] width 111 height 17
type input "0"
type input "80.00"
click at [304, 244] on div "fiber_manual_record Added to Schedule J Schedule I: $5,616.25 Schedule J: $3,54…" at bounding box center [380, 270] width 419 height 53
click at [317, 102] on link "Taxes / Insurance" at bounding box center [336, 113] width 58 height 22
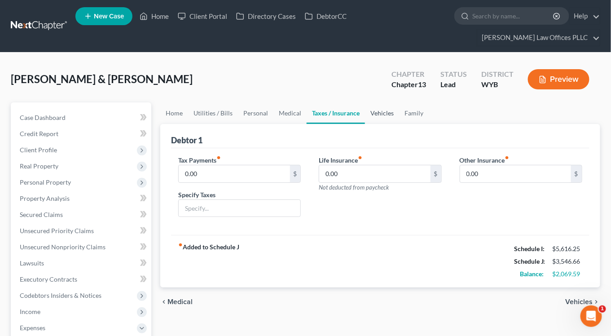
click at [380, 102] on link "Vehicles" at bounding box center [382, 113] width 34 height 22
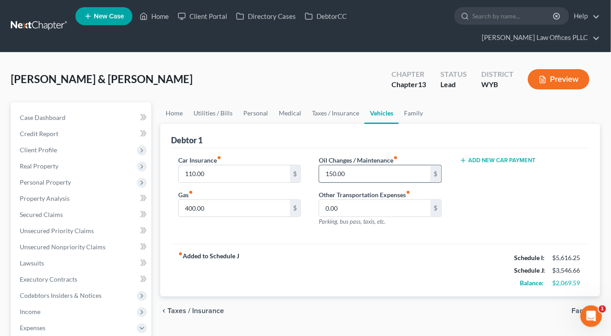
click at [330, 165] on input "150.00" at bounding box center [374, 173] width 111 height 17
type input "50.00"
click at [259, 254] on div "fiber_manual_record Added to Schedule J Schedule I: $5,616.25 Schedule J: $3,44…" at bounding box center [380, 270] width 419 height 53
click at [418, 102] on link "Family" at bounding box center [414, 113] width 30 height 22
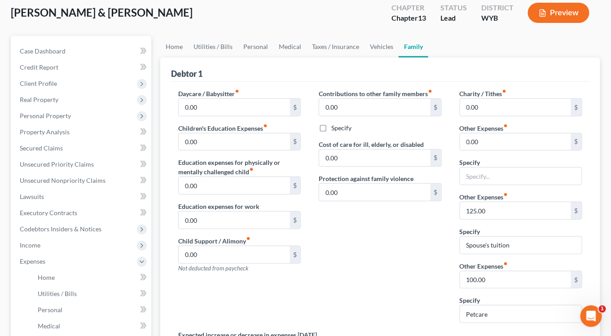
scroll to position [69, 0]
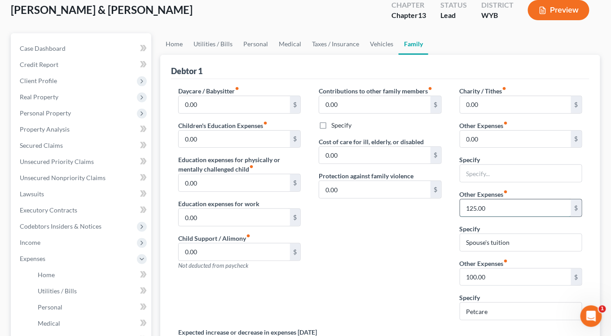
click at [502, 199] on input "125.00" at bounding box center [516, 207] width 111 height 17
type input "0.00"
drag, startPoint x: 522, startPoint y: 230, endPoint x: 456, endPoint y: 231, distance: 66.1
click at [456, 231] on div "Charity / Tithes fiber_manual_record 0.00 $ Other Expenses fiber_manual_record …" at bounding box center [521, 206] width 141 height 241
click at [467, 199] on input "0.00" at bounding box center [516, 207] width 111 height 17
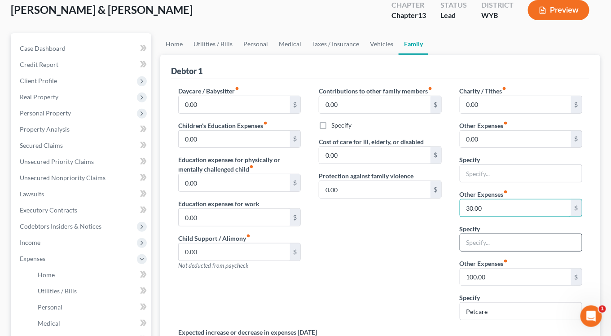
type input "30.00"
click at [476, 234] on input "text" at bounding box center [522, 242] width 122 height 17
type input "Pet food"
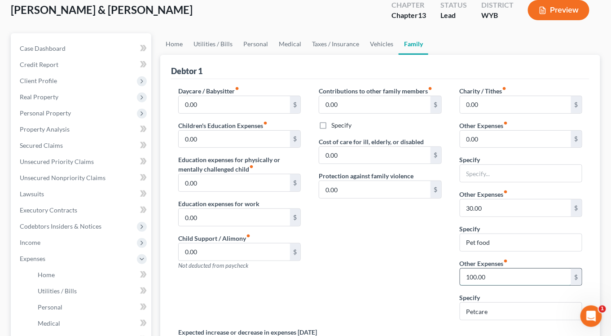
click at [489, 269] on input "100.00" at bounding box center [516, 277] width 111 height 17
type input "0.00"
click at [505, 303] on input "Petcare" at bounding box center [522, 311] width 122 height 17
type input "P"
click at [348, 266] on div "Contributions to other family members fiber_manual_record 0.00 $ Specify Cost o…" at bounding box center [380, 206] width 141 height 241
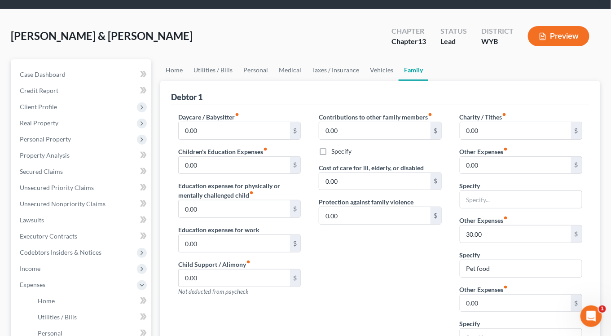
scroll to position [37, 0]
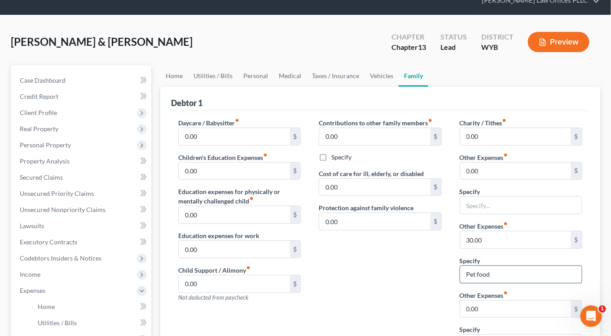
click at [500, 266] on input "Pet food" at bounding box center [522, 274] width 122 height 17
drag, startPoint x: 500, startPoint y: 258, endPoint x: 445, endPoint y: 264, distance: 56.1
click at [445, 264] on div "Daycare / Babysitter fiber_manual_record 0.00 $ Children's Education Expenses f…" at bounding box center [380, 278] width 422 height 320
click at [527, 197] on input "text" at bounding box center [522, 205] width 122 height 17
paste input "Pet food"
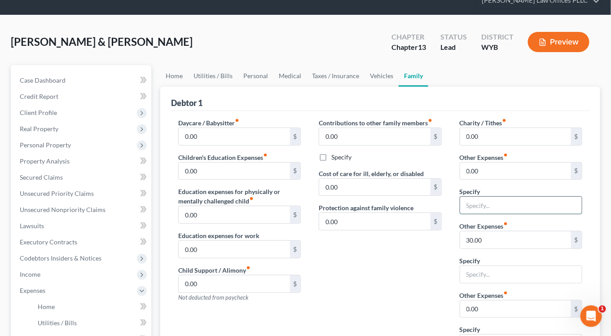
type input "Pet food"
